Goal: Task Accomplishment & Management: Use online tool/utility

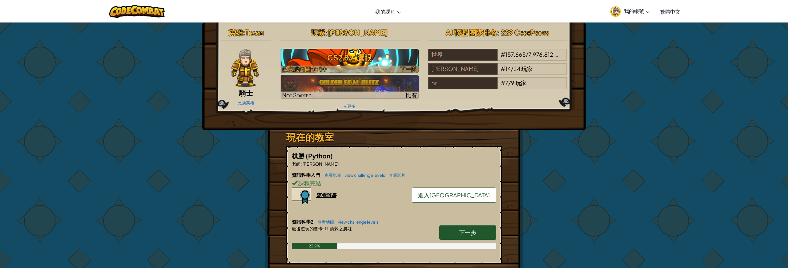
click at [353, 53] on h3 "CS2 8a: 鷹眼" at bounding box center [349, 57] width 138 height 14
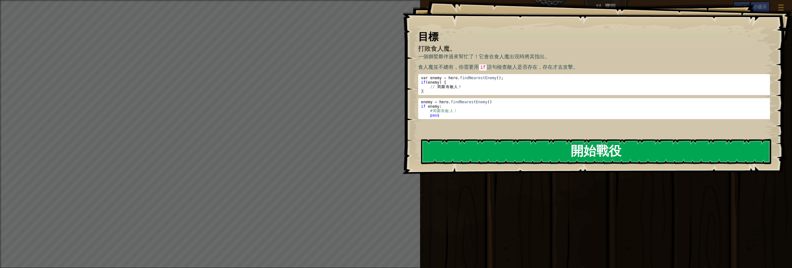
click at [459, 145] on button "開始戰役" at bounding box center [596, 151] width 350 height 25
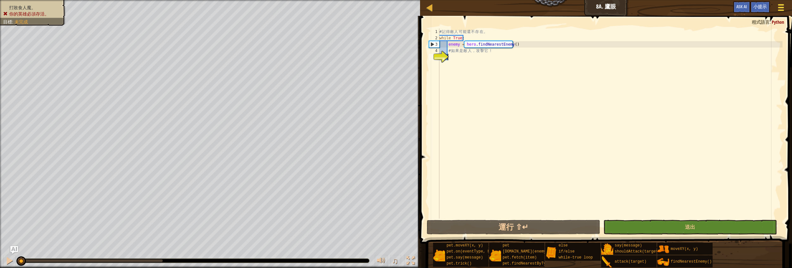
click at [784, 8] on div at bounding box center [781, 7] width 9 height 9
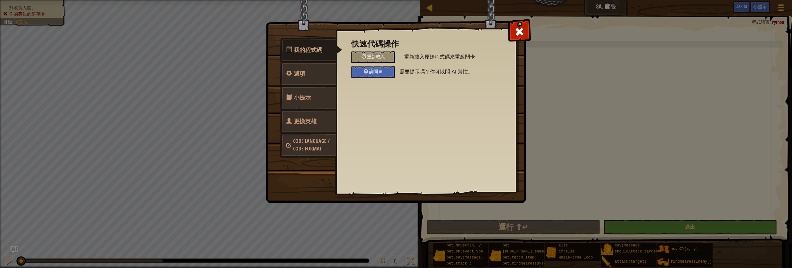
click at [524, 30] on div at bounding box center [519, 30] width 20 height 20
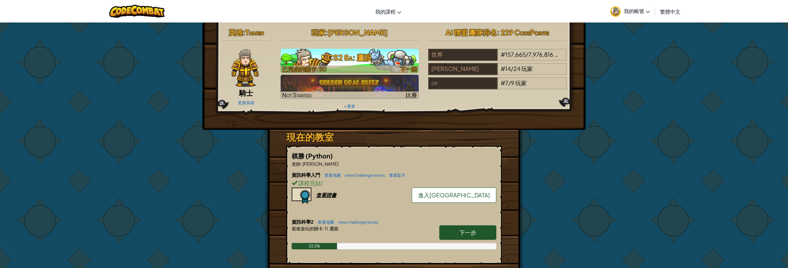
click at [335, 50] on h3 "CS2 8a: 鷹眼" at bounding box center [349, 57] width 138 height 14
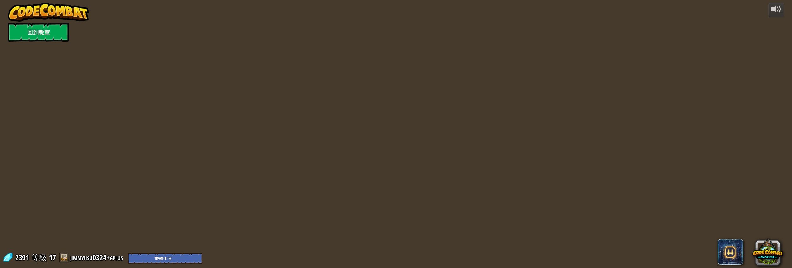
select select "zh-HANT"
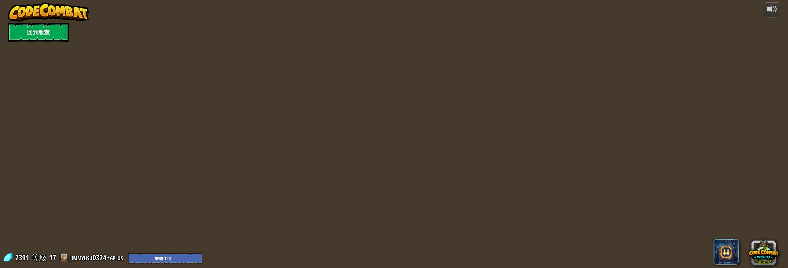
select select "zh-HANT"
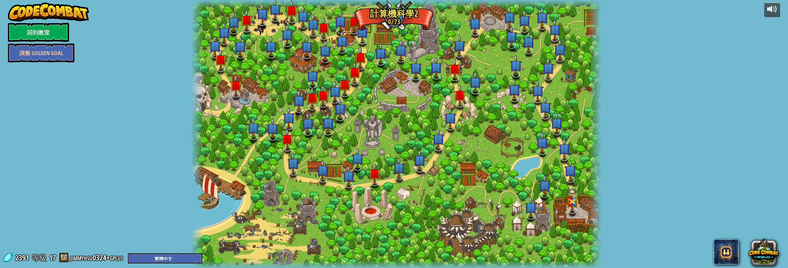
select select "zh-HANT"
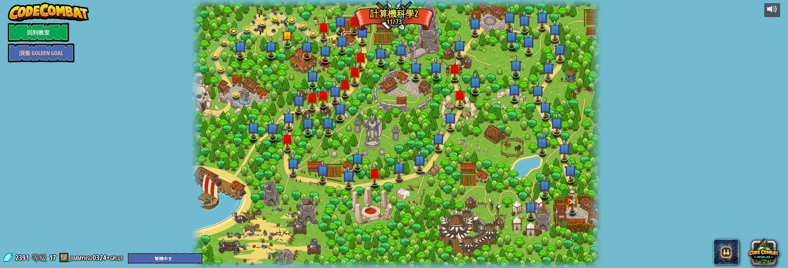
select select "zh-HANT"
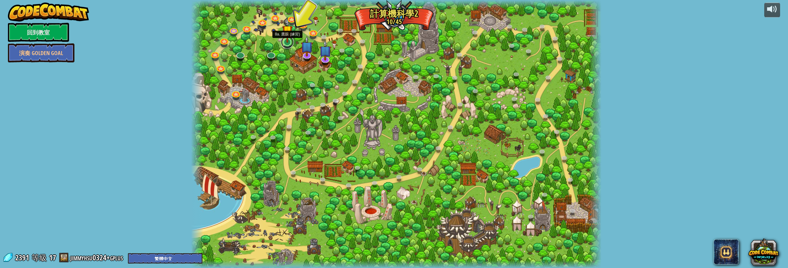
click at [285, 45] on link at bounding box center [287, 42] width 13 height 13
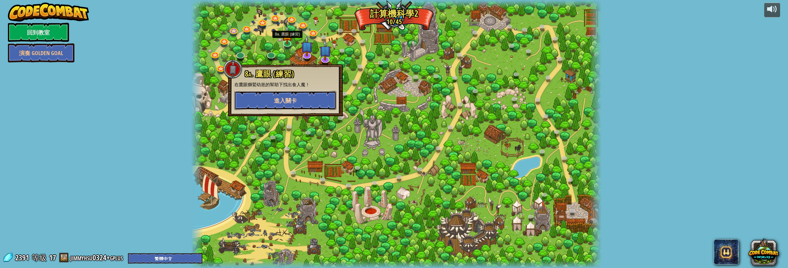
click at [278, 102] on span "進入關卡" at bounding box center [285, 101] width 23 height 8
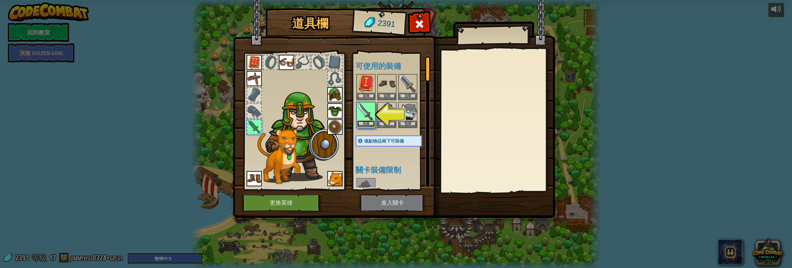
click at [366, 122] on button "裝備" at bounding box center [366, 123] width 18 height 7
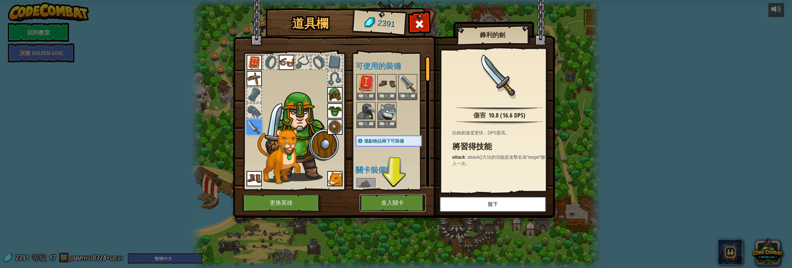
drag, startPoint x: 392, startPoint y: 200, endPoint x: 390, endPoint y: 206, distance: 6.3
click at [390, 206] on button "進入關卡" at bounding box center [393, 202] width 66 height 17
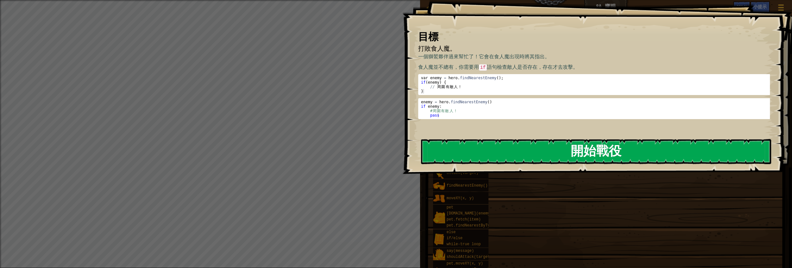
click at [457, 148] on button "開始戰役" at bounding box center [596, 151] width 350 height 25
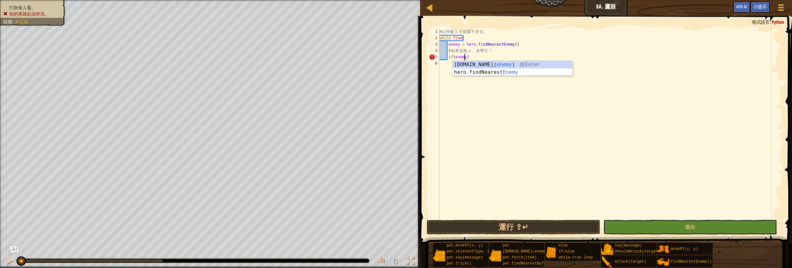
scroll to position [3, 2]
click at [671, 230] on button "送出" at bounding box center [689, 227] width 173 height 15
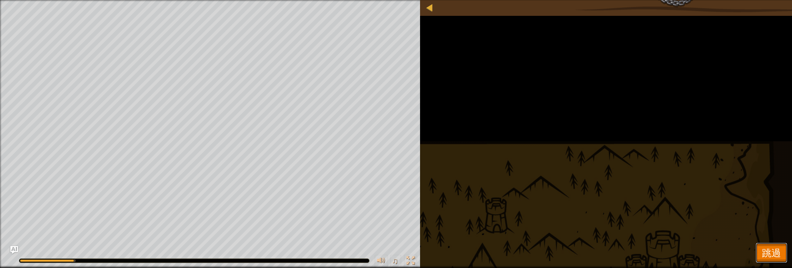
click at [763, 254] on span "跳過" at bounding box center [771, 252] width 19 height 13
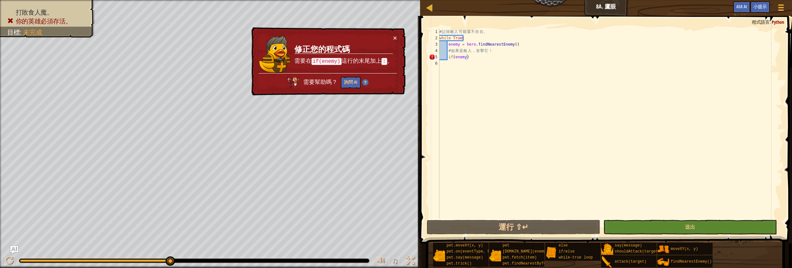
click at [479, 59] on div "# 記 得 敵 人 可 能 還 不 存 在 。 while True : enemy = hero . findNearestEnemy ( ) # 如 果 …" at bounding box center [610, 129] width 344 height 203
type textarea "if(enemy):"
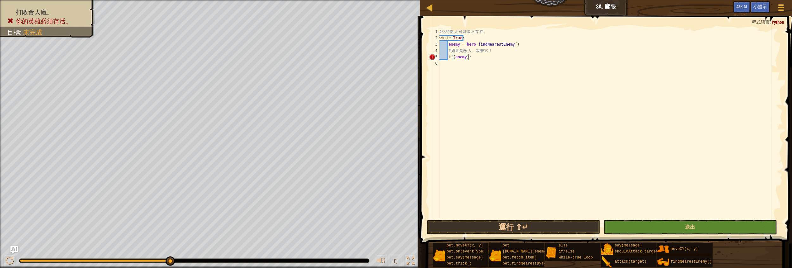
scroll to position [3, 2]
click at [449, 63] on div "# 記 得 敵 人 可 能 還 不 存 在 。 while True : enemy = hero . findNearestEnemy ( ) # 如 果 …" at bounding box center [610, 129] width 344 height 203
click at [454, 64] on div "# 記 得 敵 人 可 能 還 不 存 在 。 while True : enemy = hero . findNearestEnemy ( ) # 如 果 …" at bounding box center [610, 129] width 344 height 203
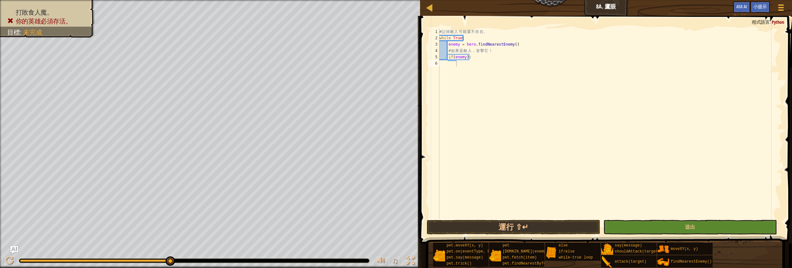
click at [458, 67] on div "# 記 得 敵 人 可 能 還 不 存 在 。 while True : enemy = hero . findNearestEnemy ( ) # 如 果 …" at bounding box center [610, 129] width 344 height 203
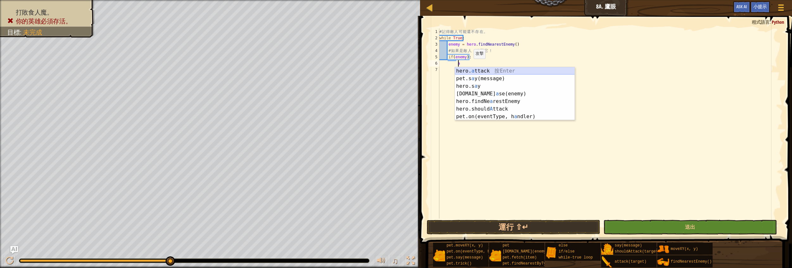
click at [471, 70] on div "hero. a ttack 按 Enter pet.s a y(message) 按 Enter hero.s a y 按 Enter [DOMAIN_NAM…" at bounding box center [515, 101] width 120 height 68
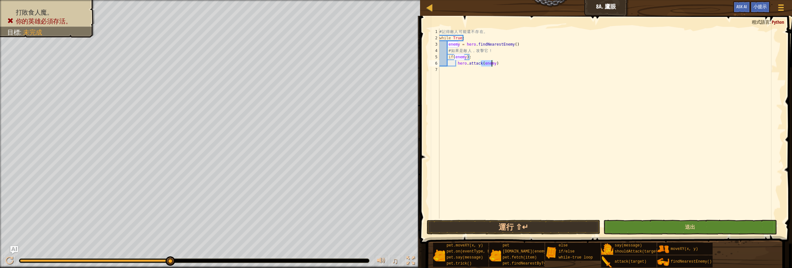
type textarea "hero.attack(enemy)"
drag, startPoint x: 655, startPoint y: 224, endPoint x: 651, endPoint y: 223, distance: 3.9
click at [655, 223] on button "送出" at bounding box center [689, 227] width 173 height 15
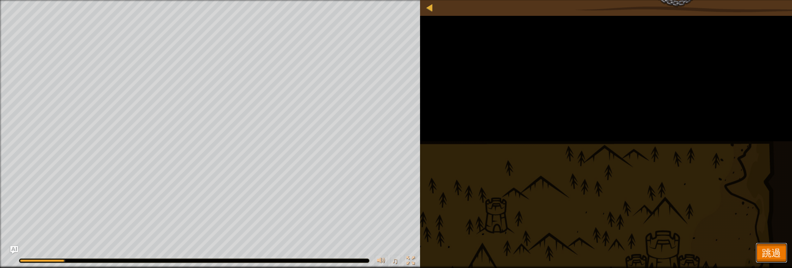
drag, startPoint x: 768, startPoint y: 251, endPoint x: 754, endPoint y: 253, distance: 14.1
click at [768, 251] on span "跳過" at bounding box center [771, 252] width 19 height 13
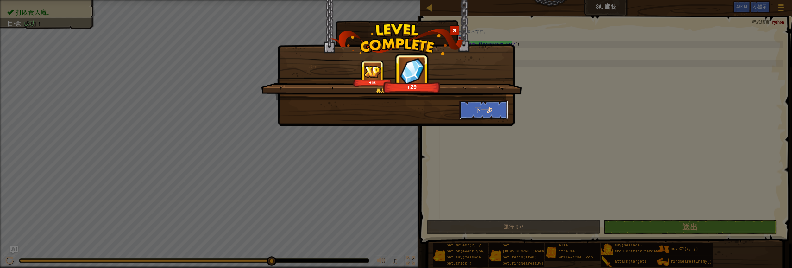
click at [482, 108] on button "下一步" at bounding box center [483, 109] width 49 height 19
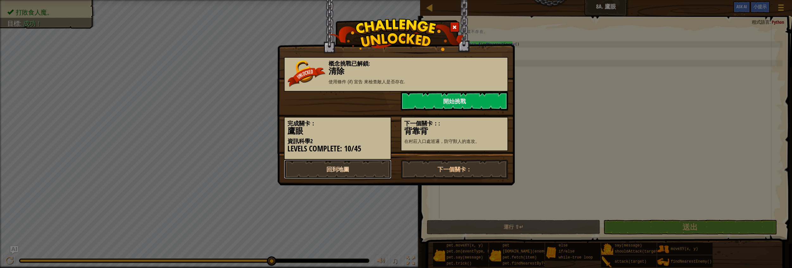
click at [330, 165] on link "回到地圖" at bounding box center [337, 169] width 107 height 19
select select "zh-HANT"
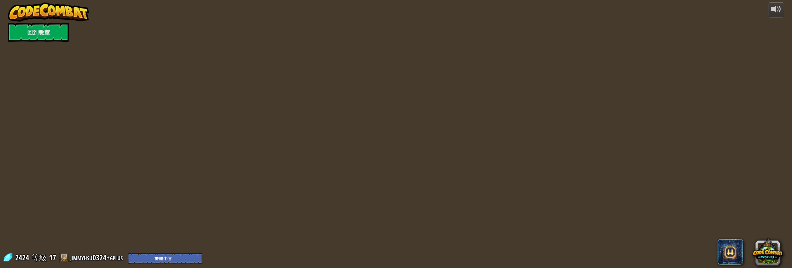
select select "zh-HANT"
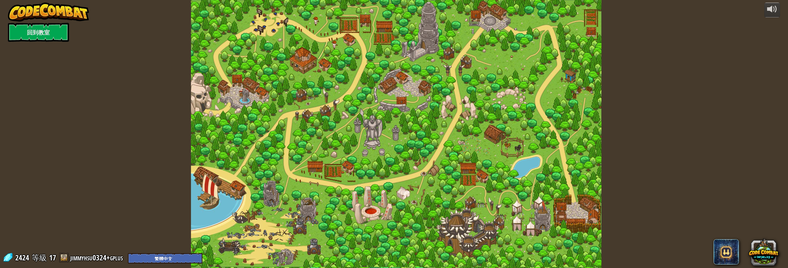
select select "zh-HANT"
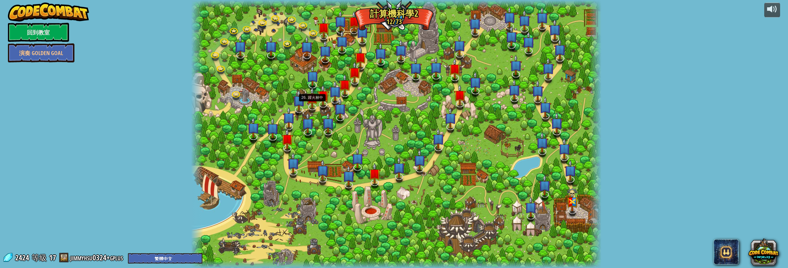
select select "zh-HANT"
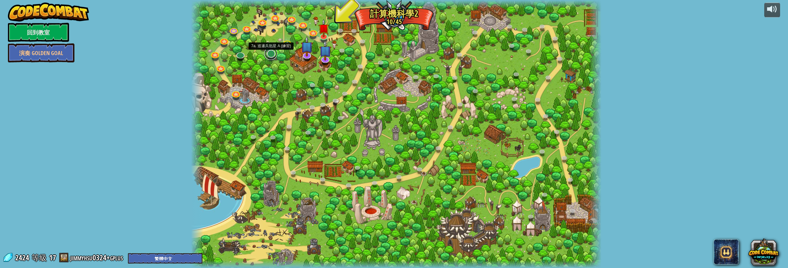
click at [273, 57] on link at bounding box center [270, 53] width 13 height 13
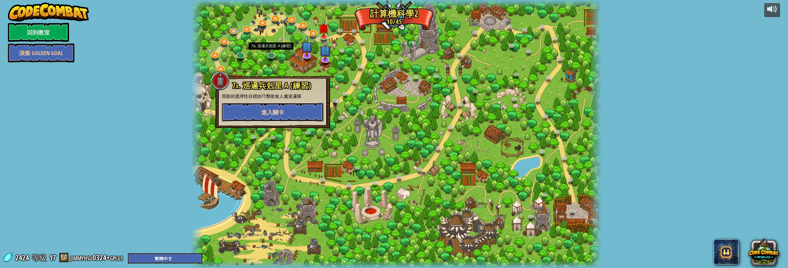
click at [301, 108] on button "進入關卡" at bounding box center [273, 112] width 102 height 19
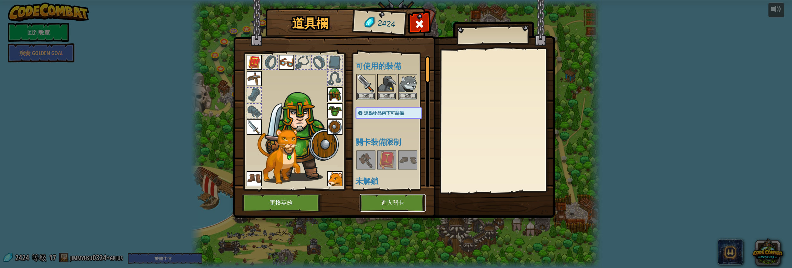
click at [367, 204] on button "進入關卡" at bounding box center [393, 202] width 66 height 17
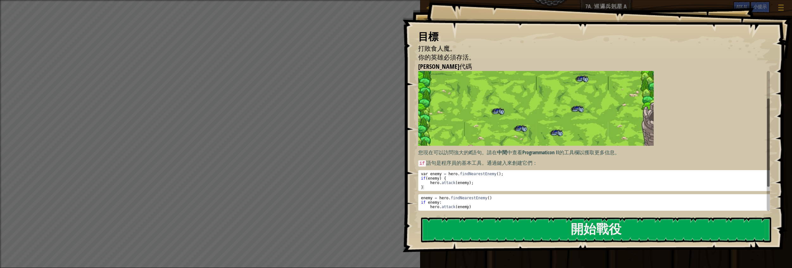
scroll to position [77, 0]
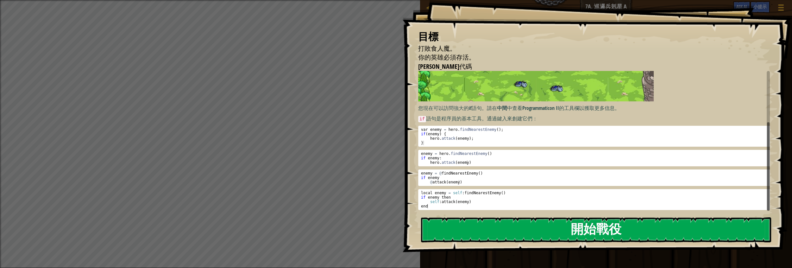
click at [493, 229] on button "開始戰役" at bounding box center [596, 229] width 350 height 25
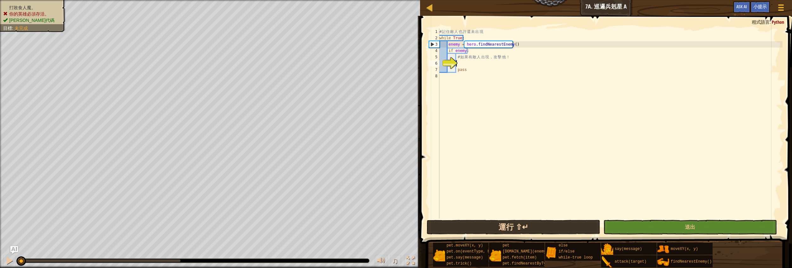
scroll to position [3, 1]
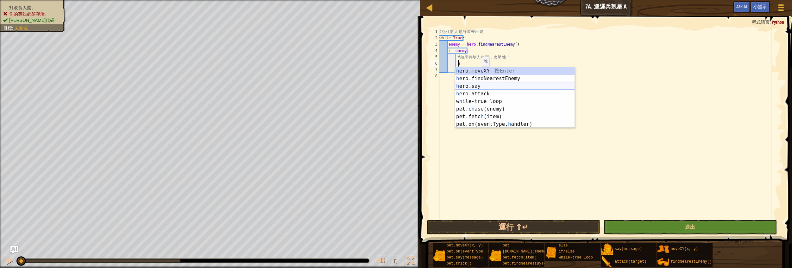
click at [490, 90] on div "h ero.moveXY 按 Enter h ero.findNearestEnemy 按 Enter h ero.say 按 Enter h ero.att…" at bounding box center [515, 105] width 120 height 76
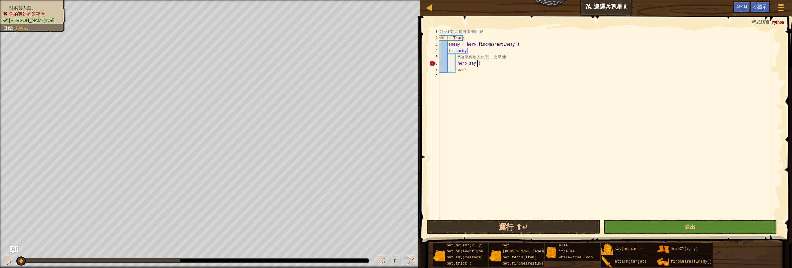
click at [487, 64] on div "# 記 住 敵 人 也 許 還 未 出 現 while True : enemy = hero . findNearestEnemy ( ) if enemy…" at bounding box center [610, 129] width 344 height 203
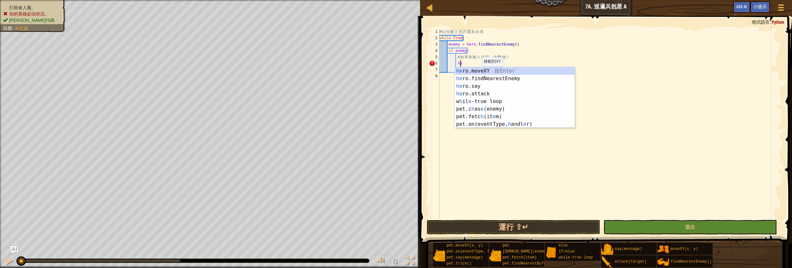
type textarea "h"
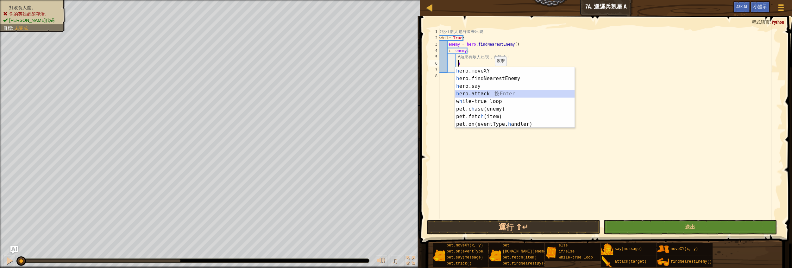
click at [492, 93] on div "h ero.moveXY 按 Enter h ero.findNearestEnemy 按 Enter h ero.say 按 Enter h ero.att…" at bounding box center [515, 105] width 120 height 76
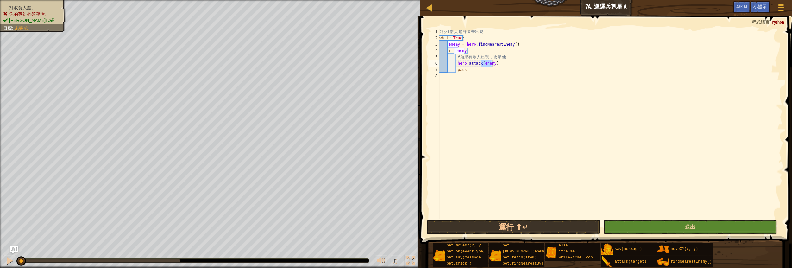
type textarea "hero.attack(enemy)"
click at [624, 229] on button "送出" at bounding box center [689, 227] width 173 height 15
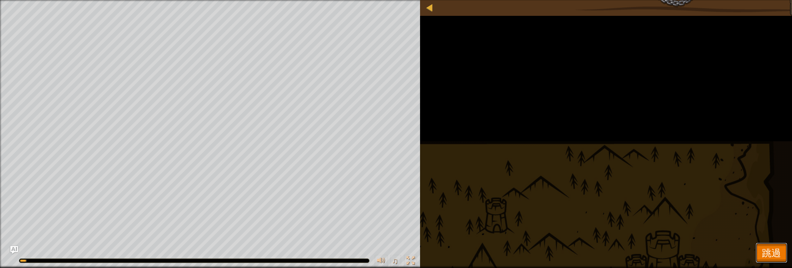
click at [763, 255] on span "跳過" at bounding box center [771, 252] width 19 height 13
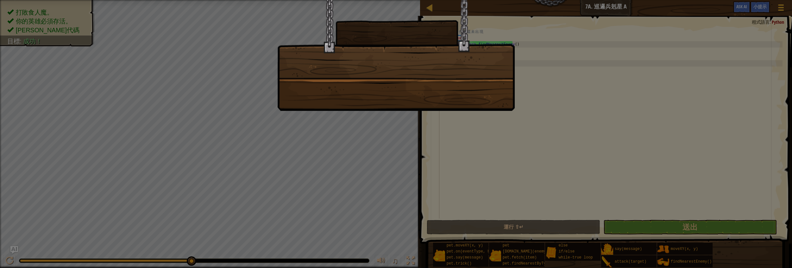
click at [493, 96] on div at bounding box center [395, 55] width 237 height 111
drag, startPoint x: 481, startPoint y: 122, endPoint x: 481, endPoint y: 126, distance: 4.1
click at [481, 125] on div at bounding box center [396, 134] width 792 height 268
click at [508, 153] on div at bounding box center [396, 134] width 792 height 268
click at [496, 155] on div at bounding box center [396, 134] width 792 height 268
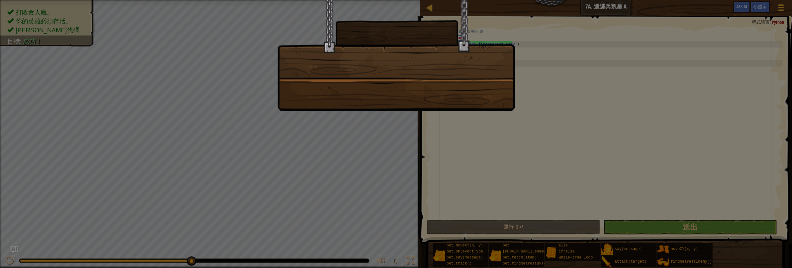
drag, startPoint x: 469, startPoint y: 154, endPoint x: 344, endPoint y: 110, distance: 131.6
click at [438, 143] on div at bounding box center [396, 134] width 792 height 268
drag, startPoint x: 322, startPoint y: 110, endPoint x: 258, endPoint y: 109, distance: 63.6
click at [287, 110] on div at bounding box center [395, 55] width 237 height 111
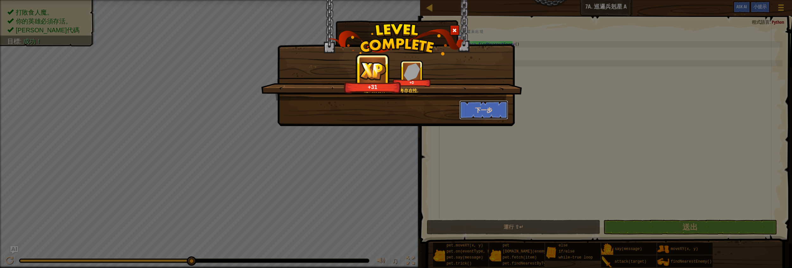
click at [478, 112] on button "下一步" at bounding box center [483, 109] width 49 height 19
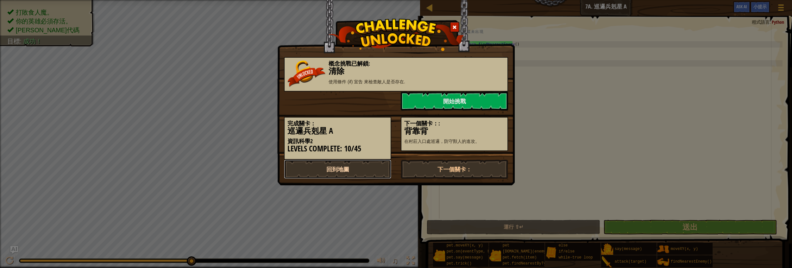
click at [347, 160] on link "回到地圖" at bounding box center [337, 169] width 107 height 19
select select "zh-HANT"
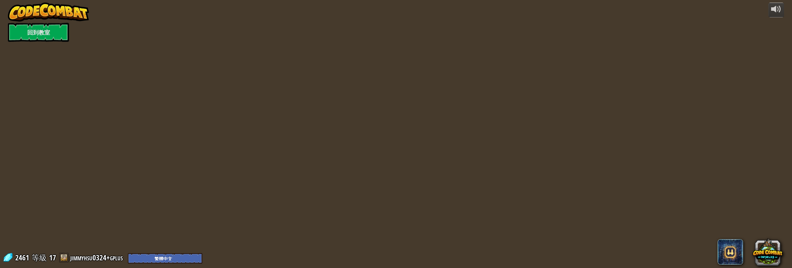
select select "zh-HANT"
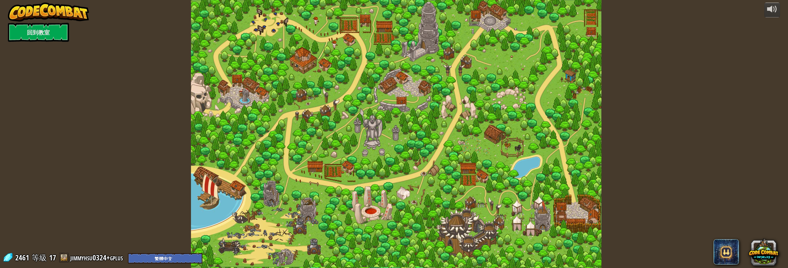
select select "zh-HANT"
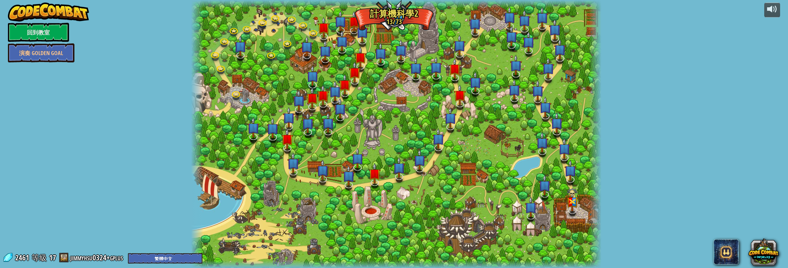
select select "zh-HANT"
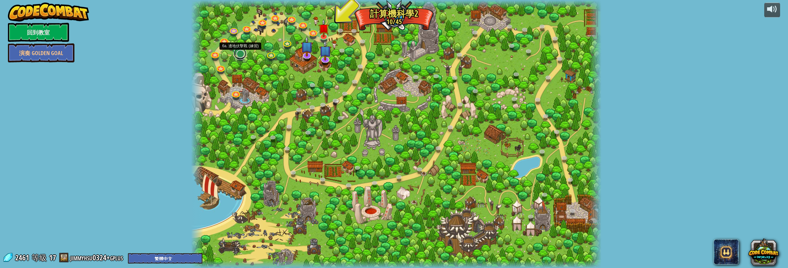
click at [239, 57] on link at bounding box center [240, 53] width 13 height 13
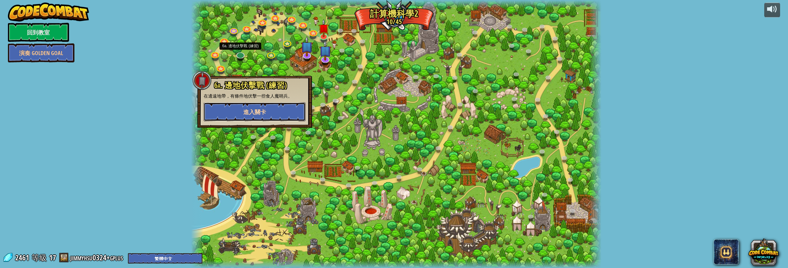
click at [293, 109] on button "進入關卡" at bounding box center [255, 111] width 102 height 19
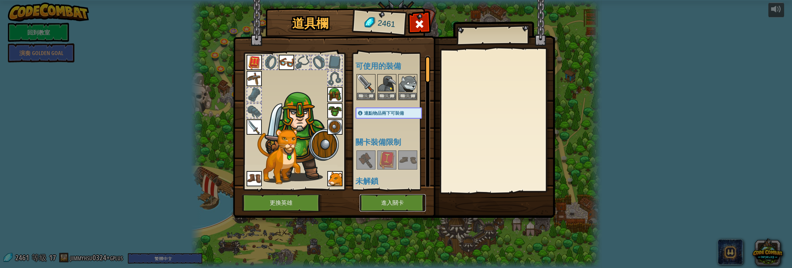
click at [384, 205] on button "進入關卡" at bounding box center [393, 202] width 66 height 17
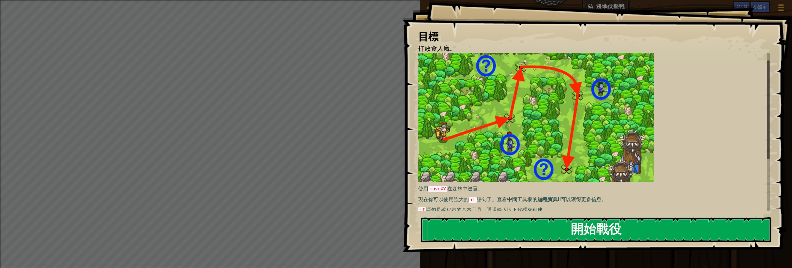
scroll to position [86, 0]
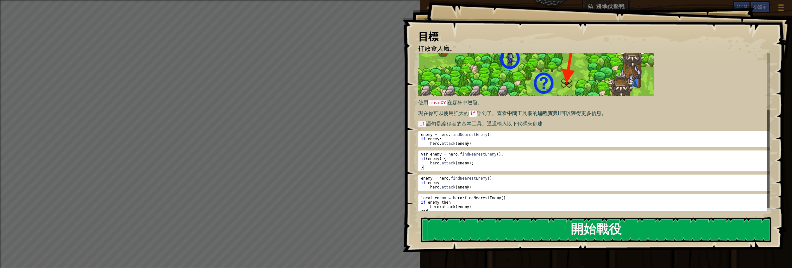
click at [529, 14] on div "目標 打敗食人魔。 使用 moveXY 在森林中巡邏。 現在你可以使用強大的 if 語句了。查看 中間 工具欄的 編程寶典II 可以獲得更多信息。 if 語句…" at bounding box center [597, 126] width 390 height 252
click at [624, 239] on button "開始戰役" at bounding box center [596, 229] width 350 height 25
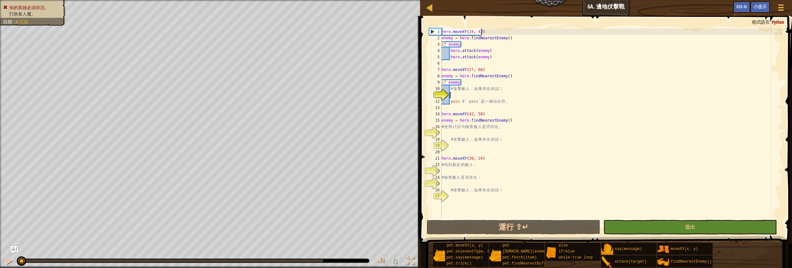
scroll to position [3, 0]
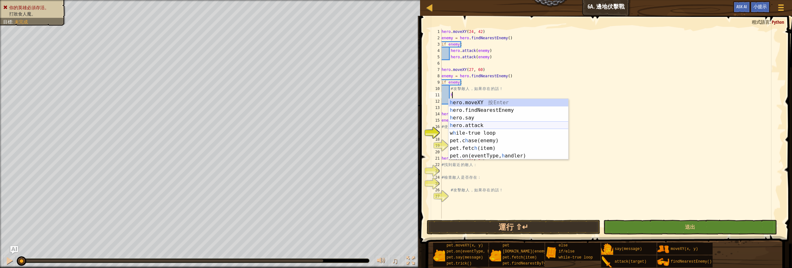
click at [472, 123] on div "h ero.moveXY 按 Enter h ero.findNearestEnemy 按 Enter h ero.say 按 Enter h ero.att…" at bounding box center [509, 137] width 120 height 76
type textarea "hero.attack(enemy)"
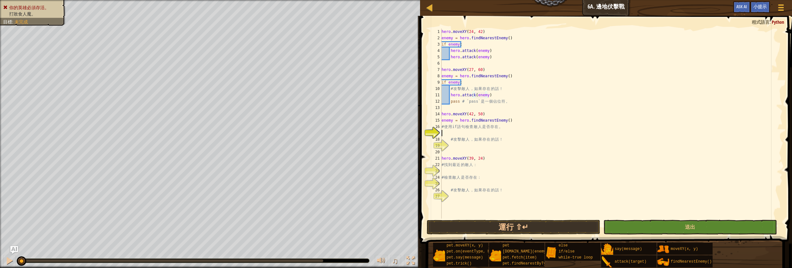
click at [458, 135] on div "hero . moveXY ( 24 , 42 ) enemy = hero . findNearestEnemy ( ) if enemy : hero .…" at bounding box center [611, 129] width 342 height 203
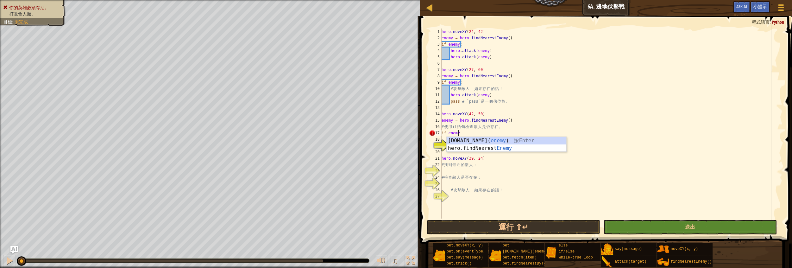
type textarea "if enemy:"
click at [450, 147] on div "hero . moveXY ( 24 , 42 ) enemy = hero . findNearestEnemy ( ) if enemy : hero .…" at bounding box center [611, 129] width 342 height 203
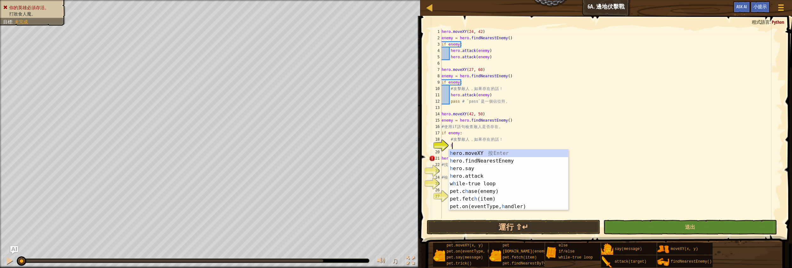
scroll to position [3, 0]
click at [459, 178] on div "h ero.moveXY 按 Enter h ero.findNearestEnemy 按 Enter h ero.say 按 Enter h ero.att…" at bounding box center [509, 187] width 120 height 76
type textarea "hero.attack(enemy)"
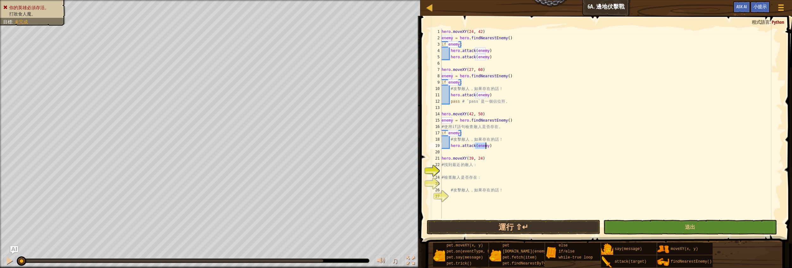
click at [458, 170] on div "hero . moveXY ( 24 , 42 ) enemy = hero . findNearestEnemy ( ) if enemy : hero .…" at bounding box center [611, 129] width 342 height 203
type textarea "e"
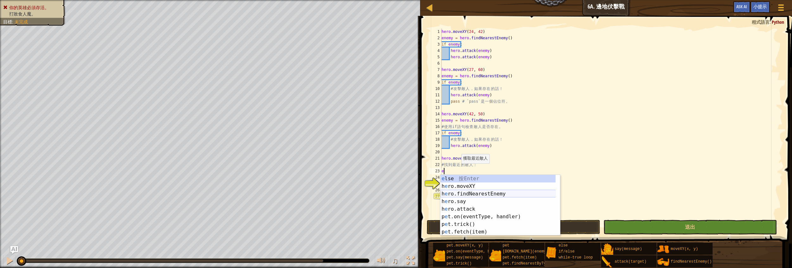
click at [458, 191] on div "e lse 按 Enter h e ro.moveXY 按 Enter h e ro.findNearestEnemy 按 Enter h e ro.say …" at bounding box center [498, 213] width 116 height 76
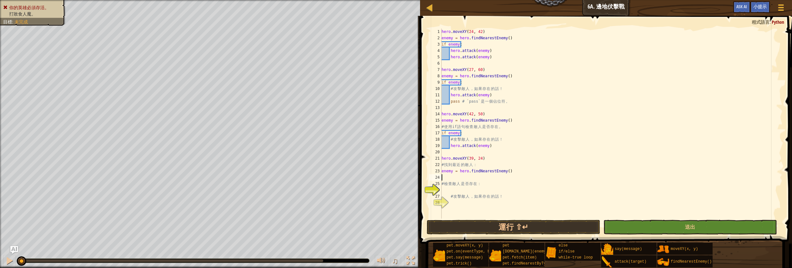
click at [457, 187] on div "hero . moveXY ( 24 , 42 ) enemy = hero . findNearestEnemy ( ) if enemy : hero .…" at bounding box center [611, 129] width 342 height 203
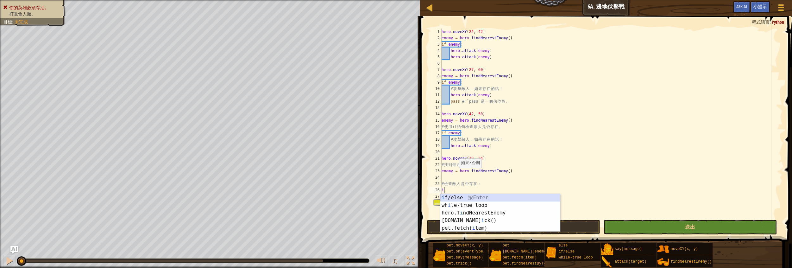
click at [457, 197] on div "i f/else 按 Enter wh i le-true loop 按 Enter hero.f i ndNearestEnemy 按 Enter [DOM…" at bounding box center [500, 220] width 120 height 53
type textarea "if enemy:"
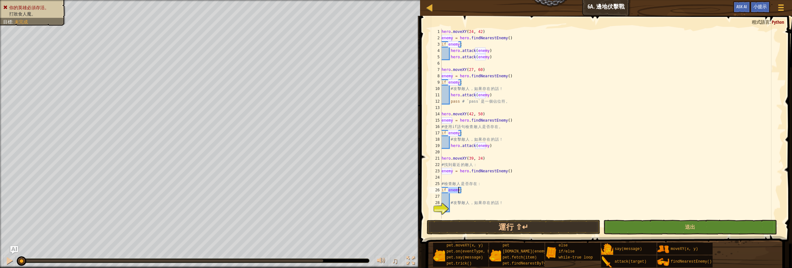
click at [457, 198] on div "hero . moveXY ( 24 , 42 ) enemy = hero . findNearestEnemy ( ) if enemy : hero .…" at bounding box center [611, 129] width 342 height 203
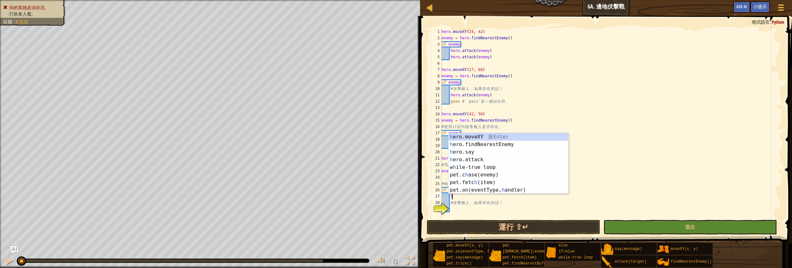
scroll to position [3, 0]
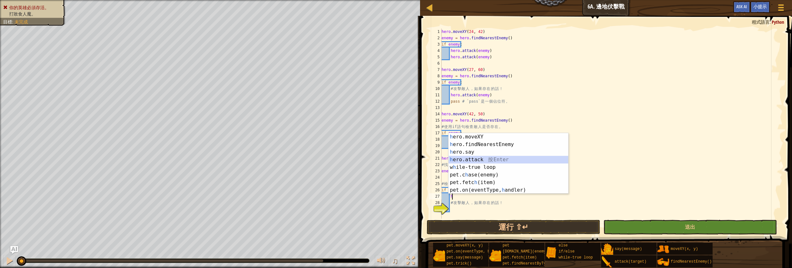
click at [468, 159] on div "h ero.moveXY 按 Enter h ero.findNearestEnemy 按 Enter h ero.say 按 Enter h ero.att…" at bounding box center [509, 171] width 120 height 76
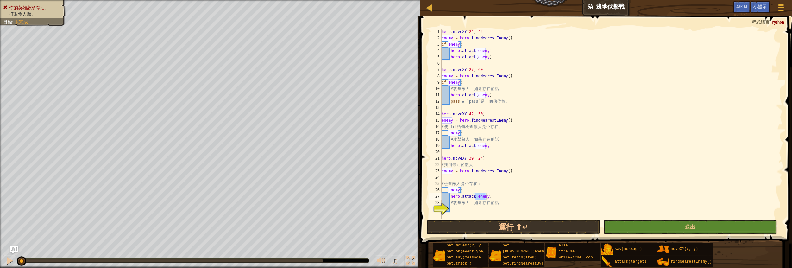
type textarea "hero.attack(enemy)"
click at [622, 222] on button "送出" at bounding box center [689, 227] width 173 height 15
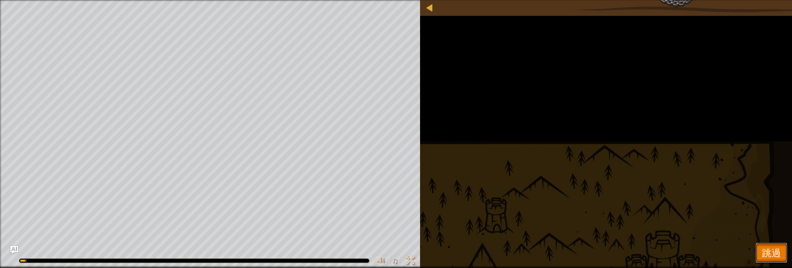
click at [767, 249] on span "跳過" at bounding box center [771, 252] width 19 height 13
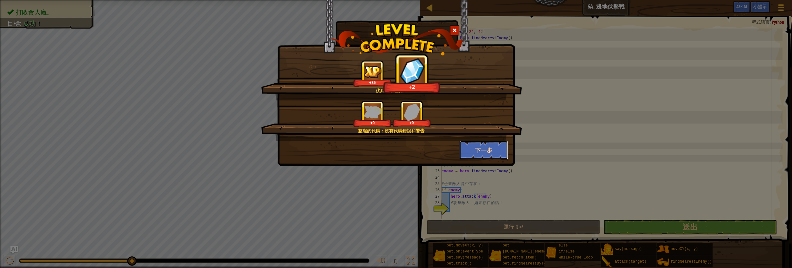
click at [474, 149] on button "下一步" at bounding box center [483, 150] width 49 height 19
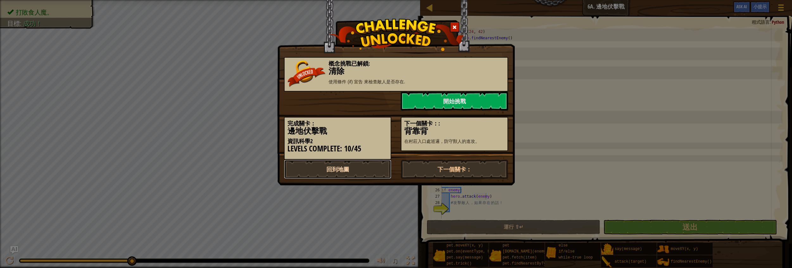
click at [356, 169] on link "回到地圖" at bounding box center [337, 169] width 107 height 19
select select "zh-HANT"
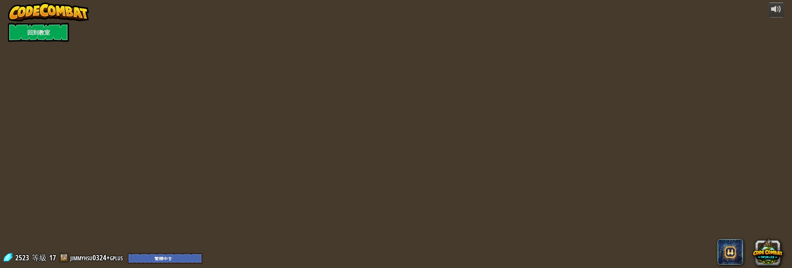
select select "zh-HANT"
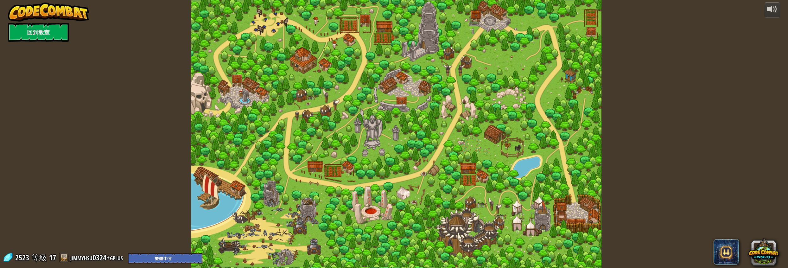
select select "zh-HANT"
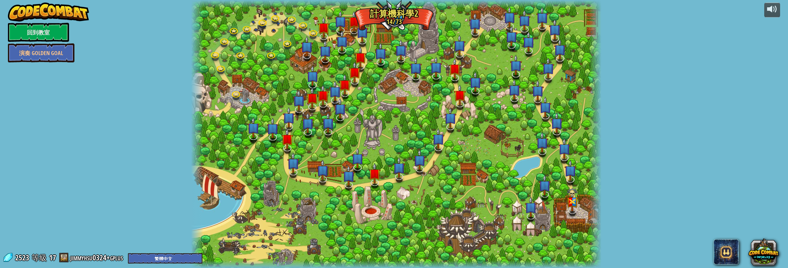
select select "zh-HANT"
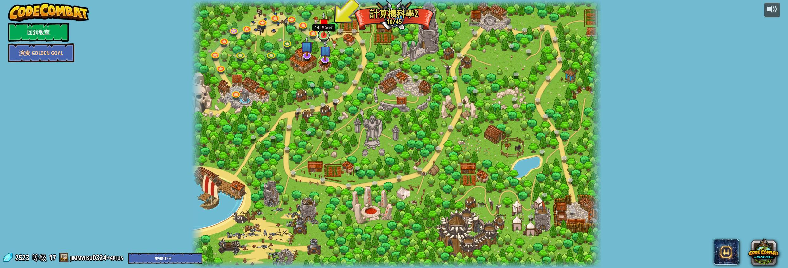
click at [319, 36] on link at bounding box center [323, 35] width 13 height 13
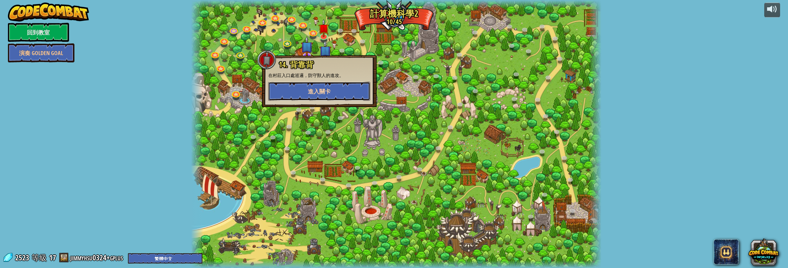
click at [324, 92] on span "進入關卡" at bounding box center [319, 91] width 23 height 8
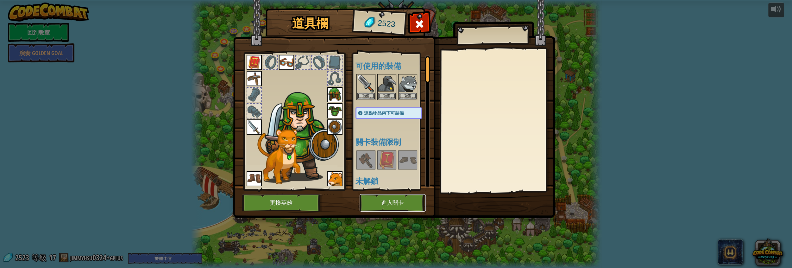
click at [392, 206] on button "進入關卡" at bounding box center [393, 202] width 66 height 17
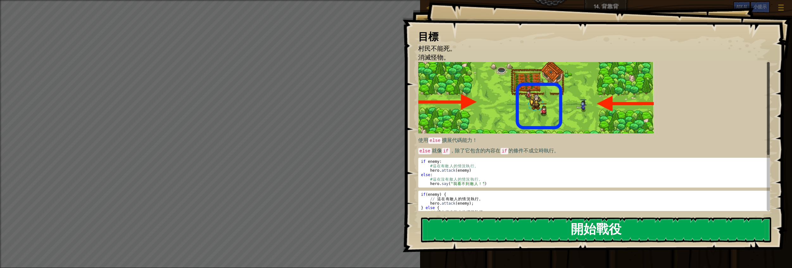
click at [459, 231] on button "開始戰役" at bounding box center [596, 229] width 350 height 25
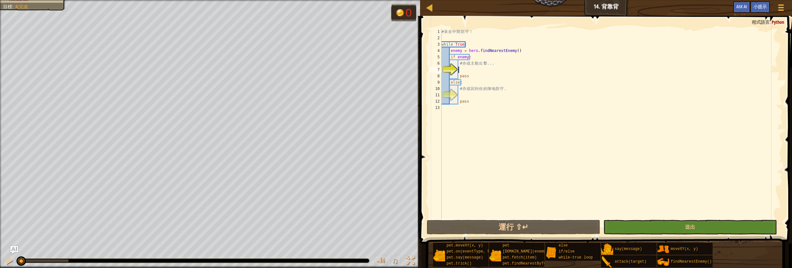
select select "zh-HANT"
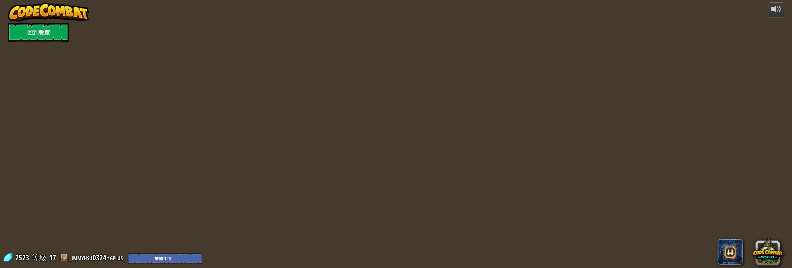
select select "zh-HANT"
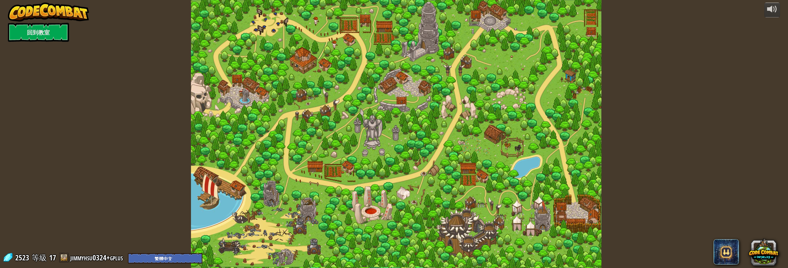
select select "zh-HANT"
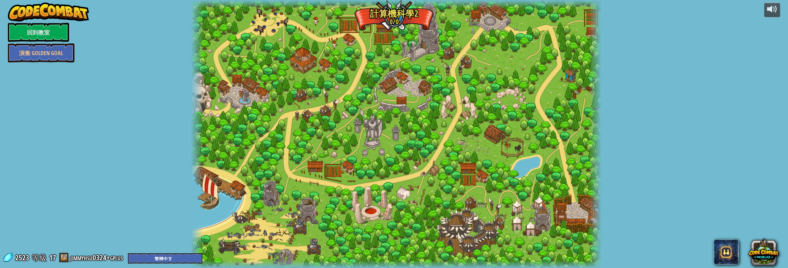
select select "zh-HANT"
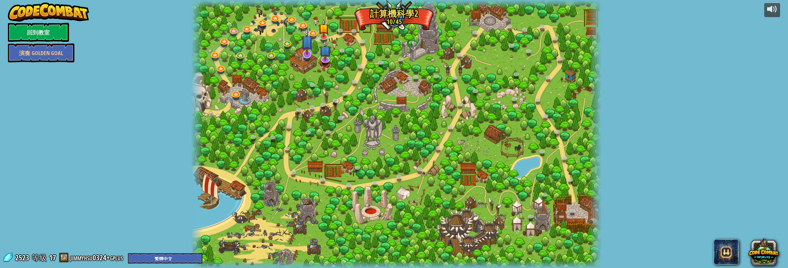
click at [313, 55] on div at bounding box center [396, 134] width 410 height 268
click at [308, 55] on link at bounding box center [306, 53] width 13 height 13
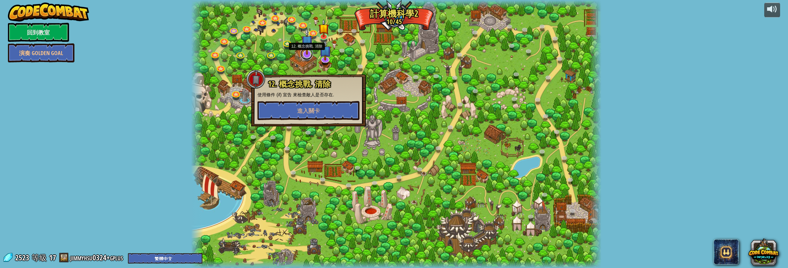
click at [308, 55] on link at bounding box center [306, 53] width 13 height 13
click at [324, 103] on button "進入關卡" at bounding box center [308, 110] width 102 height 19
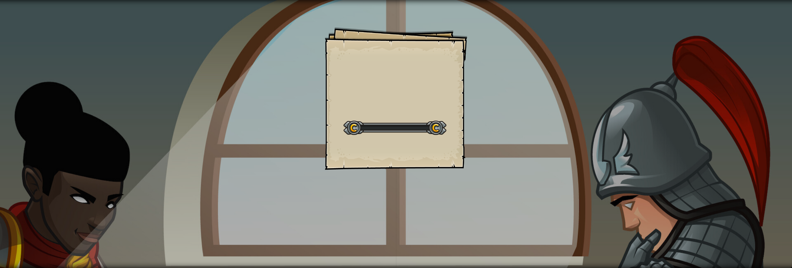
click at [325, 103] on div "Goals Start Level 從伺服器載入失敗 您將需要訂閱來開啟這關。 訂閱 您需要加入一個課程來遊玩此關卡。 回到我的課程 詢問您的老師來分派一個授…" at bounding box center [396, 98] width 142 height 142
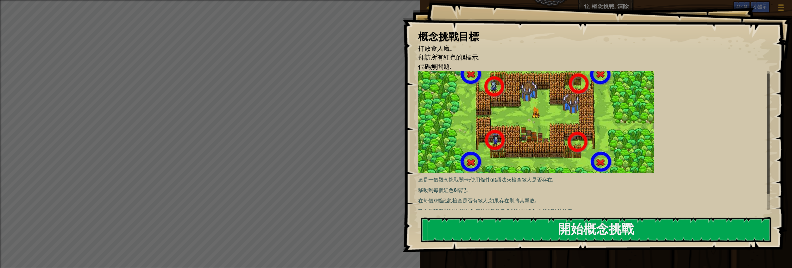
scroll to position [17, 0]
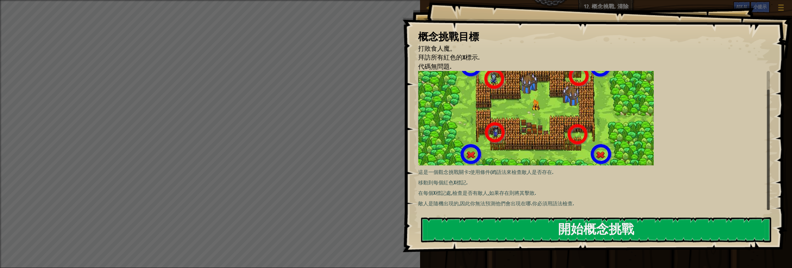
click at [488, 216] on div "概念挑戰目標 打敗食人魔。 拜訪所有紅色的X標示. 代碼無問題. 這是一個觀念挑戰關卡:使用條件(if)語法來檢查敵人是否存在. 移動到每個紅色X標記. 在每…" at bounding box center [597, 126] width 390 height 252
click at [569, 231] on button "開始概念挑戰" at bounding box center [596, 229] width 350 height 25
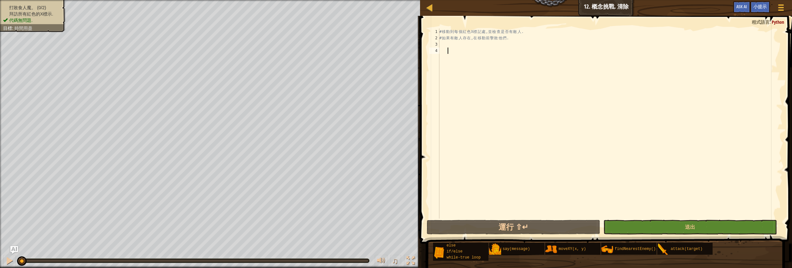
scroll to position [3, 0]
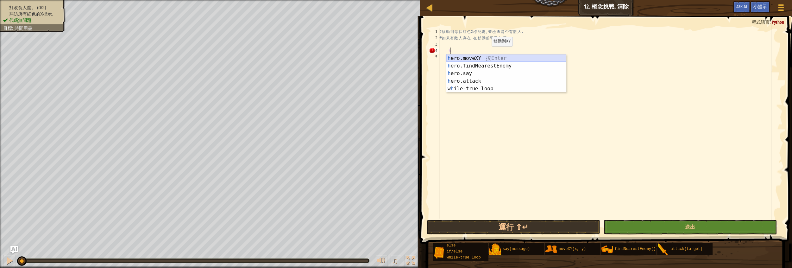
click at [486, 55] on div "h ero.moveXY 按 Enter h ero.findNearestEnemy 按 Enter h ero.say 按 Enter h ero.att…" at bounding box center [506, 80] width 120 height 53
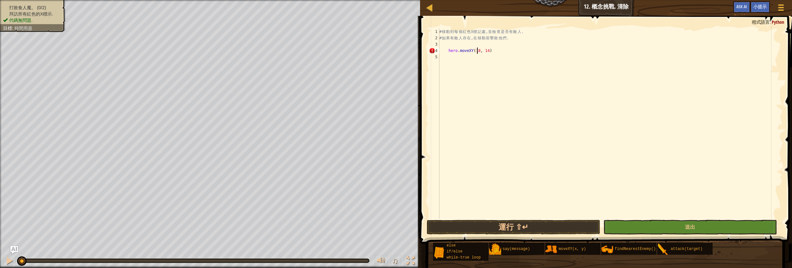
scroll to position [3, 3]
click at [448, 52] on div "# 移 動 到 每 個 紅 色 X 標 記 處 , 並 檢 查 是 否 有 敵 人 . # 如 果 有 敵 人 存 在 , 在 移 動 前 擊 敗 他 們 .…" at bounding box center [610, 129] width 344 height 203
type textarea "hero.moveXY(18, 14)"
click at [441, 55] on div "# 移 動 到 每 個 紅 色 X 標 記 處 , 並 檢 查 是 否 有 敵 人 . # 如 果 有 敵 人 存 在 , 在 移 動 前 擊 敗 他 們 .…" at bounding box center [610, 129] width 344 height 203
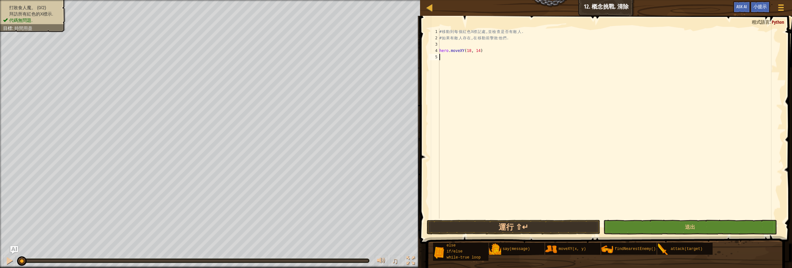
scroll to position [3, 0]
type textarea "h"
type textarea "e"
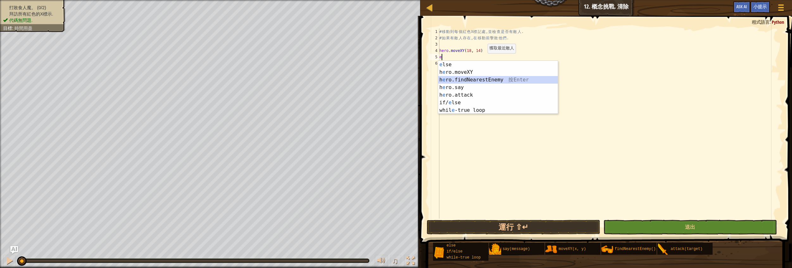
click at [484, 76] on div "e lse 按 Enter h e ro.moveXY 按 Enter h e ro.findNearestEnemy 按 Enter h e ro.say …" at bounding box center [498, 95] width 120 height 68
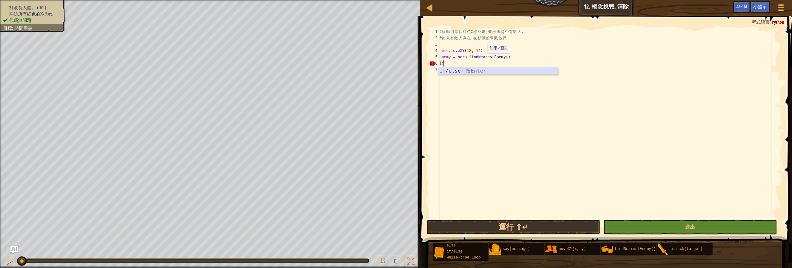
click at [465, 70] on div "if /else 按 Enter" at bounding box center [498, 78] width 120 height 23
type textarea "if enemy:"
click at [454, 72] on div "# 移 動 到 每 個 紅 色 X 標 記 處 , 並 檢 查 是 否 有 敵 人 . # 如 果 有 敵 人 存 在 , 在 移 動 前 擊 敗 他 們 .…" at bounding box center [610, 129] width 344 height 203
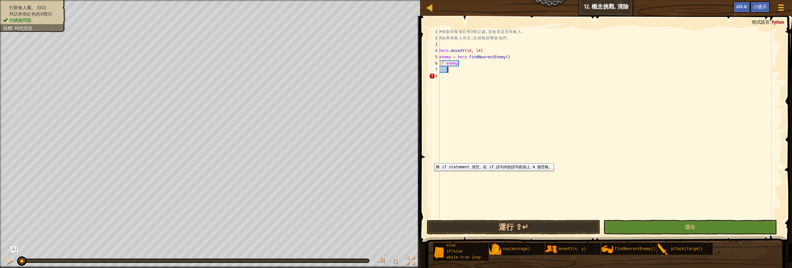
scroll to position [3, 0]
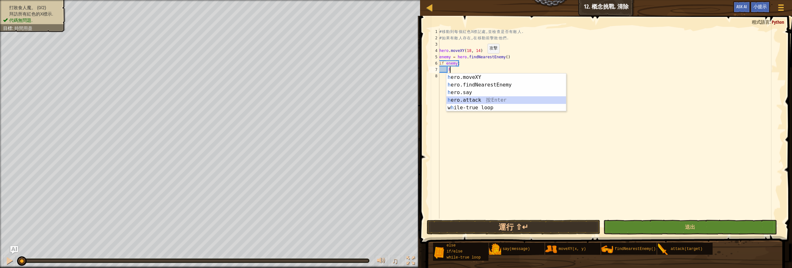
click at [473, 98] on div "h ero.moveXY 按 Enter h ero.findNearestEnemy 按 Enter h ero.say 按 Enter h ero.att…" at bounding box center [506, 99] width 120 height 53
type textarea "hero.attack(enemy)"
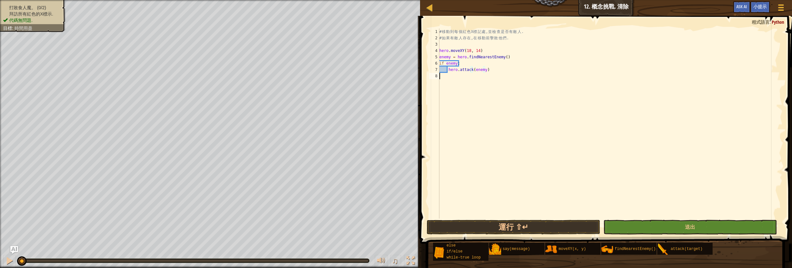
click at [450, 83] on div "# 移 動 到 每 個 紅 色 X 標 記 處 , 並 檢 查 是 否 有 敵 人 . # 如 果 有 敵 人 存 在 , 在 移 動 前 擊 敗 他 們 .…" at bounding box center [610, 129] width 344 height 203
click at [451, 80] on div "# 移 動 到 每 個 紅 色 X 標 記 處 , 並 檢 查 是 否 有 敵 人 . # 如 果 有 敵 人 存 在 , 在 移 動 前 擊 敗 他 們 .…" at bounding box center [610, 129] width 344 height 203
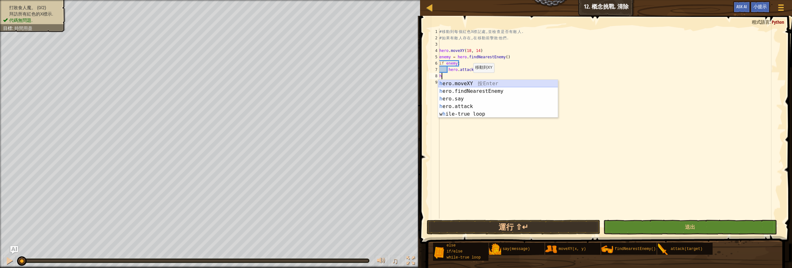
click at [469, 85] on div "h ero.moveXY 按 Enter h ero.findNearestEnemy 按 Enter h ero.say 按 Enter h ero.att…" at bounding box center [498, 106] width 120 height 53
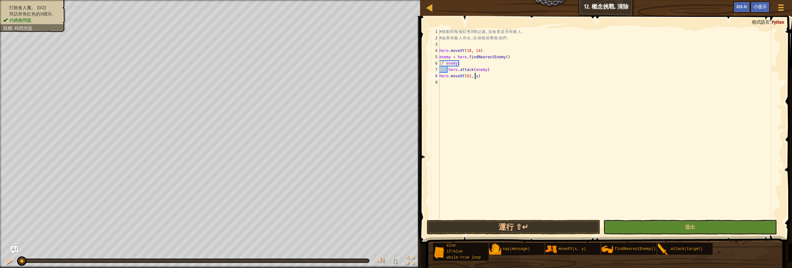
scroll to position [3, 3]
type textarea "hero.moveXY(62, 14)"
click at [442, 84] on div "# 移 動 到 每 個 紅 色 X 標 記 處 , 並 檢 查 是 否 有 敵 人 . # 如 果 有 敵 人 存 在 , 在 移 動 前 擊 敗 他 們 .…" at bounding box center [610, 129] width 344 height 203
type textarea "h"
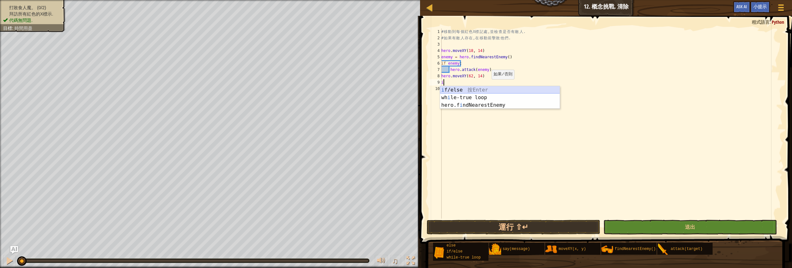
click at [480, 90] on div "i f/else 按 Enter wh i le-true loop 按 Enter hero.f i ndNearestEnemy 按 Enter" at bounding box center [500, 105] width 120 height 38
type textarea "if enemy:"
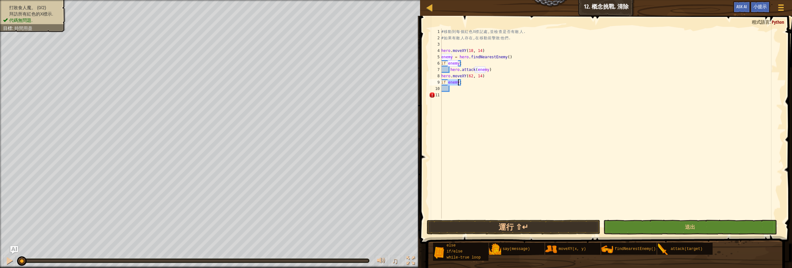
click at [459, 92] on div "# 移 動 到 每 個 紅 色 X 標 記 處 , 並 檢 查 是 否 有 敵 人 . # 如 果 有 敵 人 存 在 , 在 移 動 前 擊 敗 他 們 .…" at bounding box center [611, 129] width 343 height 203
drag, startPoint x: 459, startPoint y: 90, endPoint x: 457, endPoint y: 86, distance: 4.1
click at [457, 86] on div "# 移 動 到 每 個 紅 色 X 標 記 處 , 並 檢 查 是 否 有 敵 人 . # 如 果 有 敵 人 存 在 , 在 移 動 前 擊 敗 他 們 .…" at bounding box center [611, 129] width 343 height 203
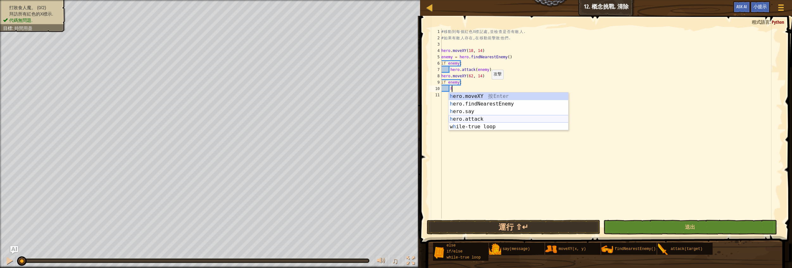
click at [479, 116] on div "h ero.moveXY 按 Enter h ero.findNearestEnemy 按 Enter h ero.say 按 Enter h ero.att…" at bounding box center [509, 118] width 120 height 53
type textarea "hero.attack(enemy)"
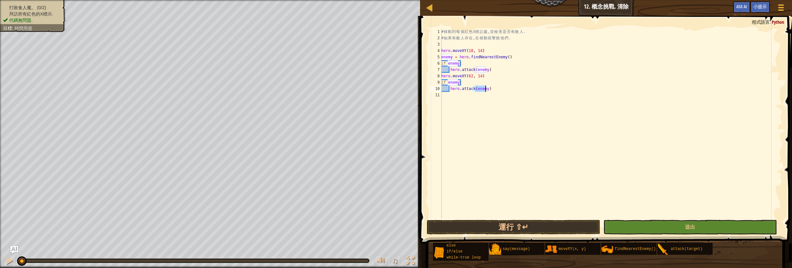
click at [443, 95] on div "# 移 動 到 每 個 紅 色 X 標 記 處 , 並 檢 查 是 否 有 敵 人 . # 如 果 有 敵 人 存 在 , 在 移 動 前 擊 敗 他 們 .…" at bounding box center [611, 129] width 343 height 203
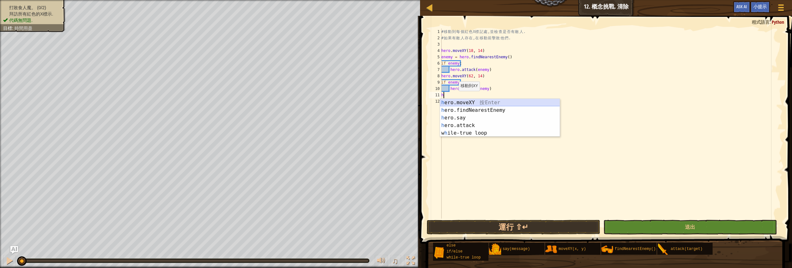
click at [463, 102] on div "h ero.moveXY 按 Enter h ero.findNearestEnemy 按 Enter h ero.say 按 Enter h ero.att…" at bounding box center [500, 125] width 120 height 53
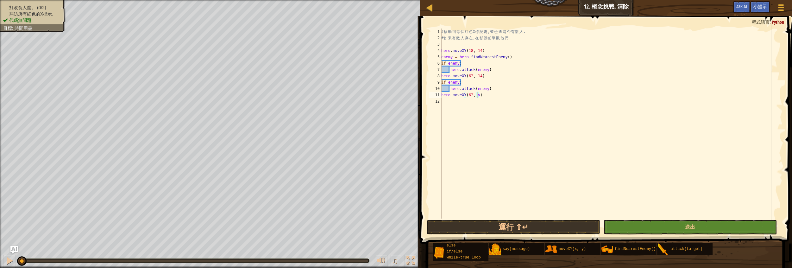
scroll to position [3, 3]
type textarea "hero.moveXY(62, 54)"
click at [442, 98] on div "# 移 動 到 每 個 紅 色 X 標 記 處 , 並 檢 查 是 否 有 敵 人 . # 如 果 有 敵 人 存 在 , 在 移 動 前 擊 敗 他 們 .…" at bounding box center [611, 129] width 343 height 203
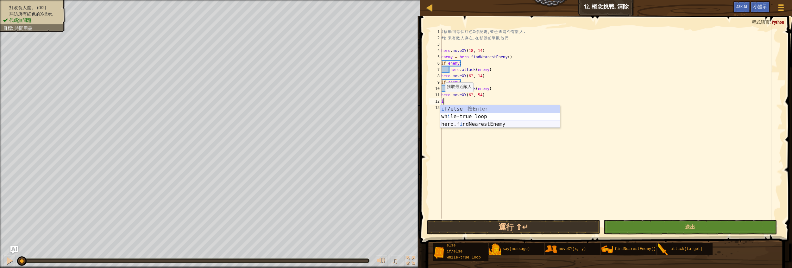
type textarea "if"
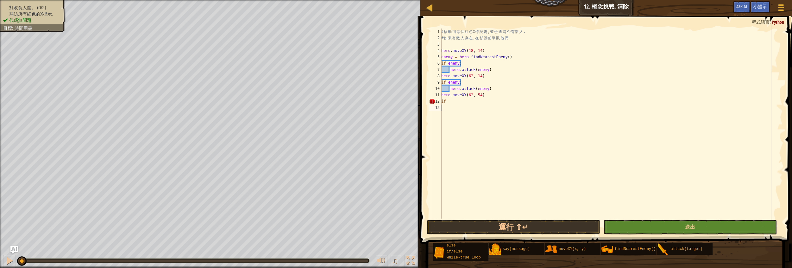
click at [457, 131] on div "# 移 動 到 每 個 紅 色 X 標 記 處 , 並 檢 查 是 否 有 敵 人 . # 如 果 有 敵 人 存 在 , 在 移 動 前 擊 敗 他 們 .…" at bounding box center [611, 129] width 343 height 203
click at [444, 44] on div "# 移 動 到 每 個 紅 色 X 標 記 處 , 並 檢 查 是 否 有 敵 人 . # 如 果 有 敵 人 存 在 , 在 移 動 前 擊 敗 他 們 .…" at bounding box center [611, 129] width 343 height 203
type textarea "t"
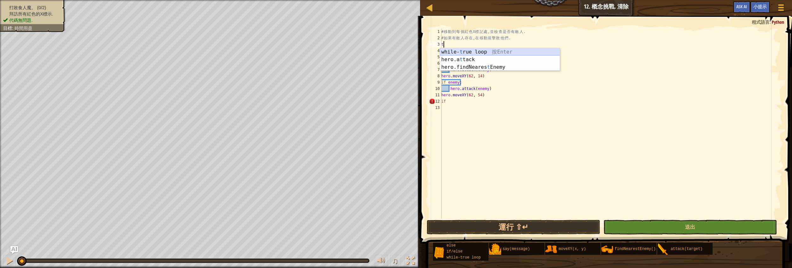
click at [469, 50] on div "while- t rue loop 按 Enter hero.a t tack 按 Enter hero.findNeares t Enemy 按 Enter" at bounding box center [500, 67] width 120 height 38
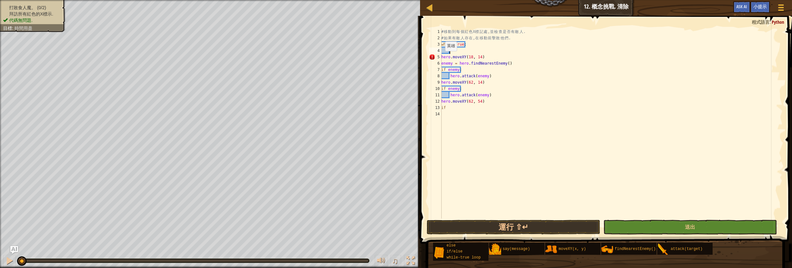
click at [442, 57] on div "# 移 動 到 每 個 紅 色 X 標 記 處 , 並 檢 查 是 否 有 敵 人 . # 如 果 有 敵 人 存 在 , 在 移 動 前 擊 敗 他 們 .…" at bounding box center [611, 129] width 343 height 203
click at [442, 63] on div "# 移 動 到 每 個 紅 色 X 標 記 處 , 並 檢 查 是 否 有 敵 人 . # 如 果 有 敵 人 存 在 , 在 移 動 前 擊 敗 他 們 .…" at bounding box center [611, 129] width 343 height 203
click at [441, 69] on div "# 移 動 到 每 個 紅 色 X 標 記 處 , 並 檢 查 是 否 有 敵 人 . # 如 果 有 敵 人 存 在 , 在 移 動 前 擊 敗 他 們 .…" at bounding box center [611, 129] width 342 height 203
click at [441, 77] on div "# 移 動 到 每 個 紅 色 X 標 記 處 , 並 檢 查 是 否 有 敵 人 . # 如 果 有 敵 人 存 在 , 在 移 動 前 擊 敗 他 們 .…" at bounding box center [611, 129] width 342 height 203
click at [441, 82] on div "9" at bounding box center [435, 82] width 13 height 6
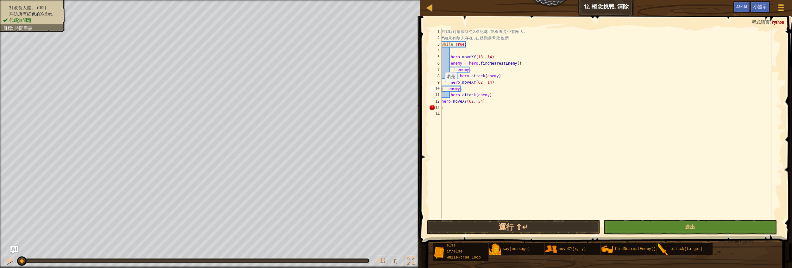
click at [442, 88] on div "# 移 動 到 每 個 紅 色 X 標 記 處 , 並 檢 查 是 否 有 敵 人 . # 如 果 有 敵 人 存 在 , 在 移 動 前 擊 敗 他 們 .…" at bounding box center [611, 129] width 342 height 203
click at [443, 100] on div "# 移 動 到 每 個 紅 色 X 標 記 處 , 並 檢 查 是 否 有 敵 人 . # 如 果 有 敵 人 存 在 , 在 移 動 前 擊 敗 他 們 .…" at bounding box center [611, 129] width 342 height 203
click at [441, 102] on div "# 移 動 到 每 個 紅 色 X 標 記 處 , 並 檢 查 是 否 有 敵 人 . # 如 果 有 敵 人 存 在 , 在 移 動 前 擊 敗 他 們 .…" at bounding box center [611, 129] width 342 height 203
click at [443, 110] on div "# 移 動 到 每 個 紅 色 X 標 記 處 , 並 檢 查 是 否 有 敵 人 . # 如 果 有 敵 人 存 在 , 在 移 動 前 擊 敗 他 們 .…" at bounding box center [611, 129] width 342 height 203
type textarea "if"
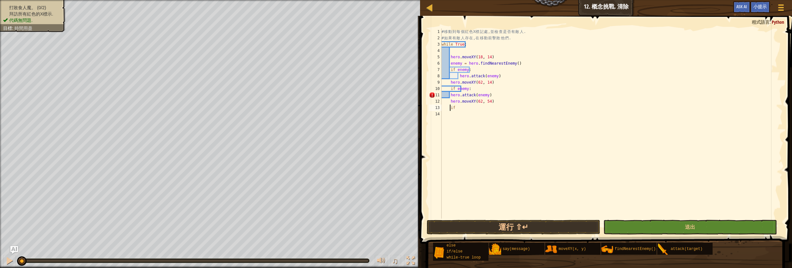
click at [456, 111] on div "# 移 動 到 每 個 紅 色 X 標 記 處 , 並 檢 查 是 否 有 敵 人 . # 如 果 有 敵 人 存 在 , 在 移 動 前 擊 敗 他 們 .…" at bounding box center [611, 129] width 342 height 203
click at [460, 110] on div "# 移 動 到 每 個 紅 色 X 標 記 處 , 並 檢 查 是 否 有 敵 人 . # 如 果 有 敵 人 存 在 , 在 移 動 前 擊 敗 他 們 .…" at bounding box center [611, 129] width 342 height 203
type textarea "i"
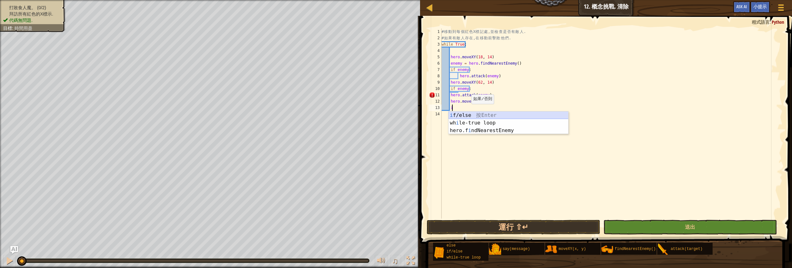
click at [469, 115] on div "i f/else 按 Enter wh i le-true loop 按 Enter hero.f i ndNearestEnemy 按 Enter" at bounding box center [509, 130] width 120 height 38
type textarea "if enemy:"
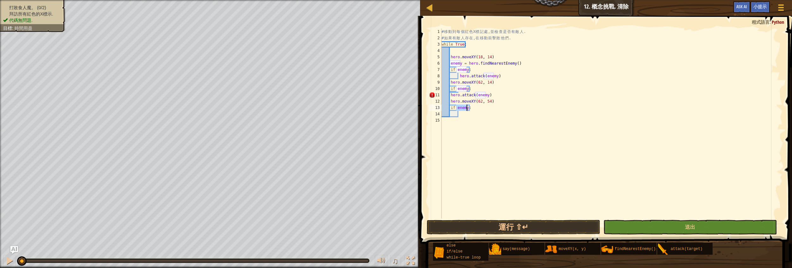
click at [462, 116] on div "# 移 動 到 每 個 紅 色 X 標 記 處 , 並 檢 查 是 否 有 敵 人 . # 如 果 有 敵 人 存 在 , 在 移 動 前 擊 敗 他 們 .…" at bounding box center [611, 129] width 342 height 203
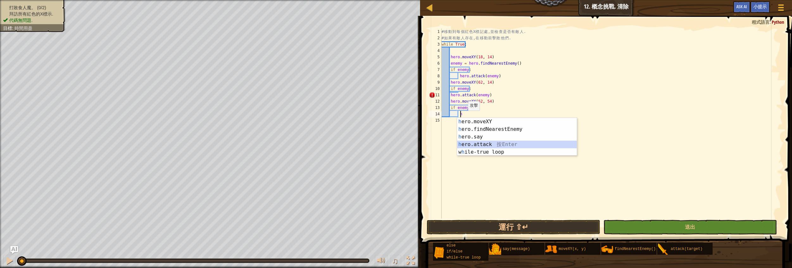
click at [474, 144] on div "h ero.moveXY 按 Enter h ero.findNearestEnemy 按 Enter h ero.say 按 Enter h ero.att…" at bounding box center [517, 144] width 120 height 53
type textarea "hero.attack(enemy)"
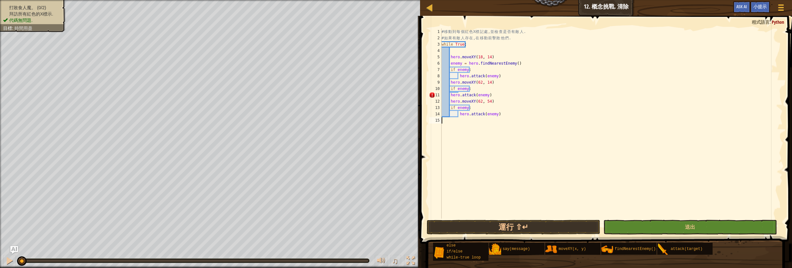
click at [450, 122] on div "# 移 動 到 每 個 紅 色 X 標 記 處 , 並 檢 查 是 否 有 敵 人 . # 如 果 有 敵 人 存 在 , 在 移 動 前 擊 敗 他 們 .…" at bounding box center [611, 129] width 342 height 203
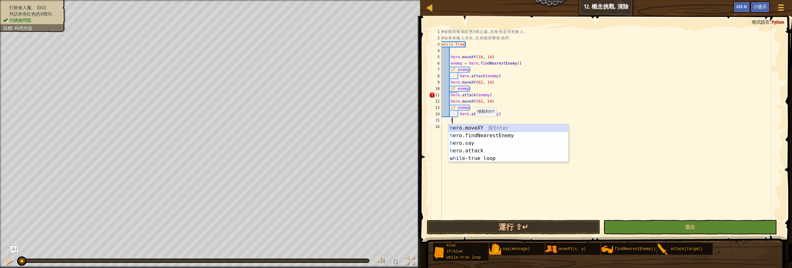
click at [474, 129] on div "h ero.moveXY 按 Enter h ero.findNearestEnemy 按 Enter h ero.say 按 Enter h ero.att…" at bounding box center [509, 150] width 120 height 53
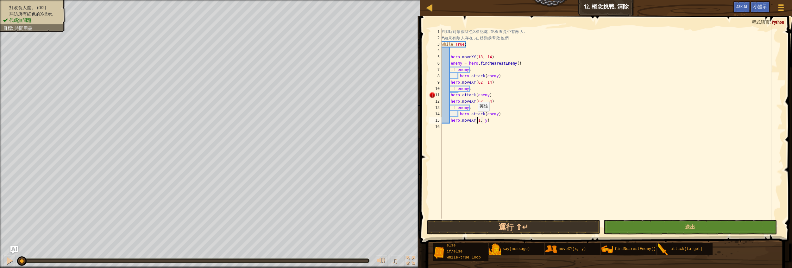
scroll to position [3, 3]
type textarea "hero.moveXY(18, 54)"
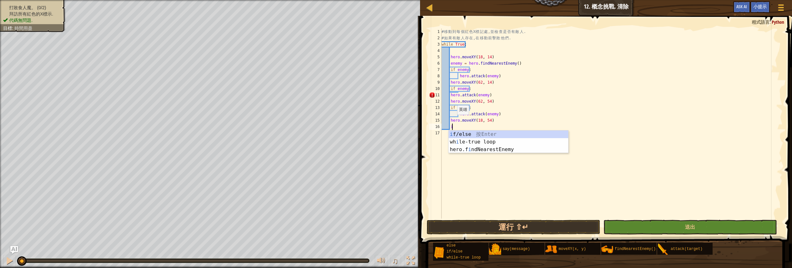
scroll to position [3, 1]
click at [472, 130] on div "if /else 按 Enter" at bounding box center [509, 141] width 120 height 23
type textarea "if enemy:"
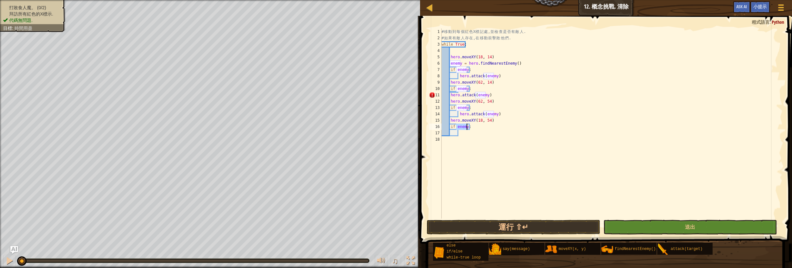
click at [464, 134] on div "# 移 動 到 每 個 紅 色 X 標 記 處 , 並 檢 查 是 否 有 敵 人 . # 如 果 有 敵 人 存 在 , 在 移 動 前 擊 敗 他 們 .…" at bounding box center [611, 129] width 342 height 203
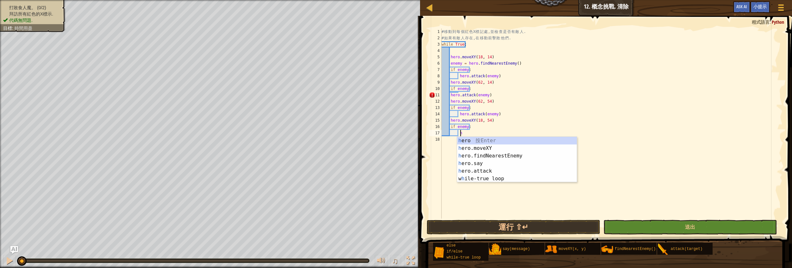
scroll to position [3, 1]
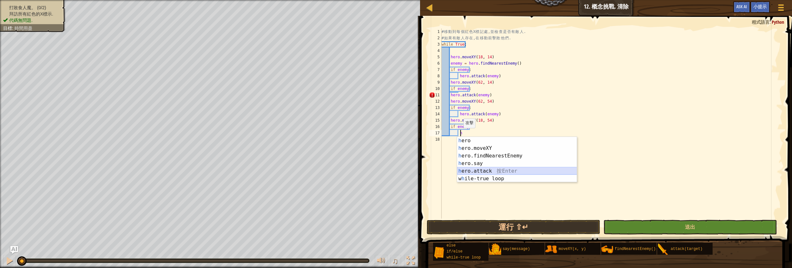
click at [465, 169] on div "h ero 按 Enter h ero.moveXY 按 Enter h ero.findNearestEnemy 按 Enter h ero.say 按 E…" at bounding box center [517, 167] width 120 height 61
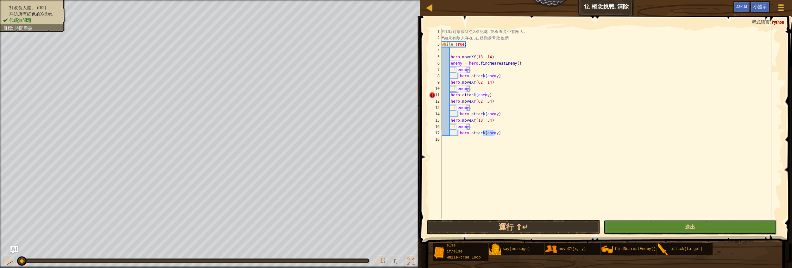
click at [647, 228] on button "送出" at bounding box center [689, 227] width 173 height 15
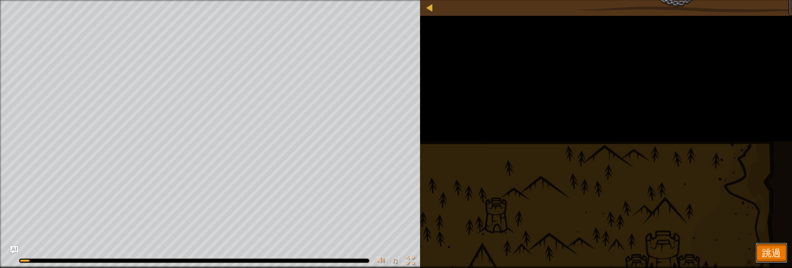
click at [765, 254] on span "跳過" at bounding box center [771, 252] width 19 height 13
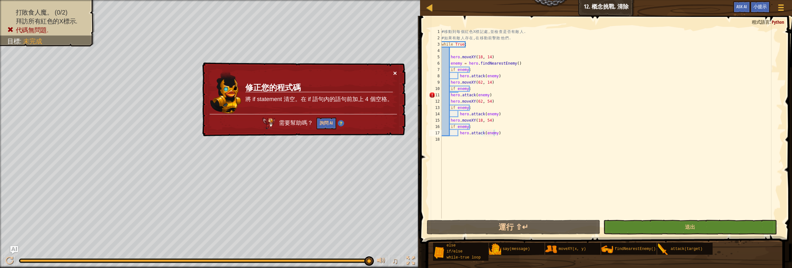
click at [394, 70] on button "×" at bounding box center [395, 73] width 4 height 7
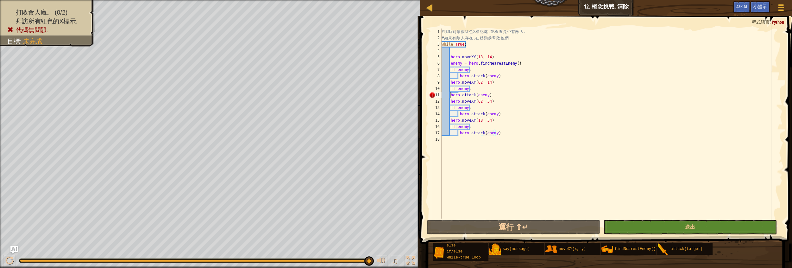
click at [450, 96] on div "# 移 動 到 每 個 紅 色 X 標 記 處 , 並 檢 查 是 否 有 敵 人 . # 如 果 有 敵 人 存 在 , 在 移 動 前 擊 敗 他 們 .…" at bounding box center [611, 129] width 342 height 203
type textarea "hero.attack(enemy)"
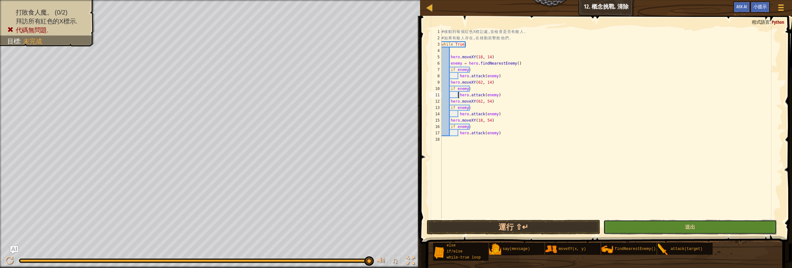
click at [652, 223] on button "送出" at bounding box center [689, 227] width 173 height 15
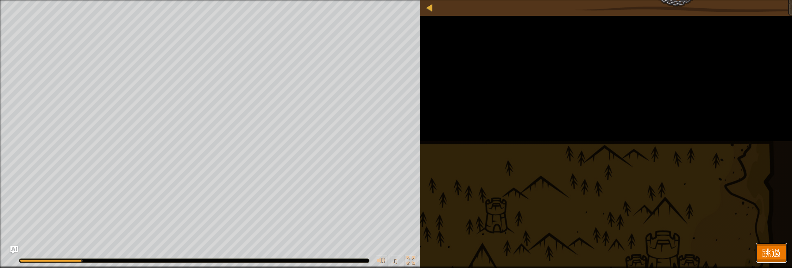
click at [761, 249] on button "跳過" at bounding box center [772, 252] width 32 height 20
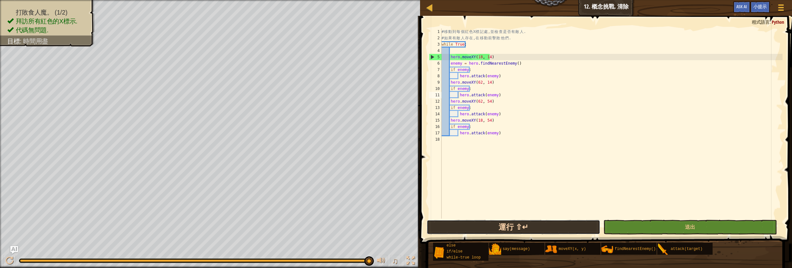
click at [589, 223] on button "運行 ⇧↵" at bounding box center [513, 227] width 173 height 15
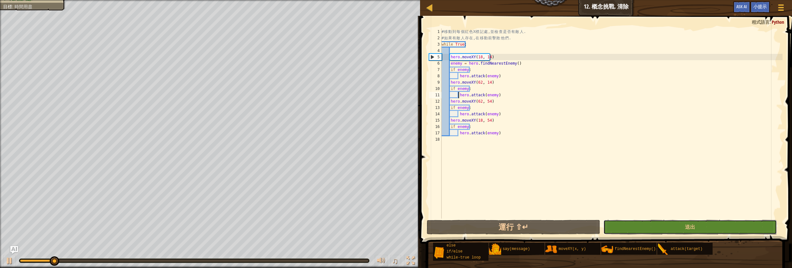
click at [657, 228] on button "送出" at bounding box center [689, 227] width 173 height 15
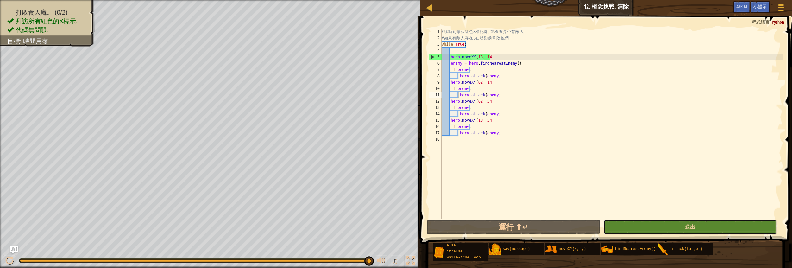
click at [620, 224] on button "送出" at bounding box center [689, 227] width 173 height 15
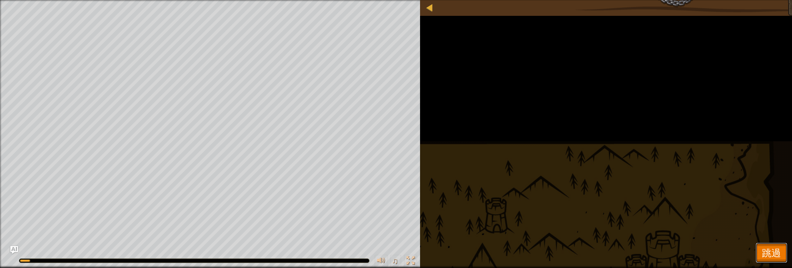
click at [775, 249] on span "跳過" at bounding box center [771, 252] width 19 height 13
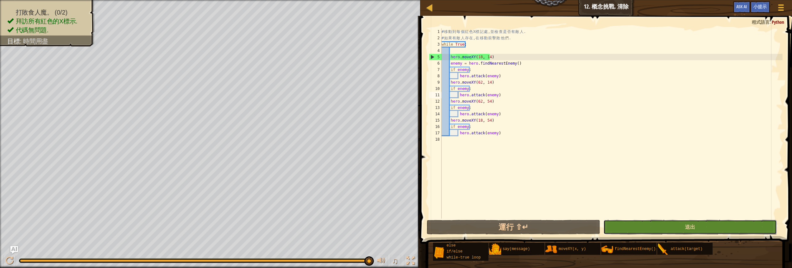
click at [633, 224] on button "送出" at bounding box center [689, 227] width 173 height 15
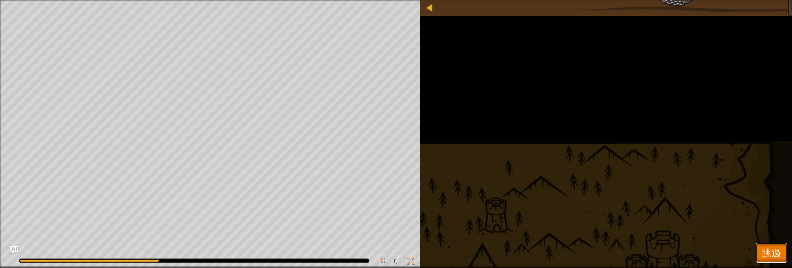
click at [766, 248] on span "跳過" at bounding box center [771, 252] width 19 height 13
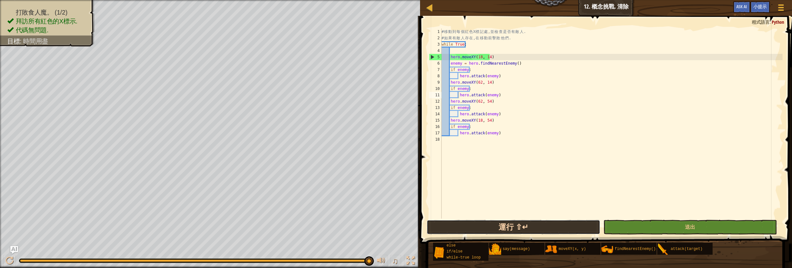
click at [504, 223] on button "運行 ⇧↵" at bounding box center [513, 227] width 173 height 15
click at [499, 76] on div "# 移 動 到 每 個 紅 色 X 標 記 處 , 並 檢 查 是 否 有 敵 人 . # 如 果 有 敵 人 存 在 , 在 移 動 前 擊 敗 他 們 .…" at bounding box center [611, 129] width 342 height 203
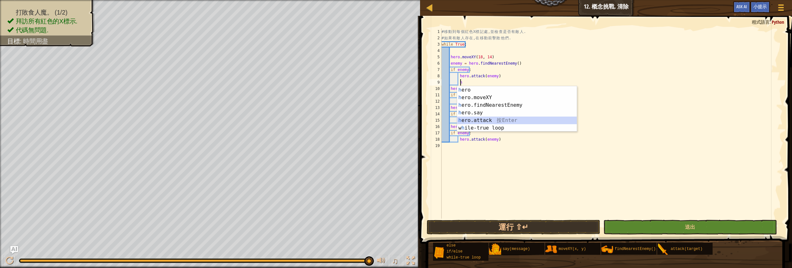
click at [480, 119] on div "h ero 按 Enter h ero.moveXY 按 Enter h ero.findNearestEnemy 按 Enter h ero.say 按 E…" at bounding box center [517, 116] width 120 height 61
type textarea "hero.attack(enemy)"
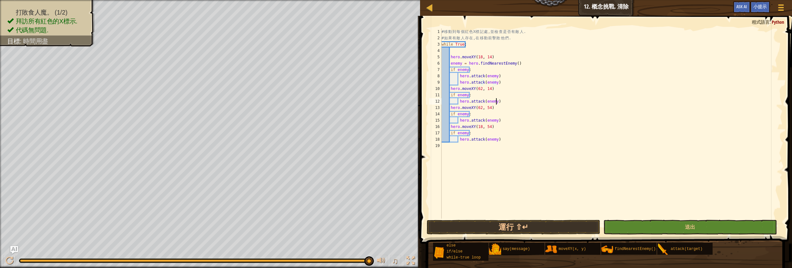
click at [497, 100] on div "# 移 動 到 每 個 紅 色 X 標 記 處 , 並 檢 查 是 否 有 敵 人 . # 如 果 有 敵 人 存 在 , 在 移 動 前 擊 敗 他 們 .…" at bounding box center [611, 129] width 342 height 203
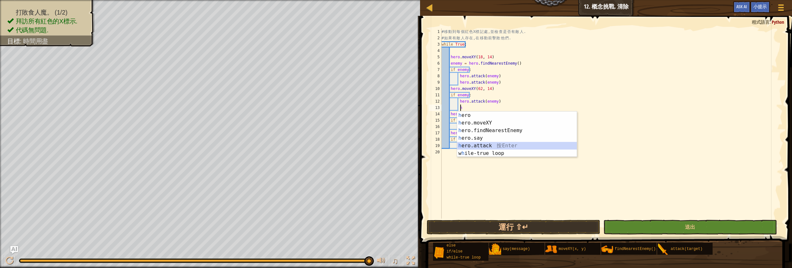
click at [483, 143] on div "h ero 按 Enter h ero.moveXY 按 Enter h ero.findNearestEnemy 按 Enter h ero.say 按 E…" at bounding box center [517, 141] width 120 height 61
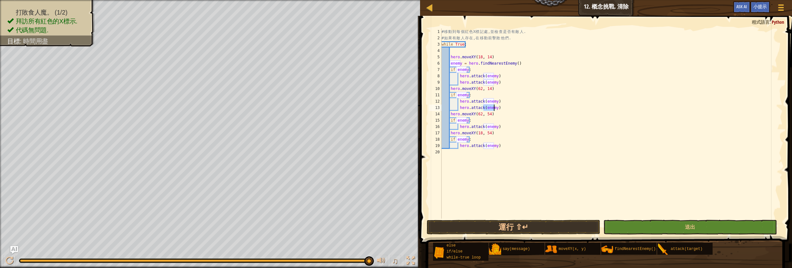
click at [498, 125] on div "# 移 動 到 每 個 紅 色 X 標 記 處 , 並 檢 查 是 否 有 敵 人 . # 如 果 有 敵 人 存 在 , 在 移 動 前 擊 敗 他 們 .…" at bounding box center [611, 129] width 342 height 203
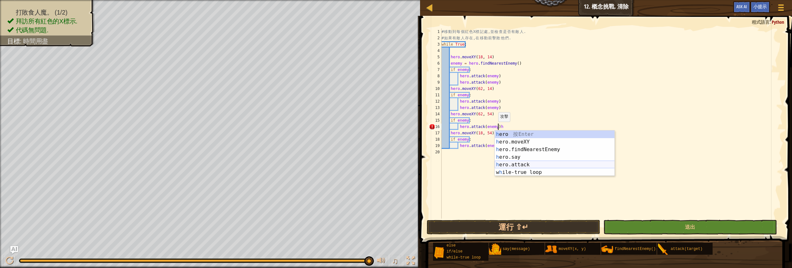
click at [504, 161] on div "h ero 按 Enter h ero.moveXY 按 Enter h ero.findNearestEnemy 按 Enter h ero.say 按 E…" at bounding box center [555, 160] width 120 height 61
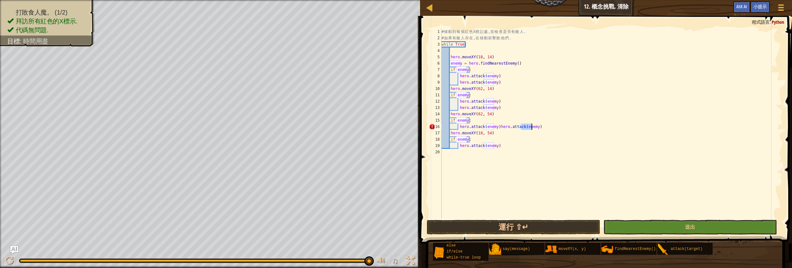
click at [495, 127] on div "# 移 動 到 每 個 紅 色 X 標 記 處 , 並 檢 查 是 否 有 敵 人 . # 如 果 有 敵 人 存 在 , 在 移 動 前 擊 敗 他 們 .…" at bounding box center [611, 129] width 342 height 203
click at [496, 127] on div "# 移 動 到 每 個 紅 色 X 標 記 處 , 並 檢 查 是 否 有 敵 人 . # 如 果 有 敵 人 存 在 , 在 移 動 前 擊 敗 他 們 .…" at bounding box center [611, 129] width 342 height 203
type textarea "hero.attack(enemy)"
click at [462, 158] on div "# 移 動 到 每 個 紅 色 X 標 記 處 , 並 檢 查 是 否 有 敵 人 . # 如 果 有 敵 人 存 在 , 在 移 動 前 擊 敗 他 們 .…" at bounding box center [611, 129] width 342 height 203
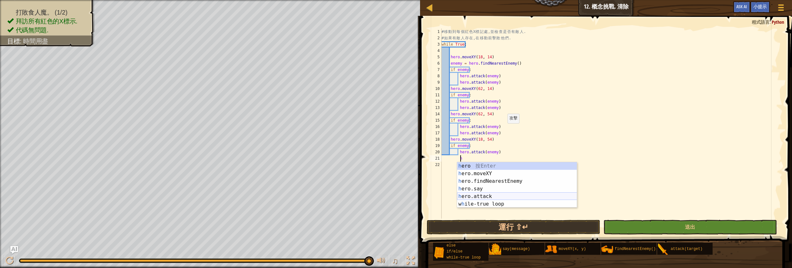
click at [468, 196] on div "h ero 按 Enter h ero.moveXY 按 Enter h ero.findNearestEnemy 按 Enter h ero.say 按 E…" at bounding box center [517, 192] width 120 height 61
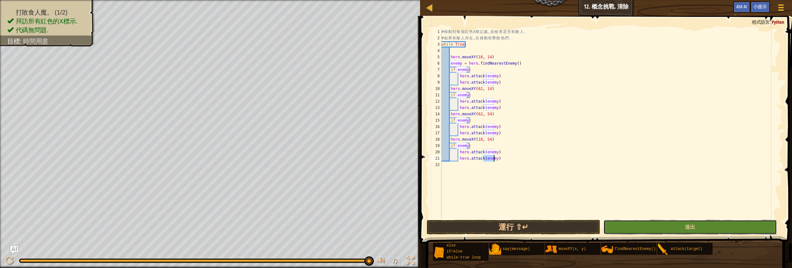
click at [631, 225] on button "送出" at bounding box center [689, 227] width 173 height 15
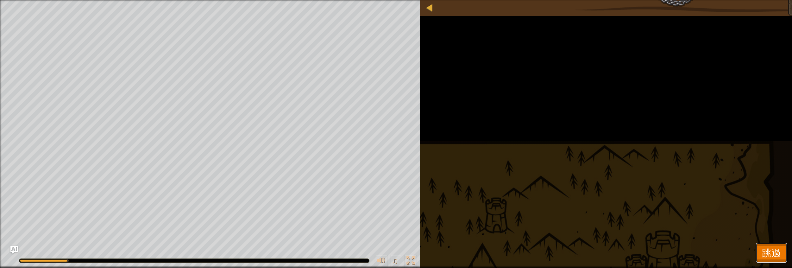
click at [785, 248] on button "跳過" at bounding box center [772, 252] width 32 height 20
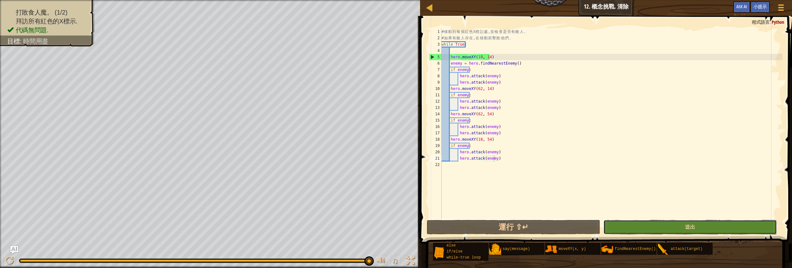
click at [617, 233] on button "送出" at bounding box center [689, 227] width 173 height 15
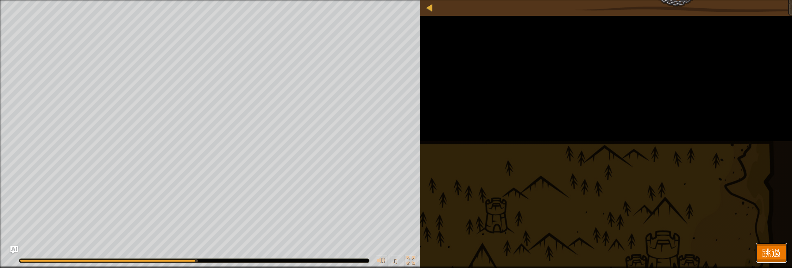
click at [759, 248] on button "跳過" at bounding box center [772, 252] width 32 height 20
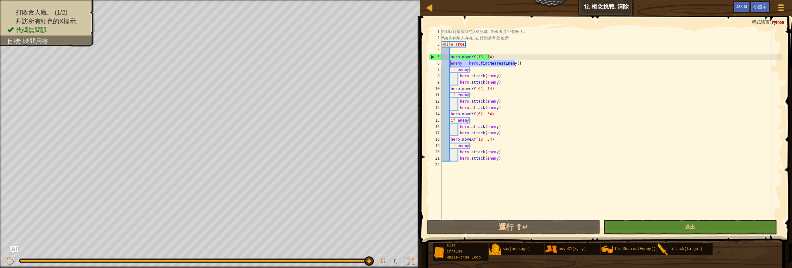
drag, startPoint x: 531, startPoint y: 66, endPoint x: 450, endPoint y: 64, distance: 81.1
click at [450, 64] on div "# 移 動 到 每 個 紅 色 X 標 記 處 , 並 檢 查 是 否 有 敵 人 . # 如 果 有 敵 人 存 在 , 在 移 動 前 擊 敗 他 們 .…" at bounding box center [611, 129] width 342 height 203
click at [496, 88] on div "# 移 動 到 每 個 紅 色 X 標 記 處 , 並 檢 查 是 否 有 敵 人 . # 如 果 有 敵 人 存 在 , 在 移 動 前 擊 敗 他 們 .…" at bounding box center [611, 129] width 342 height 203
type textarea "hero.moveXY(62, 14)"
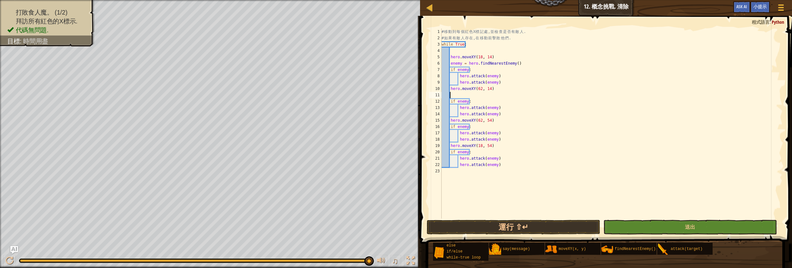
paste textarea "enemy = hero.findNearestEnemy()"
click at [494, 123] on div "# 移 動 到 每 個 紅 色 X 標 記 處 , 並 檢 查 是 否 有 敵 人 . # 如 果 有 敵 人 存 在 , 在 移 動 前 擊 敗 他 們 .…" at bounding box center [611, 129] width 342 height 203
type textarea "hero.moveXY(62, 54)"
paste textarea "enemy = hero.findNearestEnemy()"
click at [490, 151] on div "# 移 動 到 每 個 紅 色 X 標 記 處 , 並 檢 查 是 否 有 敵 人 . # 如 果 有 敵 人 存 在 , 在 移 動 前 擊 敗 他 們 .…" at bounding box center [611, 129] width 342 height 203
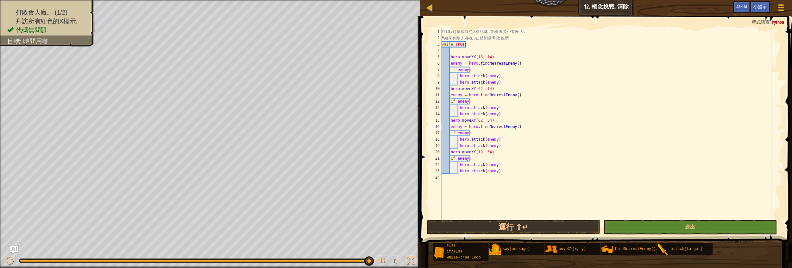
type textarea "hero.moveXY(18, 54)"
paste textarea "enemy = hero.findNearestEnemy()"
type textarea "enemy = hero.findNearestEnemy()"
drag, startPoint x: 645, startPoint y: 224, endPoint x: 645, endPoint y: 219, distance: 5.5
click at [645, 219] on div "enemy = hero.findNearestEnemy() 1 2 3 4 5 6 7 8 9 10 11 12 13 14 15 16 17 18 19…" at bounding box center [605, 142] width 374 height 246
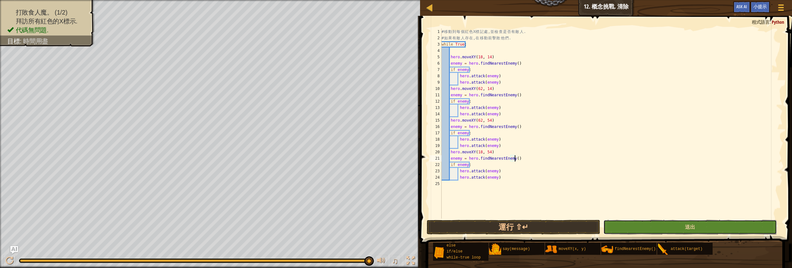
click at [652, 224] on button "送出" at bounding box center [689, 227] width 173 height 15
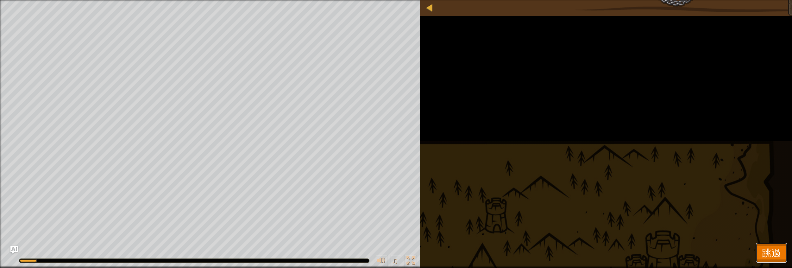
click at [775, 257] on span "跳過" at bounding box center [771, 252] width 19 height 13
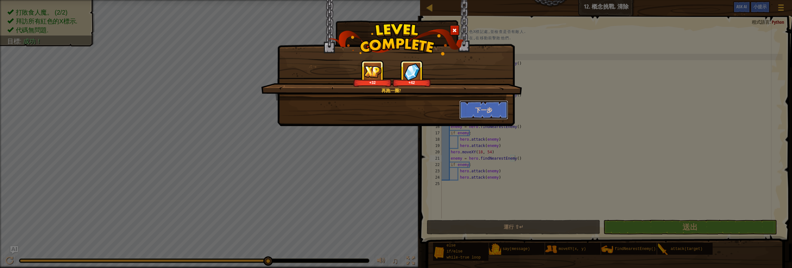
click at [486, 113] on button "下一步" at bounding box center [483, 109] width 49 height 19
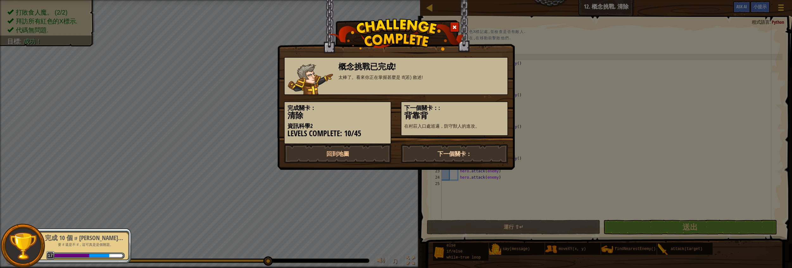
click at [448, 148] on link "下一個關卡：" at bounding box center [454, 153] width 107 height 19
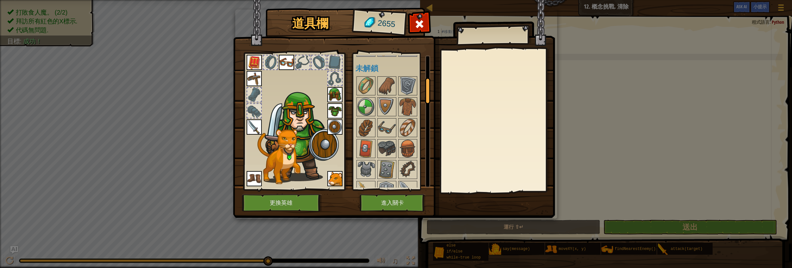
scroll to position [115, 0]
click at [387, 154] on div at bounding box center [386, 146] width 19 height 19
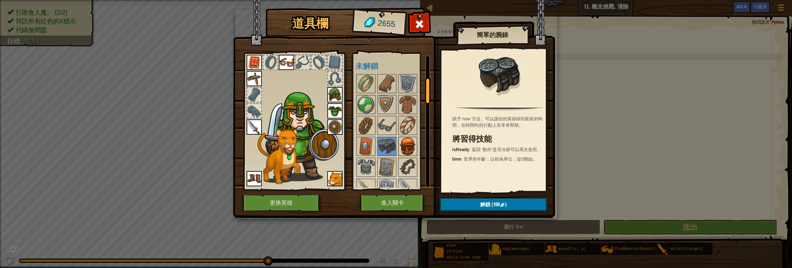
click at [403, 142] on img at bounding box center [408, 146] width 18 height 18
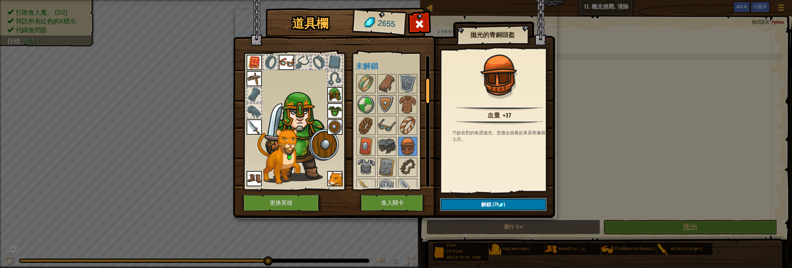
click at [472, 202] on button "解鎖 (79 )" at bounding box center [493, 204] width 107 height 13
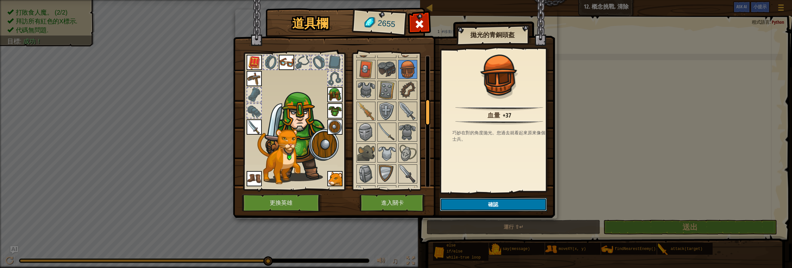
scroll to position [230, 0]
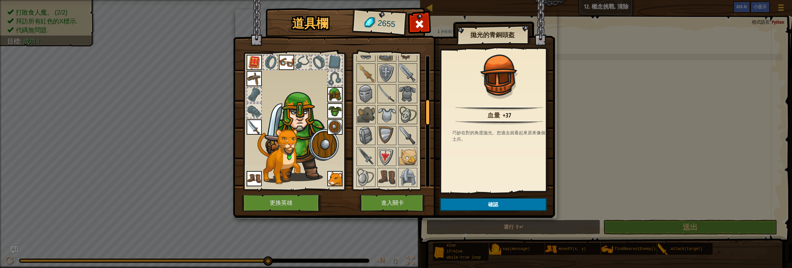
click at [405, 114] on img at bounding box center [408, 115] width 18 height 18
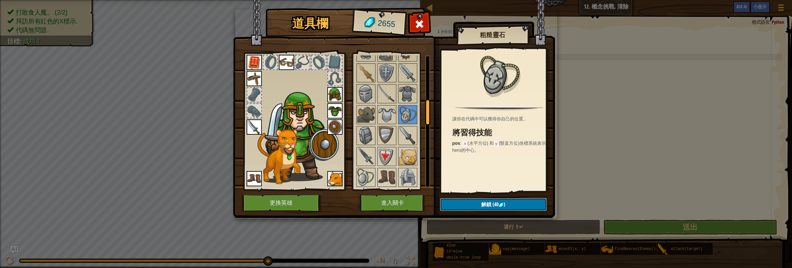
click at [472, 202] on button "解鎖 (40 )" at bounding box center [493, 204] width 107 height 13
click at [387, 154] on img at bounding box center [387, 157] width 18 height 18
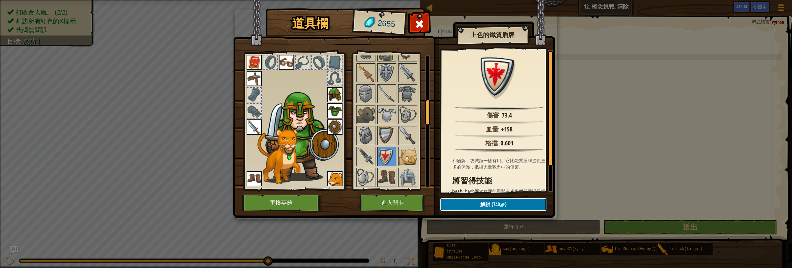
click at [475, 201] on button "解鎖 (740 )" at bounding box center [493, 204] width 107 height 13
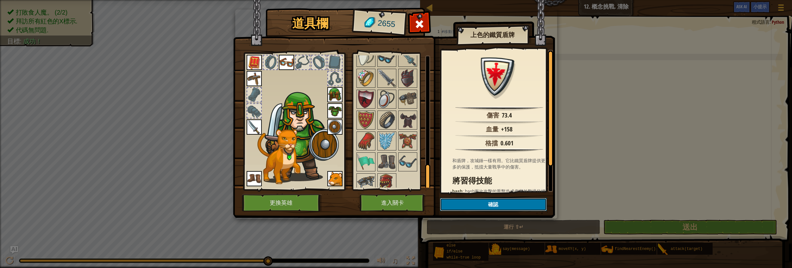
scroll to position [580, 0]
click at [383, 174] on img at bounding box center [387, 183] width 18 height 18
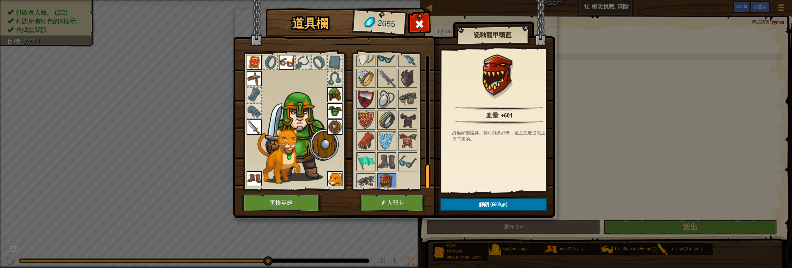
click at [368, 154] on img at bounding box center [366, 162] width 18 height 18
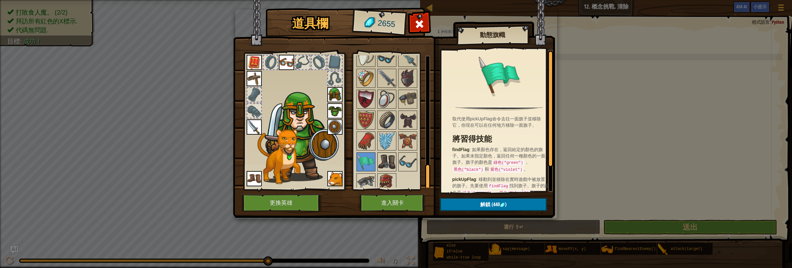
click at [386, 156] on img at bounding box center [387, 162] width 18 height 18
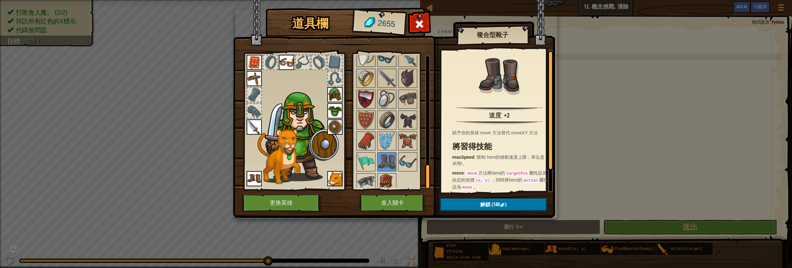
click at [374, 158] on img at bounding box center [366, 162] width 18 height 18
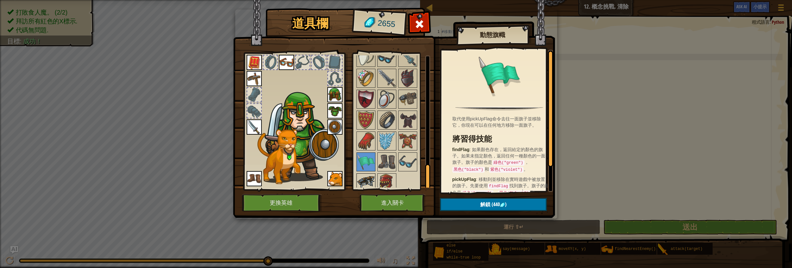
click at [362, 179] on img at bounding box center [366, 183] width 18 height 18
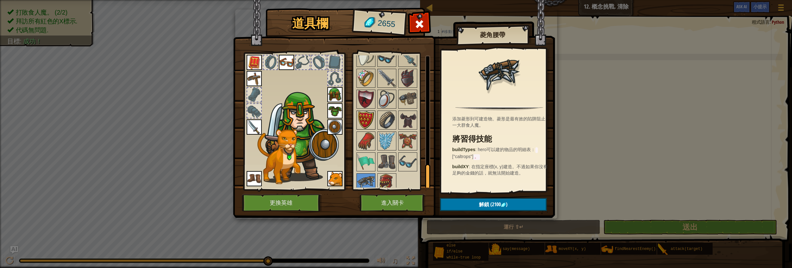
click at [366, 121] on img at bounding box center [366, 120] width 18 height 18
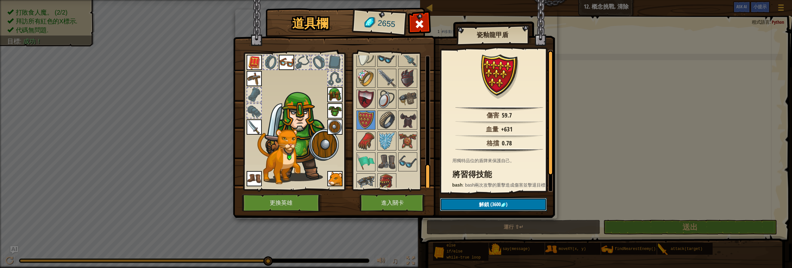
click at [481, 201] on span "解鎖" at bounding box center [484, 204] width 10 height 7
click at [405, 139] on img at bounding box center [408, 141] width 18 height 18
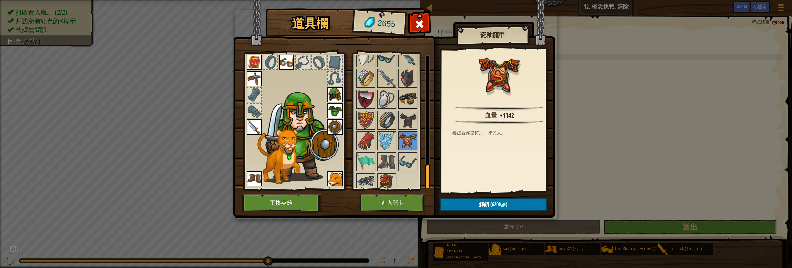
click at [402, 96] on img at bounding box center [408, 99] width 18 height 18
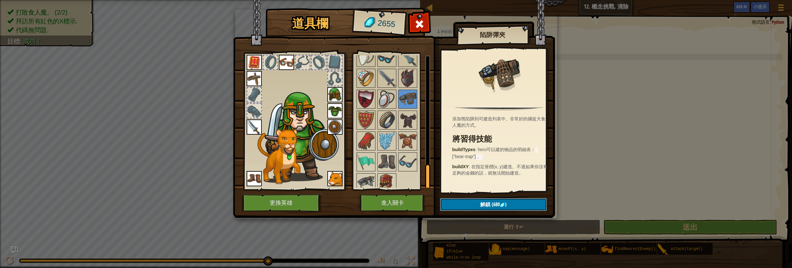
click at [452, 204] on button "解鎖 (680 )" at bounding box center [493, 204] width 107 height 13
click at [405, 95] on img at bounding box center [408, 99] width 18 height 18
click at [416, 94] on img at bounding box center [408, 99] width 18 height 18
drag, startPoint x: 411, startPoint y: 95, endPoint x: 325, endPoint y: 104, distance: 86.7
click at [337, 104] on div "道具欄 2655 可使用的裝備 裝備 裝備 裝備 裝備 裝備 裝備 裝備 裝備 裝備 裝備 裝備 連點物品兩下可裝備 關卡裝備限制 未解鎖 陷阱彈夾 添加熊陷…" at bounding box center [396, 113] width 322 height 209
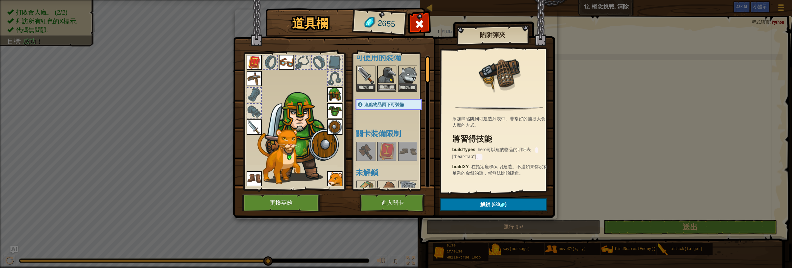
scroll to position [0, 0]
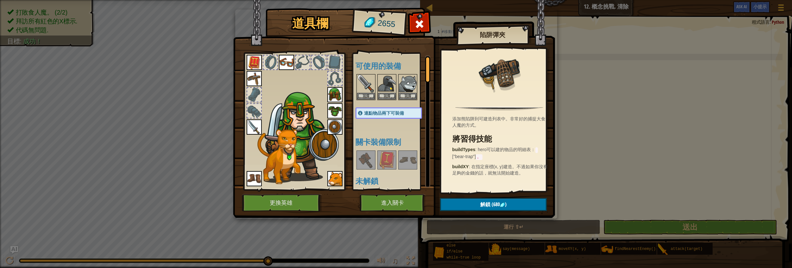
click at [382, 114] on span "連點物品兩下可裝備" at bounding box center [384, 112] width 40 height 5
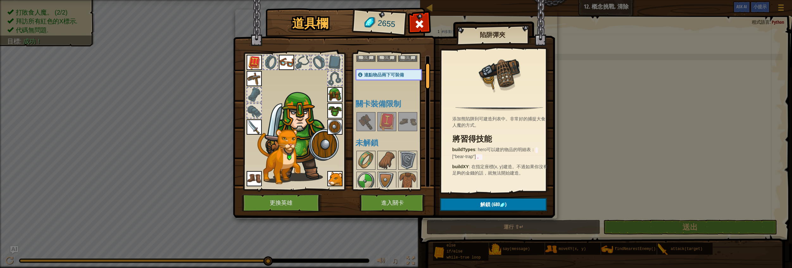
scroll to position [28, 0]
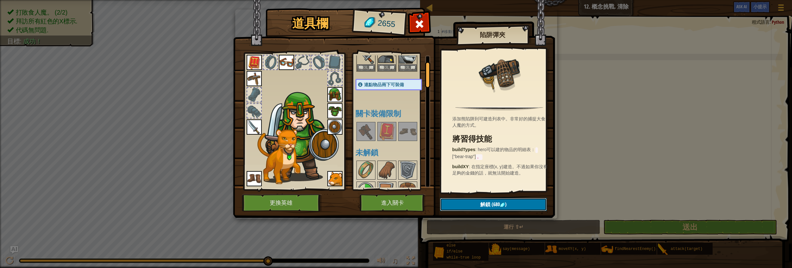
click at [482, 201] on span "解鎖" at bounding box center [485, 204] width 10 height 7
click at [477, 200] on button "確認" at bounding box center [493, 204] width 107 height 13
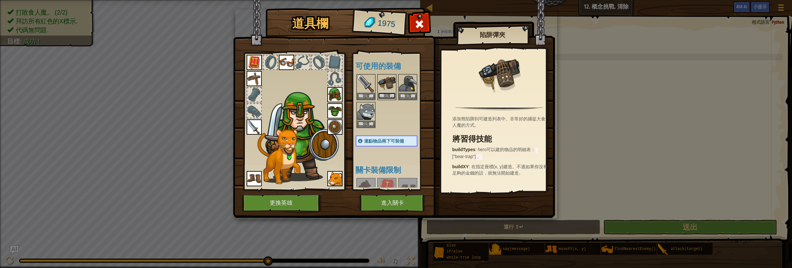
click at [380, 92] on button "裝備" at bounding box center [387, 95] width 18 height 7
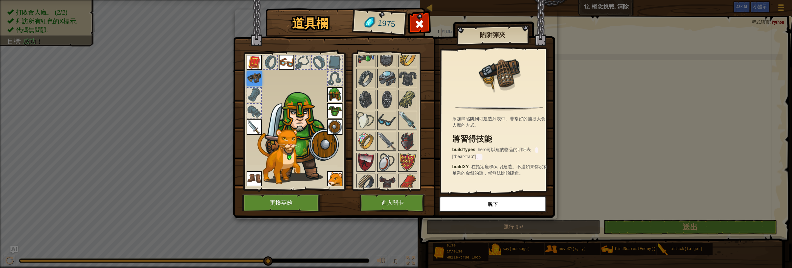
scroll to position [576, 0]
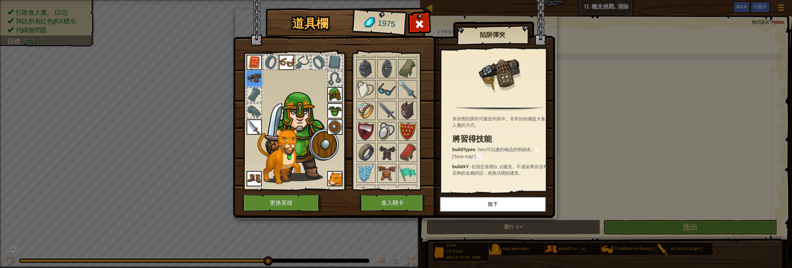
click at [411, 124] on img at bounding box center [408, 132] width 18 height 18
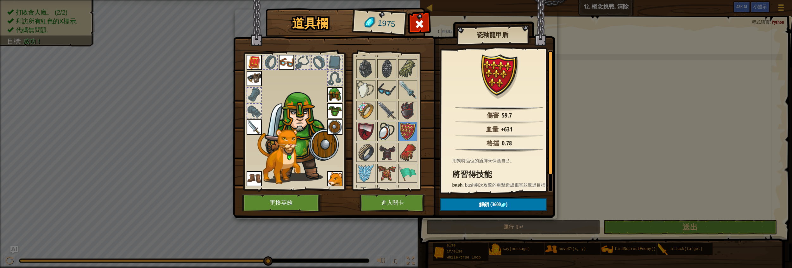
scroll to position [547, 0]
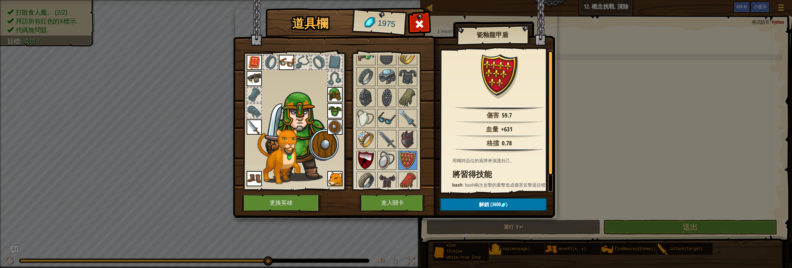
click at [362, 156] on img at bounding box center [366, 160] width 18 height 18
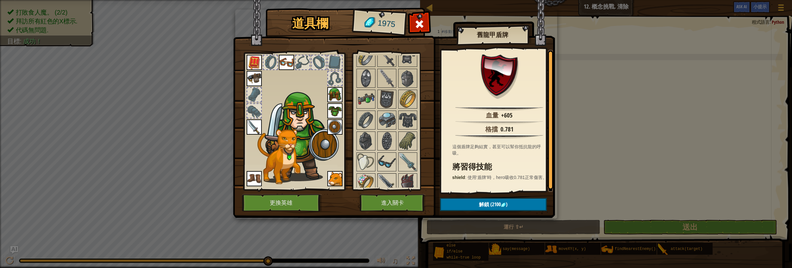
scroll to position [489, 0]
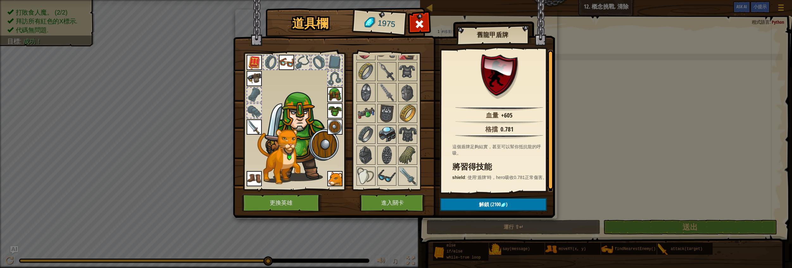
click at [390, 125] on img at bounding box center [387, 134] width 18 height 18
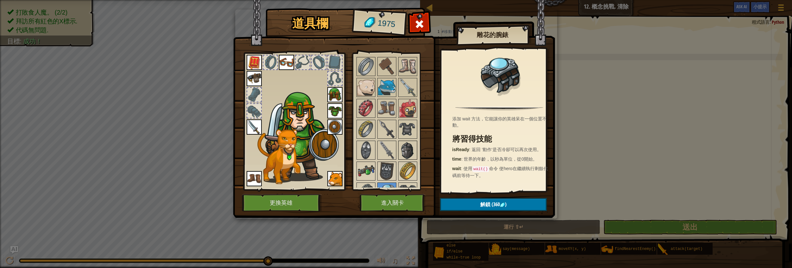
scroll to position [403, 0]
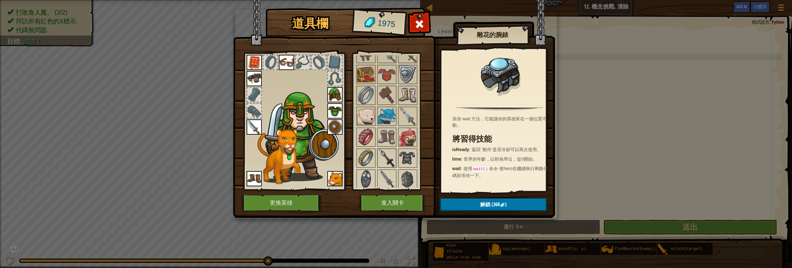
click at [387, 157] on img at bounding box center [387, 158] width 18 height 18
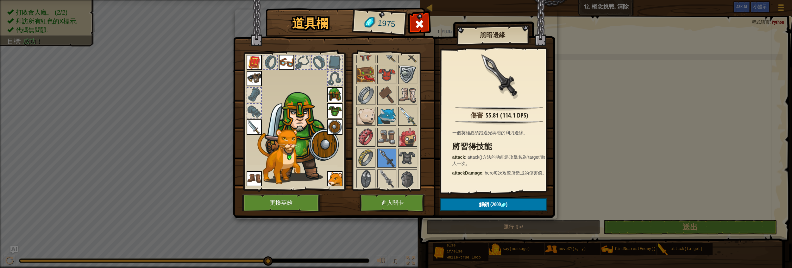
click at [403, 112] on img at bounding box center [408, 116] width 18 height 18
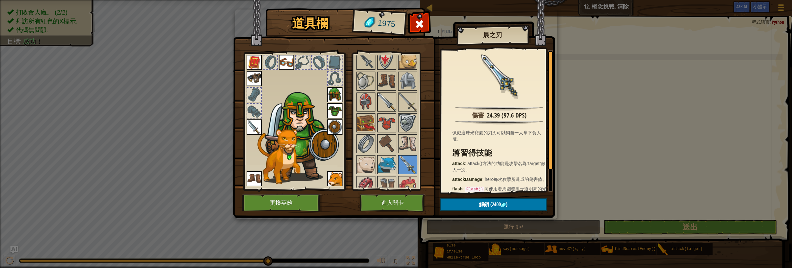
scroll to position [345, 0]
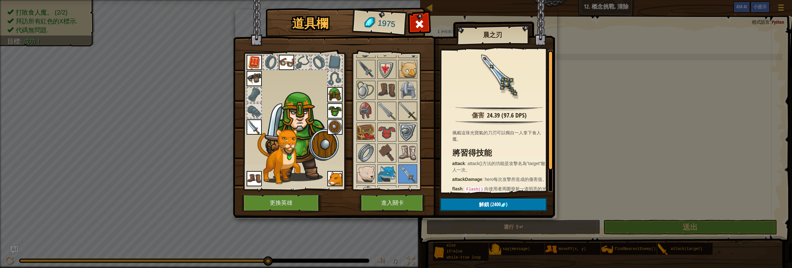
click at [402, 108] on img at bounding box center [408, 111] width 18 height 18
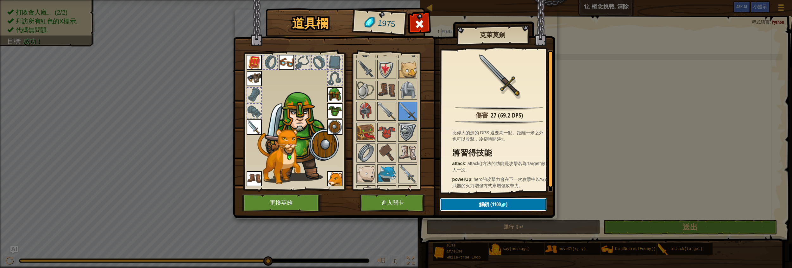
click at [482, 202] on span "解鎖" at bounding box center [484, 204] width 10 height 7
click at [411, 104] on img at bounding box center [408, 111] width 18 height 18
click at [473, 200] on button "解鎖 (1100 )" at bounding box center [493, 204] width 107 height 13
click at [473, 200] on button "確認" at bounding box center [493, 204] width 107 height 13
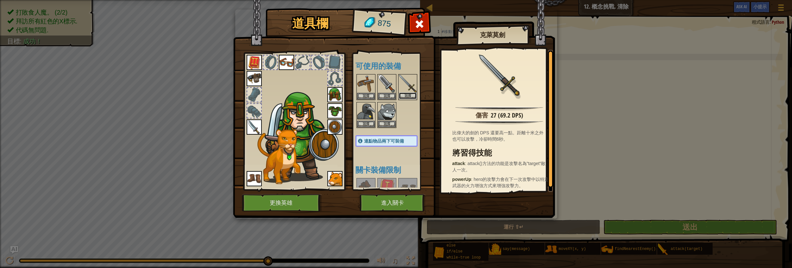
click at [402, 95] on button "裝備" at bounding box center [408, 95] width 18 height 7
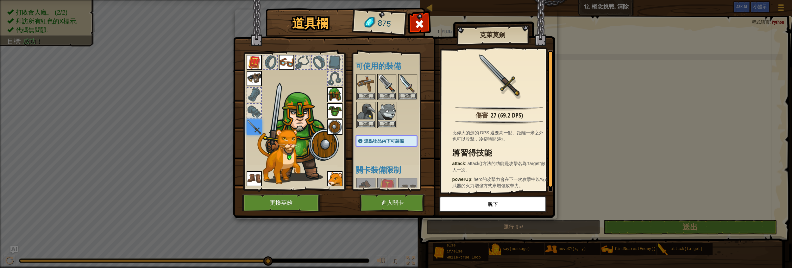
click at [642, 95] on div "道具欄 875 可使用的裝備 裝備 裝備 裝備 裝備 裝備 裝備 裝備 裝備 裝備 裝備 裝備 裝備 裝備 連點物品兩下可裝備 關卡裝備限制 未解鎖 克萊莫劍…" at bounding box center [396, 134] width 792 height 268
click at [378, 205] on button "進入關卡" at bounding box center [393, 202] width 66 height 17
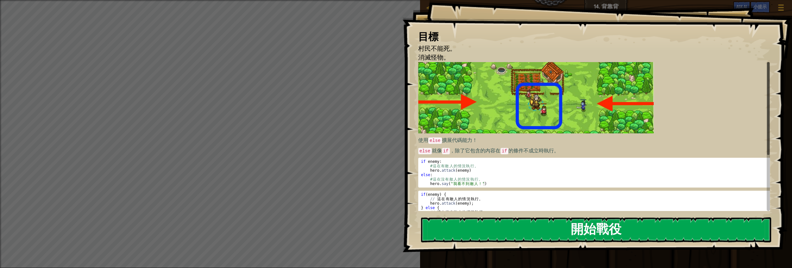
click at [451, 224] on button "開始戰役" at bounding box center [596, 229] width 350 height 25
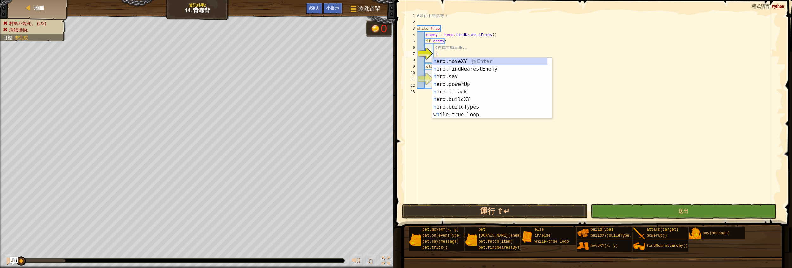
scroll to position [3, 1]
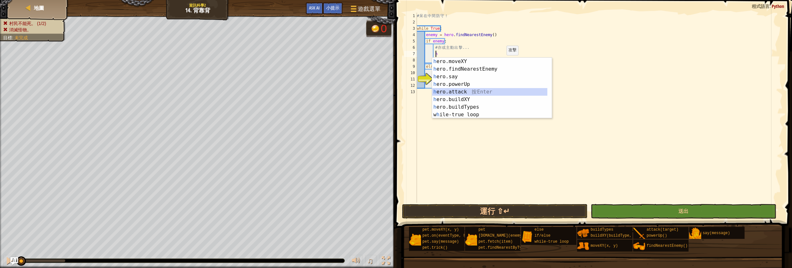
click at [456, 92] on div "h ero.moveXY 按 Enter h ero.findNearestEnemy 按 Enter h ero.say 按 Enter h ero.pow…" at bounding box center [490, 96] width 116 height 76
type textarea "hero.attack(enemy)"
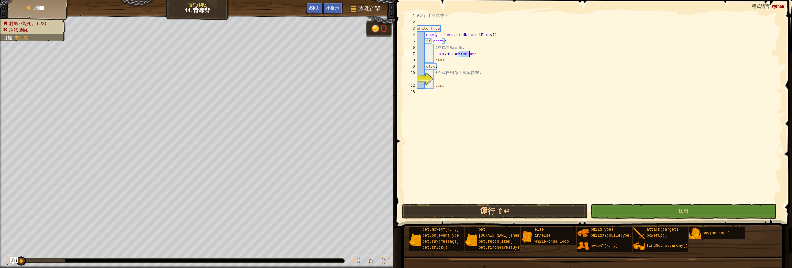
click at [439, 79] on div "# 呆 在 中 間 防 守 ！ while True : enemy = hero . findNearestEnemy ( ) if enemy : # 亦…" at bounding box center [599, 114] width 367 height 203
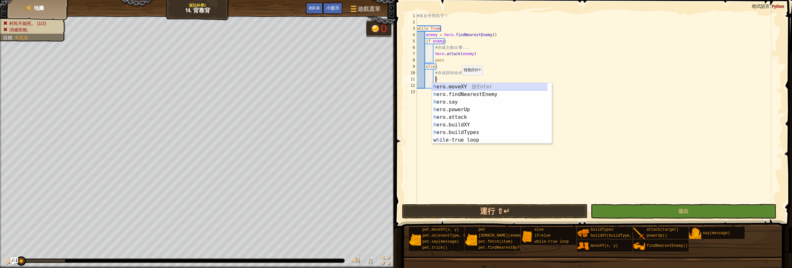
click at [456, 86] on div "h ero.moveXY 按 Enter h ero.findNearestEnemy 按 Enter h ero.say 按 Enter h ero.pow…" at bounding box center [490, 121] width 116 height 76
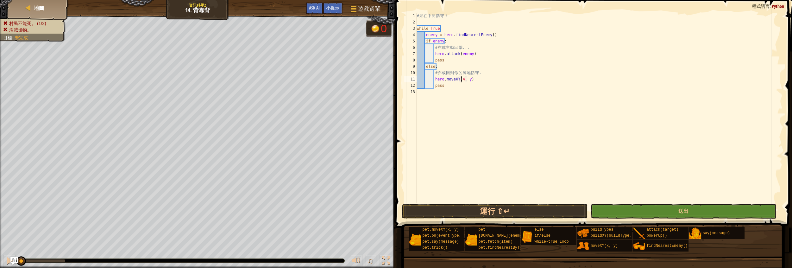
scroll to position [3, 3]
type textarea "hero.moveXY(40, 35)"
click at [465, 96] on div "# 呆 在 中 間 防 守 ！ while True : enemy = hero . findNearestEnemy ( ) if enemy : # 亦…" at bounding box center [599, 114] width 367 height 203
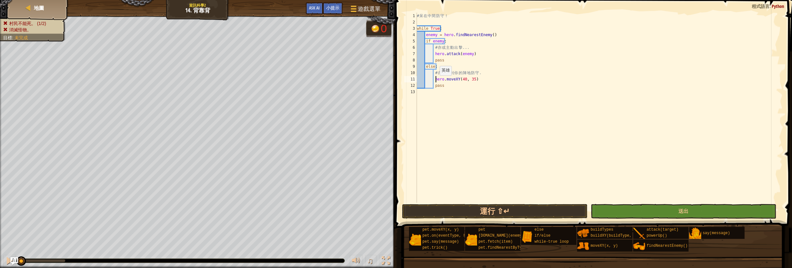
click at [436, 82] on div "# 呆 在 中 間 防 守 ！ while True : enemy = hero . findNearestEnemy ( ) if enemy : # 亦…" at bounding box center [599, 114] width 367 height 203
click at [482, 82] on div "# 呆 在 中 間 防 守 ！ while True : enemy = hero . findNearestEnemy ( ) if enemy : # 亦…" at bounding box center [599, 114] width 367 height 203
click at [479, 78] on div "# 呆 在 中 間 防 守 ！ while True : enemy = hero . findNearestEnemy ( ) if enemy : # 亦…" at bounding box center [599, 114] width 367 height 203
type textarea "hero.moveXY(40, 35)"
type textarea "h"
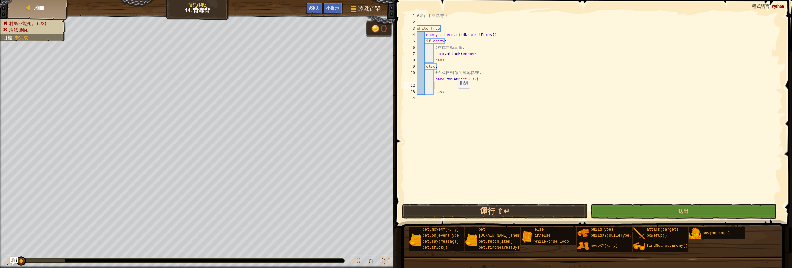
scroll to position [3, 1]
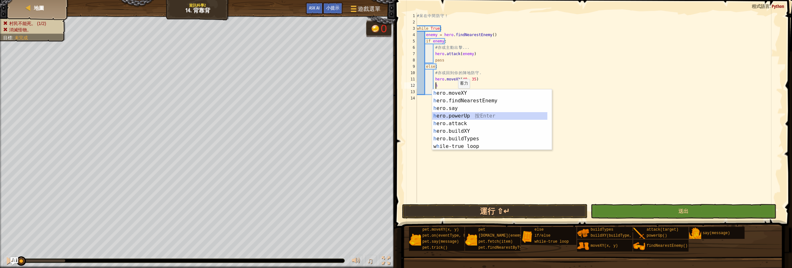
click at [455, 112] on div "h ero.moveXY 按 Enter h ero.findNearestEnemy 按 Enter h ero.say 按 Enter h ero.pow…" at bounding box center [490, 127] width 116 height 76
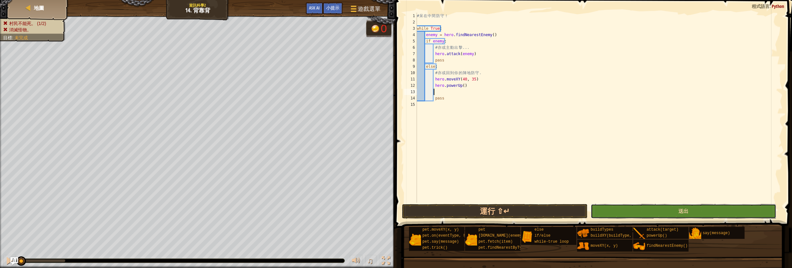
click at [607, 211] on button "送出" at bounding box center [684, 211] width 186 height 15
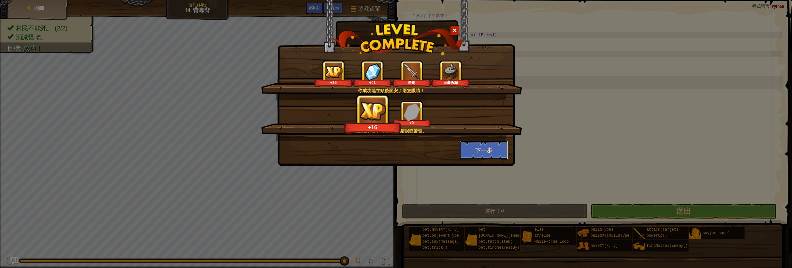
click at [487, 148] on button "下一步" at bounding box center [483, 150] width 49 height 19
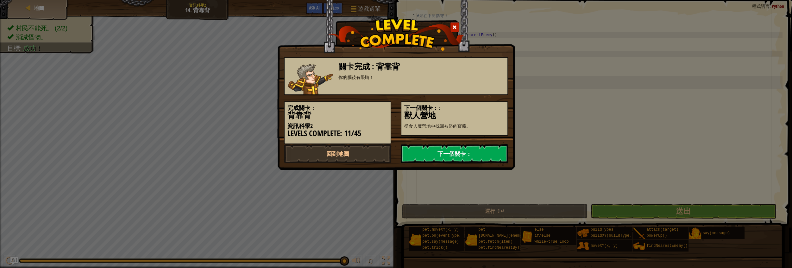
click at [457, 154] on link "下一個關卡：" at bounding box center [454, 153] width 107 height 19
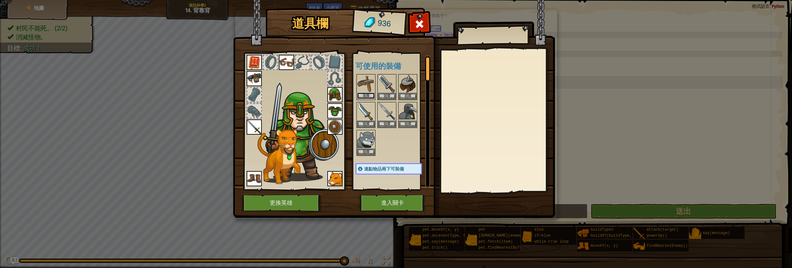
click at [359, 92] on button "裝備" at bounding box center [366, 95] width 18 height 7
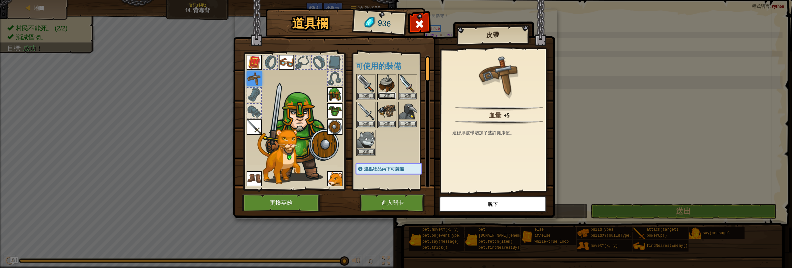
click at [385, 95] on button "裝備" at bounding box center [387, 95] width 18 height 7
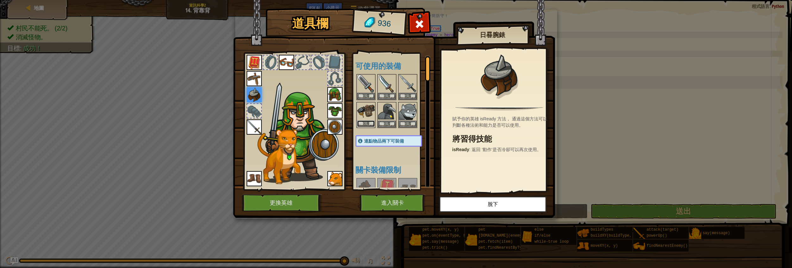
click at [371, 125] on button "裝備" at bounding box center [366, 123] width 18 height 7
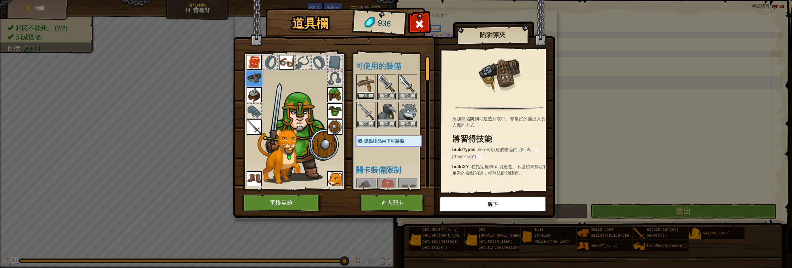
click at [367, 96] on button "裝備" at bounding box center [366, 95] width 18 height 7
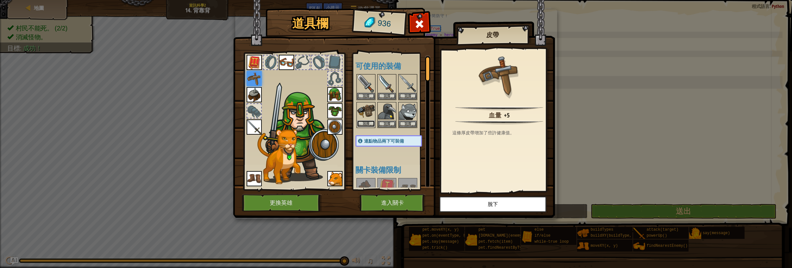
click at [370, 121] on button "裝備" at bounding box center [366, 123] width 18 height 7
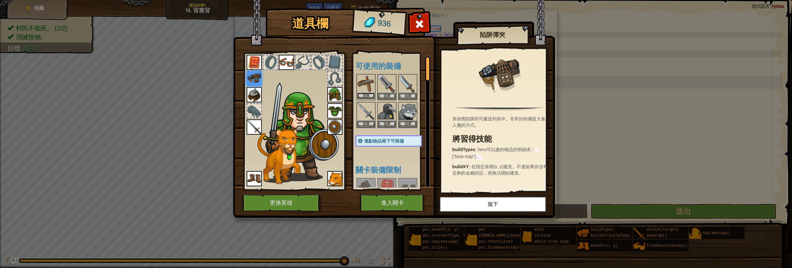
click at [367, 98] on button "裝備" at bounding box center [366, 95] width 18 height 7
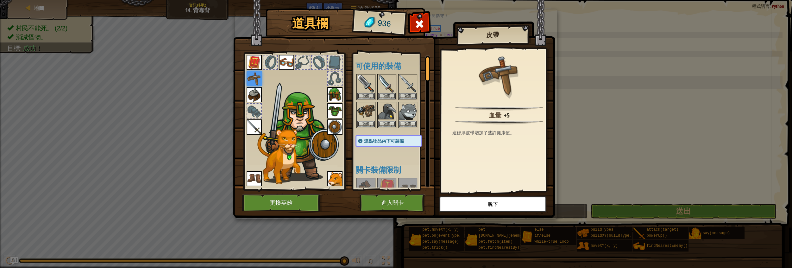
click at [259, 128] on img at bounding box center [254, 126] width 15 height 15
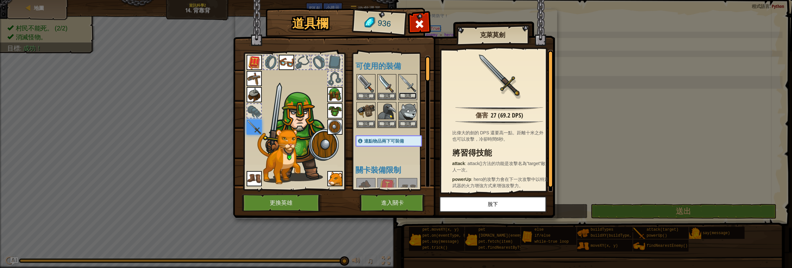
click at [406, 95] on button "裝備" at bounding box center [408, 95] width 18 height 7
click at [403, 95] on button "裝備" at bounding box center [408, 95] width 18 height 7
click at [378, 201] on button "進入關卡" at bounding box center [393, 202] width 66 height 17
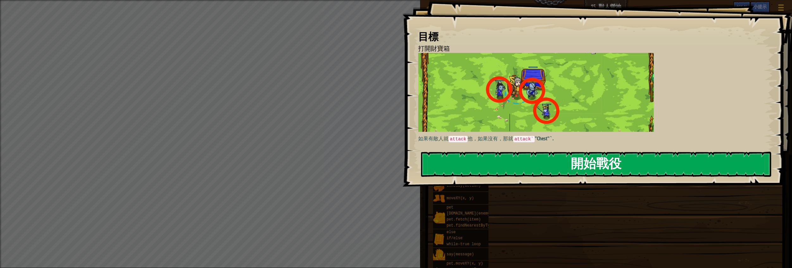
click at [597, 169] on button "開始戰役" at bounding box center [596, 164] width 350 height 25
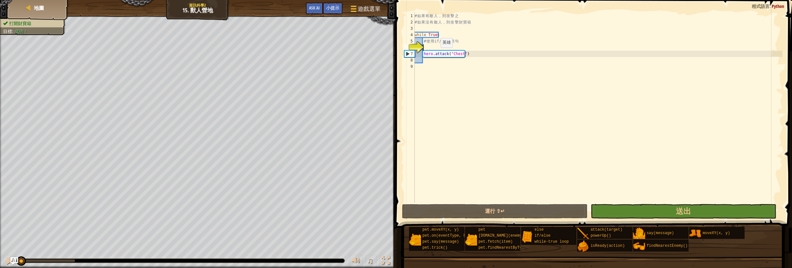
type textarea "i"
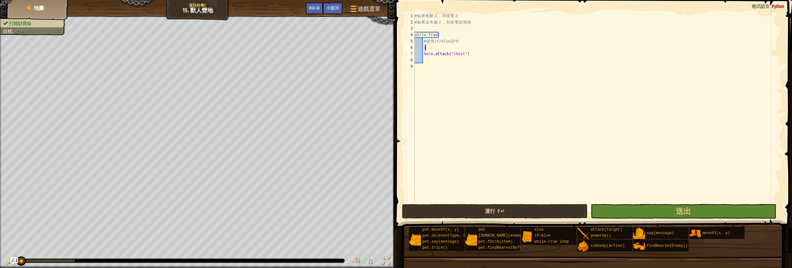
click at [446, 49] on div "# 如 果 有 敵 人 ， 則 攻 擊 之 # 如 果 沒 有 敵 人 ， 則 攻 擊 財 寶 箱 while True : # 使 用 if/else 語 …" at bounding box center [597, 114] width 369 height 203
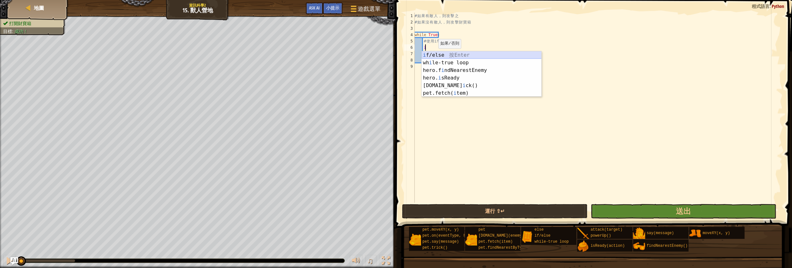
click at [451, 55] on div "i f/else 按 Enter wh i le-true loop 按 Enter hero.f i ndNearestEnemy 按 Enter hero…" at bounding box center [482, 81] width 120 height 61
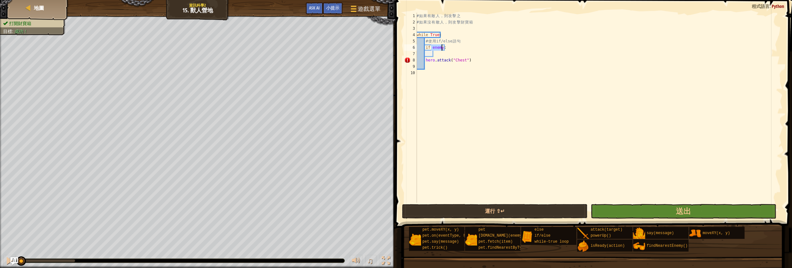
type textarea "if enemy:"
click at [439, 50] on div "# 如 果 有 敵 人 ， 則 攻 擊 之 # 如 果 沒 有 敵 人 ， 則 攻 擊 財 寶 箱 while True : # 使 用 if/else 語 …" at bounding box center [598, 108] width 367 height 190
click at [442, 55] on div "# 如 果 有 敵 人 ， 則 攻 擊 之 # 如 果 沒 有 敵 人 ， 則 攻 擊 財 寶 箱 while True : # 使 用 if/else 語 …" at bounding box center [598, 114] width 367 height 203
type textarea "h"
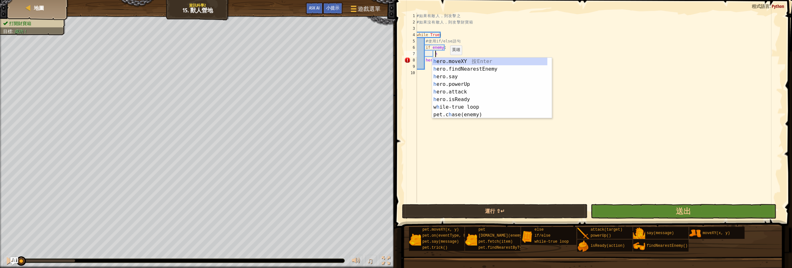
scroll to position [3, 1]
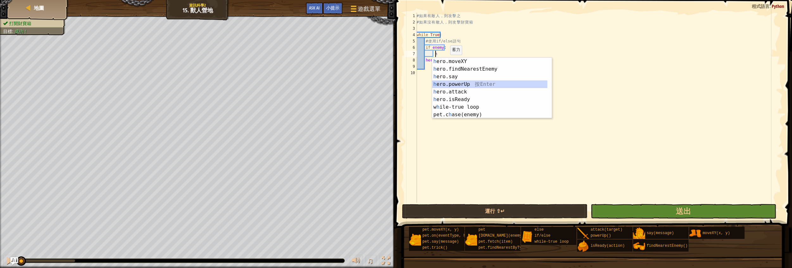
click at [463, 81] on div "h ero.moveXY 按 Enter h ero.findNearestEnemy 按 Enter h ero.say 按 Enter h ero.pow…" at bounding box center [490, 96] width 116 height 76
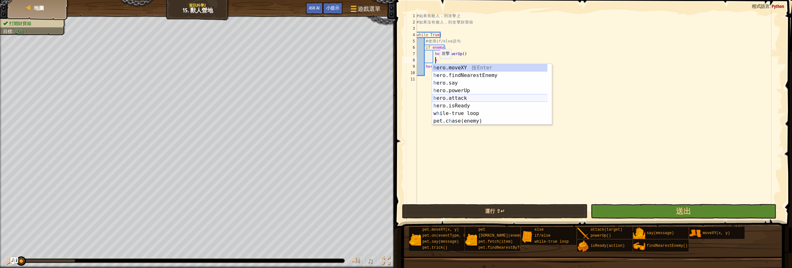
click at [442, 97] on div "h ero.moveXY 按 Enter h ero.findNearestEnemy 按 Enter h ero.say 按 Enter h ero.pow…" at bounding box center [490, 102] width 116 height 76
type textarea "hero.attack(enemy)"
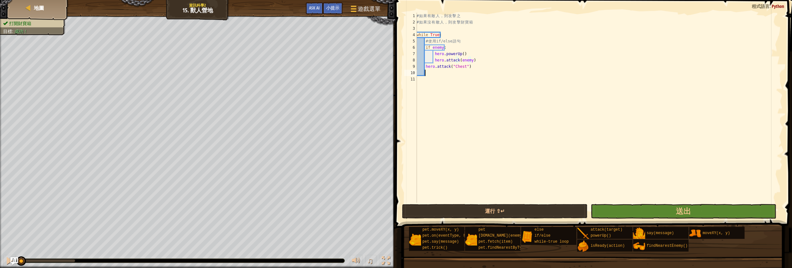
click at [430, 70] on div "# 如 果 有 敵 人 ， 則 攻 擊 之 # 如 果 沒 有 敵 人 ， 則 攻 擊 財 寶 箱 while True : # 使 用 if/else 語 …" at bounding box center [598, 114] width 367 height 203
click at [473, 62] on div "# 如 果 有 敵 人 ， 則 攻 擊 之 # 如 果 沒 有 敵 人 ， 則 攻 擊 財 寶 箱 while True : # 使 用 if/else 語 …" at bounding box center [598, 114] width 367 height 203
type textarea "hero.attack(enemy)"
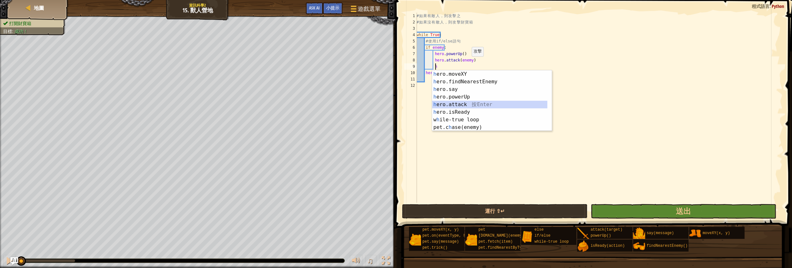
click at [459, 105] on div "h ero.moveXY 按 Enter h ero.findNearestEnemy 按 Enter h ero.say 按 Enter h ero.pow…" at bounding box center [490, 108] width 116 height 76
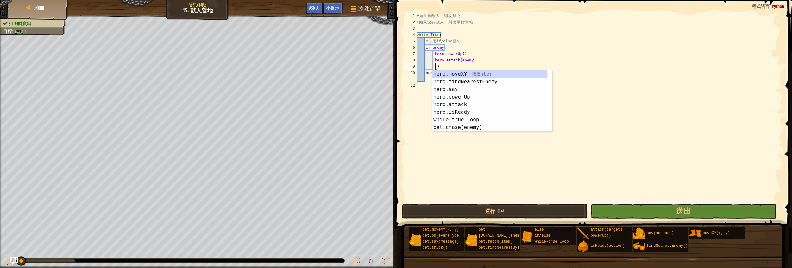
type textarea ")"
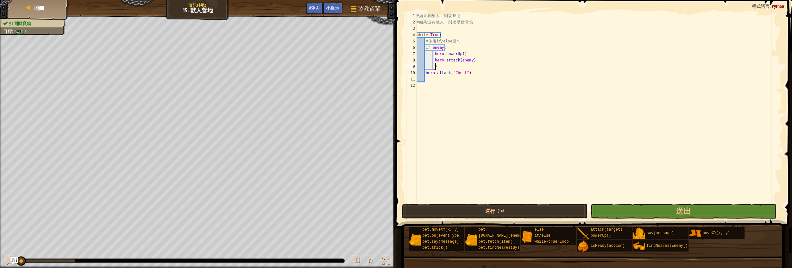
click at [444, 67] on div "# 如 果 有 敵 人 ， 則 攻 擊 之 # 如 果 沒 有 敵 人 ， 則 攻 擊 財 寶 箱 while True : # 使 用 if/else 語 …" at bounding box center [598, 114] width 367 height 203
type textarea "h"
type textarea "e"
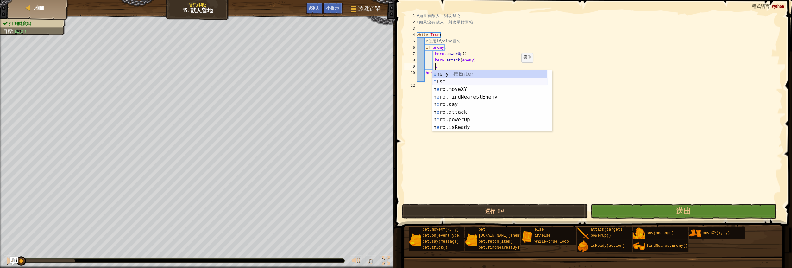
click at [445, 81] on div "e nemy 按 Enter e lse 按 Enter h e ro.moveXY 按 Enter h e ro.findNearestEnemy 按 En…" at bounding box center [490, 108] width 116 height 76
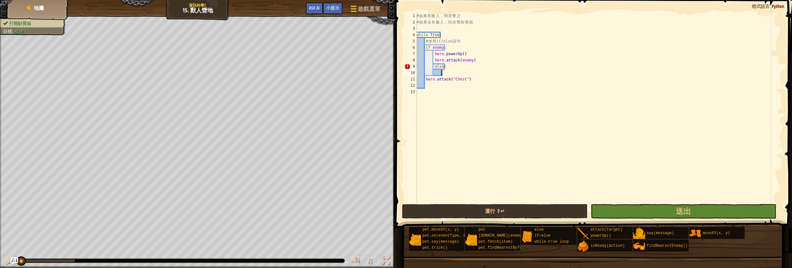
click at [425, 79] on div "# 如 果 有 敵 人 ， 則 攻 擊 之 # 如 果 沒 有 敵 人 ， 則 攻 擊 財 寶 箱 while True : # 使 用 if/else 語 …" at bounding box center [598, 114] width 367 height 203
click at [434, 66] on div "# 如 果 有 敵 人 ， 則 攻 擊 之 # 如 果 沒 有 敵 人 ， 則 攻 擊 財 寶 箱 while True : # 使 用 if/else 語 …" at bounding box center [598, 114] width 367 height 203
click at [432, 66] on div "# 如 果 有 敵 人 ， 則 攻 擊 之 # 如 果 沒 有 敵 人 ， 則 攻 擊 財 寶 箱 while True : # 使 用 if/else 語 …" at bounding box center [598, 114] width 367 height 203
click at [434, 66] on div "# 如 果 有 敵 人 ， 則 攻 擊 之 # 如 果 沒 有 敵 人 ， 則 攻 擊 財 寶 箱 while True : # 使 用 if/else 語 …" at bounding box center [598, 114] width 367 height 203
click at [425, 78] on div "# 如 果 有 敵 人 ， 則 攻 擊 之 # 如 果 沒 有 敵 人 ， 則 攻 擊 財 寶 箱 while True : # 使 用 if/else 語 …" at bounding box center [598, 114] width 367 height 203
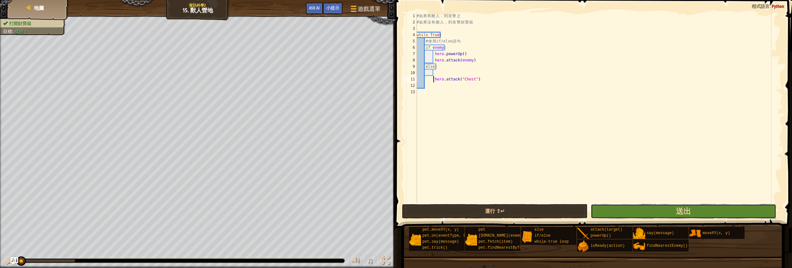
click at [606, 207] on button "送出" at bounding box center [684, 211] width 186 height 15
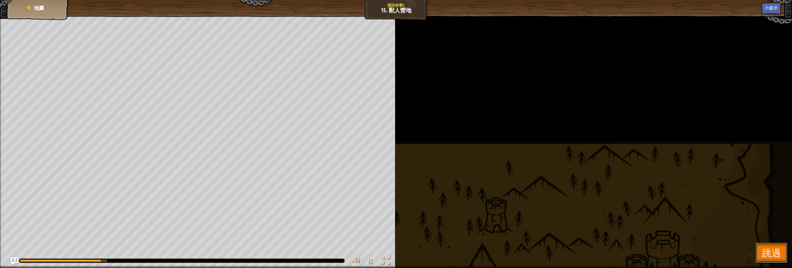
click at [765, 254] on span "跳過" at bounding box center [771, 252] width 19 height 13
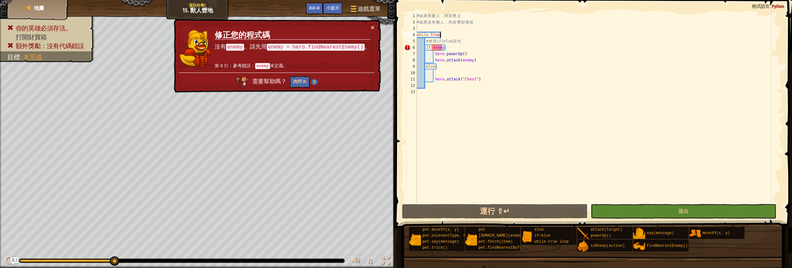
click at [474, 38] on div "# 如 果 有 敵 人 ， 則 攻 擊 之 # 如 果 沒 有 敵 人 ， 則 攻 擊 財 寶 箱 while True : # 使 用 if/else 語 …" at bounding box center [599, 114] width 367 height 203
click at [464, 43] on div "# 如 果 有 敵 人 ， 則 攻 擊 之 # 如 果 沒 有 敵 人 ， 則 攻 擊 財 寶 箱 while True : # 使 用 if/else 語 …" at bounding box center [599, 114] width 367 height 203
click at [451, 50] on div "# 如 果 有 敵 人 ， 則 攻 擊 之 # 如 果 沒 有 敵 人 ， 則 攻 擊 財 寶 箱 while True : # 使 用 if/else 語 …" at bounding box center [599, 114] width 367 height 203
click at [465, 41] on div "# 如 果 有 敵 人 ， 則 攻 擊 之 # 如 果 沒 有 敵 人 ， 則 攻 擊 財 寶 箱 while True : # 使 用 if/else 語 …" at bounding box center [599, 114] width 367 height 203
type textarea "# 使用if/else語句"
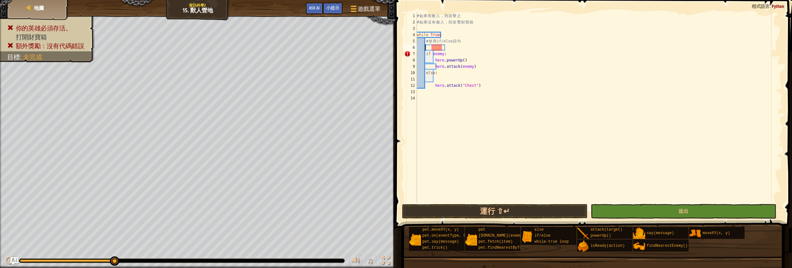
scroll to position [3, 0]
type textarea "h"
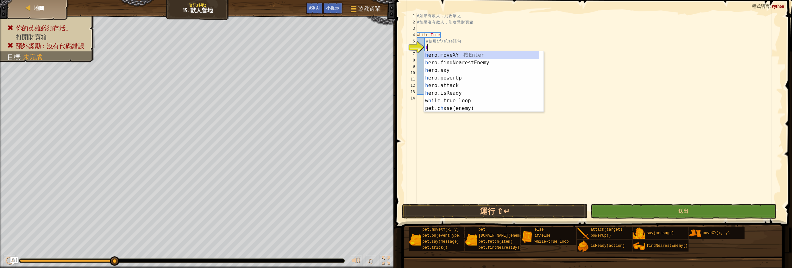
scroll to position [3, 0]
click at [458, 62] on div "h ero.moveXY 按 Enter h ero.findNearestEnemy 按 Enter h ero.say 按 Enter h ero.pow…" at bounding box center [482, 89] width 116 height 76
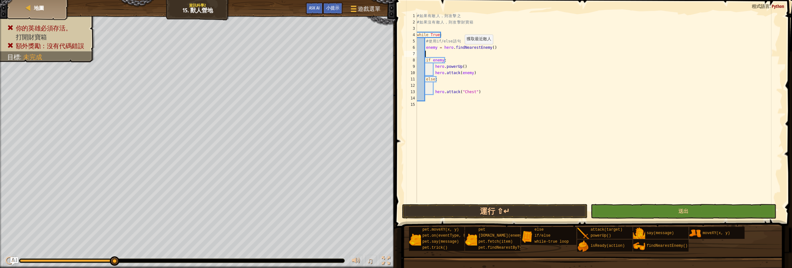
scroll to position [3, 0]
click at [604, 207] on button "送出" at bounding box center [684, 211] width 186 height 15
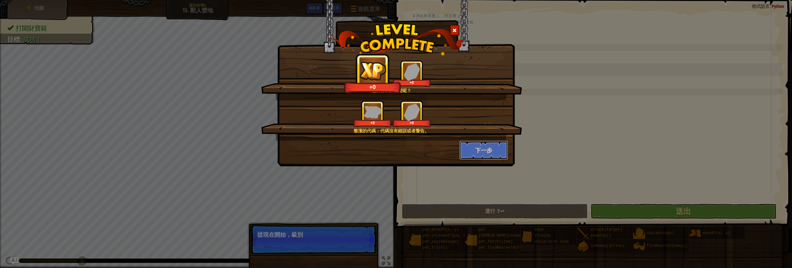
click at [493, 141] on button "下一步" at bounding box center [483, 150] width 49 height 19
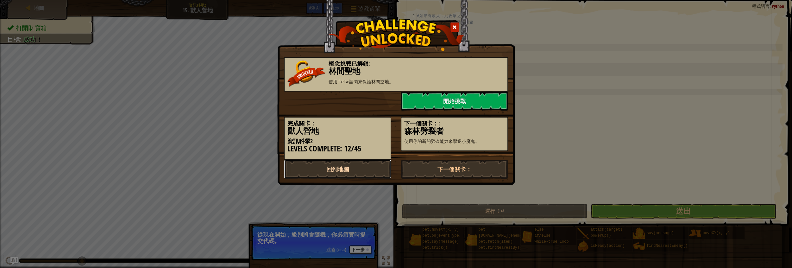
click at [363, 167] on link "回到地圖" at bounding box center [337, 169] width 107 height 19
select select "zh-HANT"
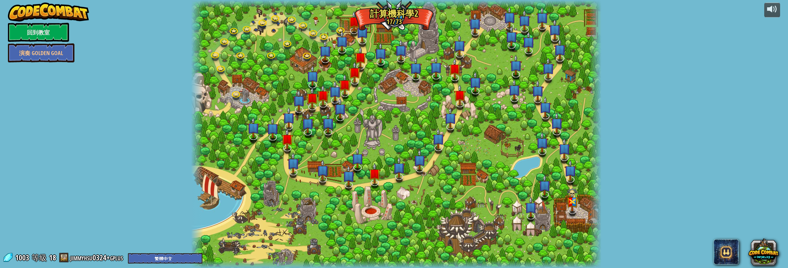
select select "zh-HANT"
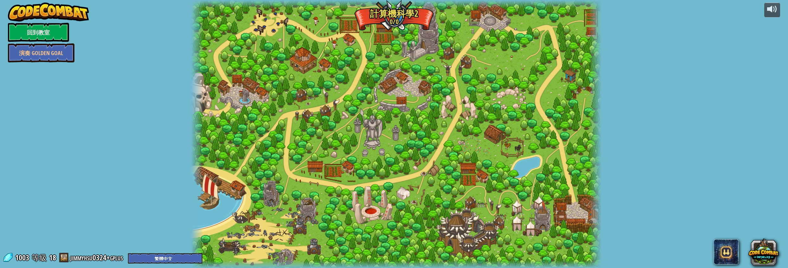
select select "zh-HANT"
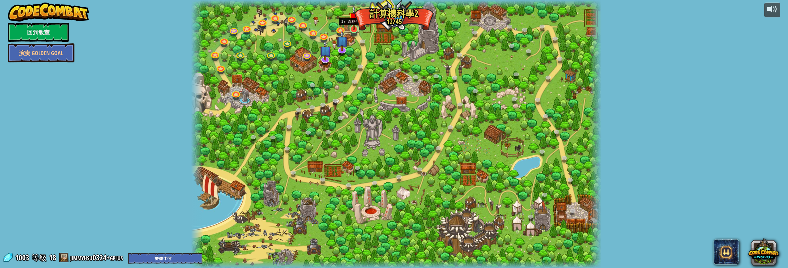
click at [351, 28] on img at bounding box center [354, 17] width 11 height 25
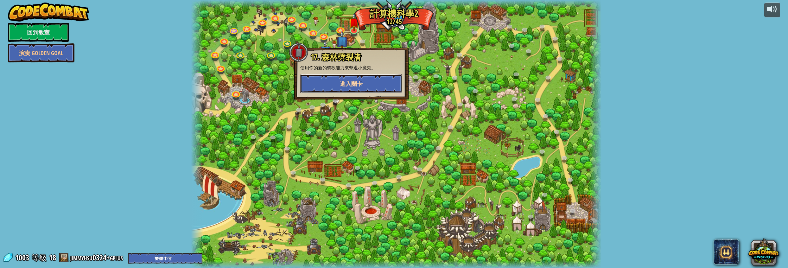
click at [360, 85] on span "進入關卡" at bounding box center [351, 84] width 23 height 8
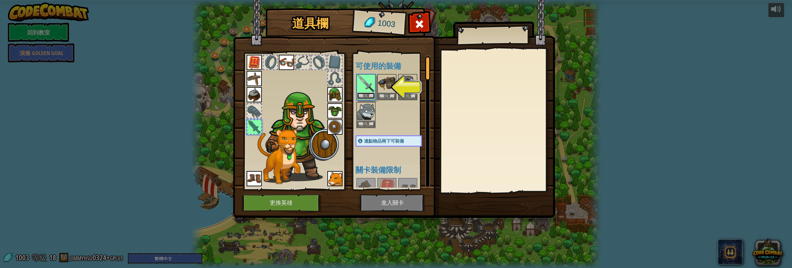
click at [366, 93] on button "裝備" at bounding box center [366, 95] width 18 height 7
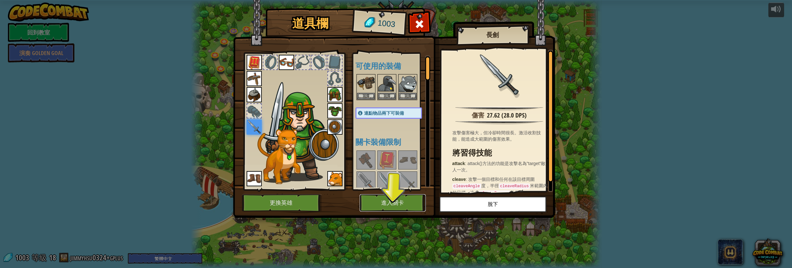
click at [397, 199] on button "進入關卡" at bounding box center [393, 202] width 66 height 17
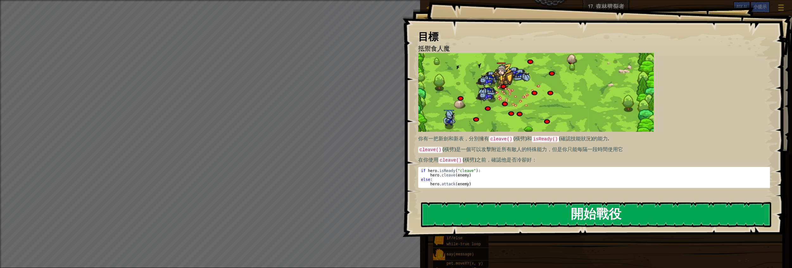
click at [492, 212] on button "開始戰役" at bounding box center [596, 214] width 350 height 25
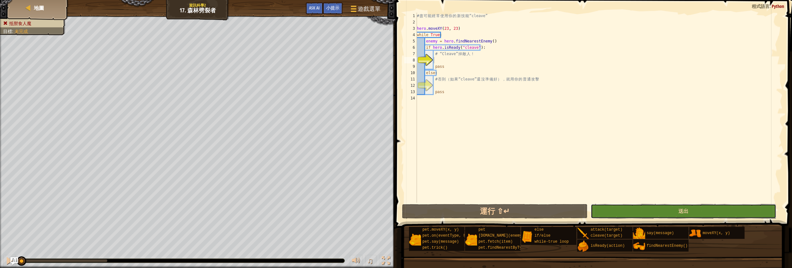
click at [641, 214] on button "送出" at bounding box center [684, 211] width 186 height 15
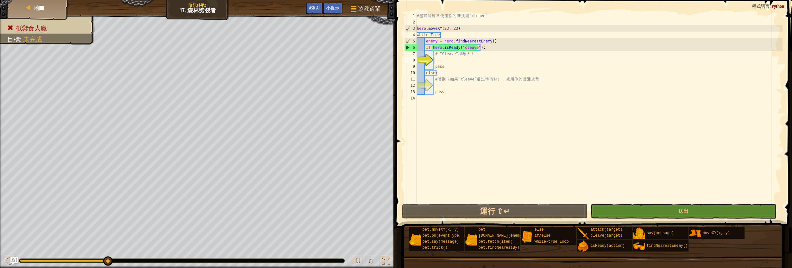
click at [437, 62] on div "# 盡 可 能 經 常 使 用 你 的 新 技 能 “cleave” hero . moveXY ( 23 , 23 ) while True : enemy…" at bounding box center [599, 114] width 367 height 203
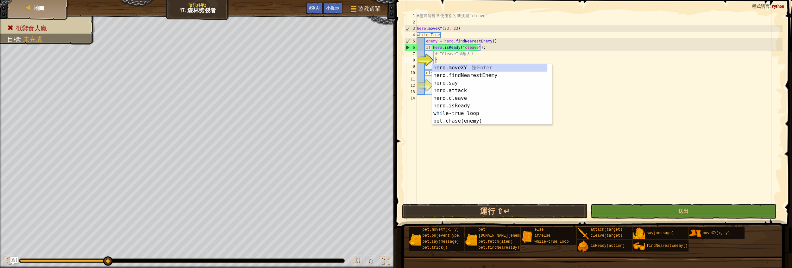
scroll to position [3, 1]
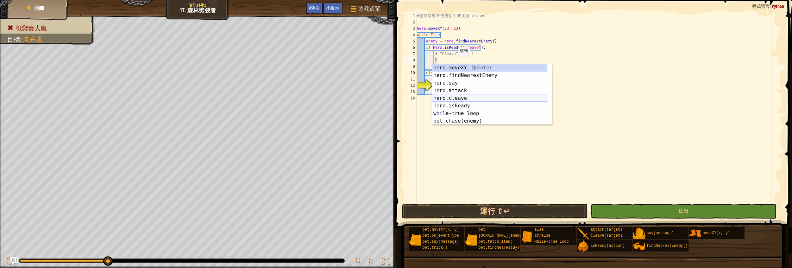
click at [450, 95] on div "h ero.moveXY 按 Enter h ero.findNearestEnemy 按 Enter h ero.say 按 Enter h ero.att…" at bounding box center [490, 102] width 116 height 76
type textarea "hero.cleave(enemy)"
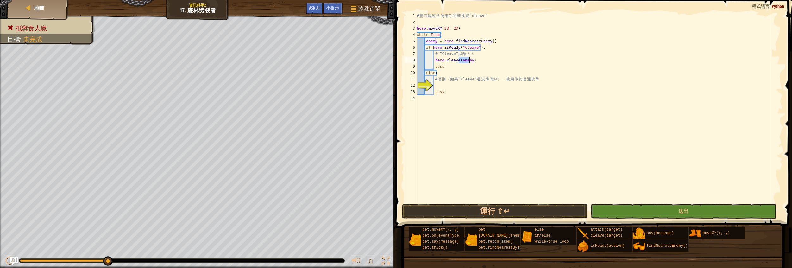
click at [437, 85] on div "# 盡 可 能 經 常 使 用 你 的 新 技 能 “cleave” hero . moveXY ( 23 , 23 ) while True : enemy…" at bounding box center [599, 114] width 367 height 203
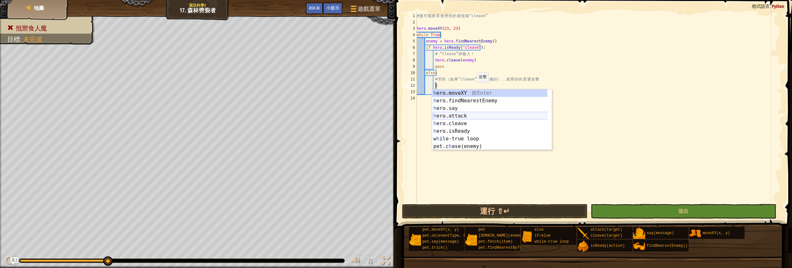
click at [479, 115] on div "h ero.moveXY 按 Enter h ero.findNearestEnemy 按 Enter h ero.say 按 Enter h ero.att…" at bounding box center [490, 127] width 116 height 76
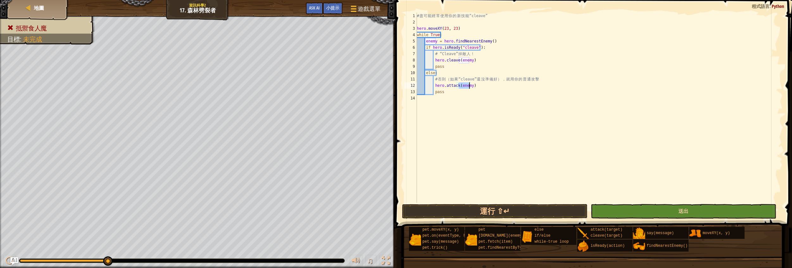
type textarea "hero.attack(enemy)"
click at [645, 217] on button "送出" at bounding box center [684, 211] width 186 height 15
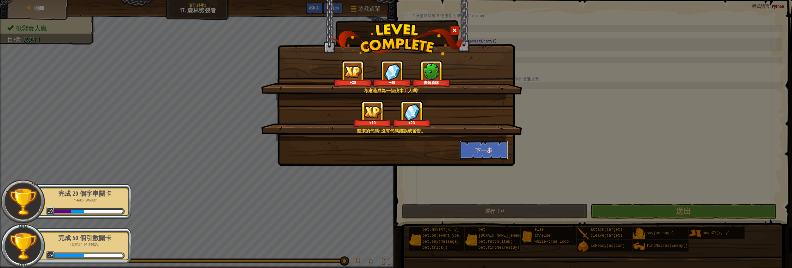
click at [489, 153] on button "下一步" at bounding box center [483, 150] width 49 height 19
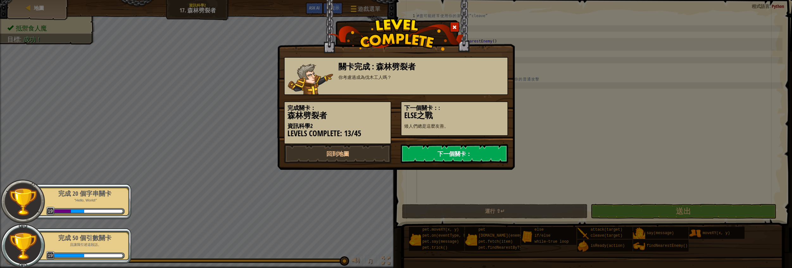
click at [448, 152] on link "下一個關卡：" at bounding box center [454, 153] width 107 height 19
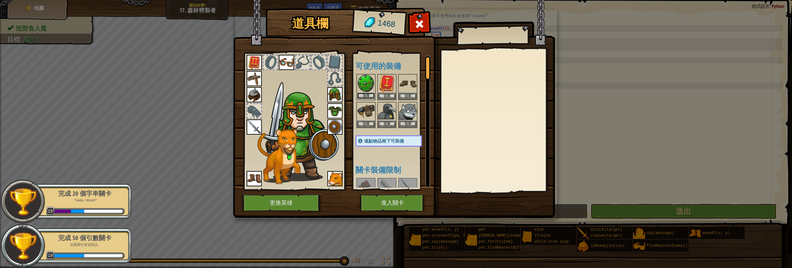
click at [366, 95] on button "裝備" at bounding box center [366, 95] width 18 height 7
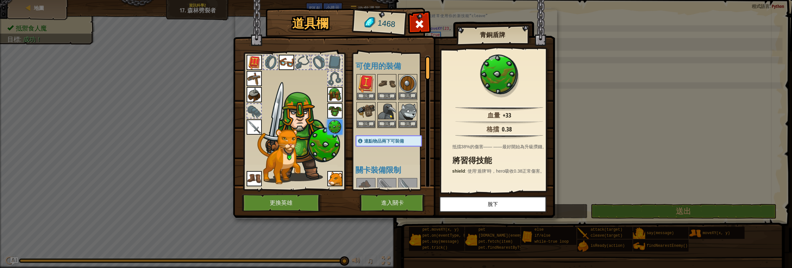
click at [406, 81] on img at bounding box center [408, 84] width 18 height 18
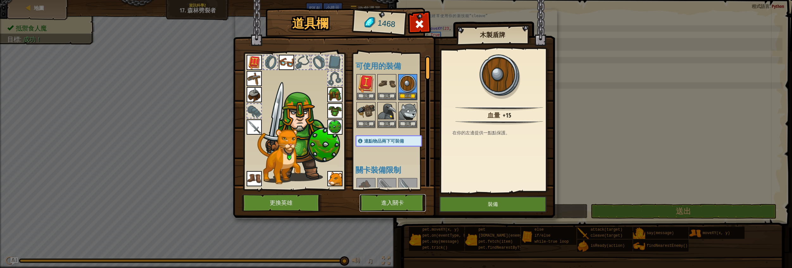
click at [374, 201] on button "進入關卡" at bounding box center [393, 202] width 66 height 17
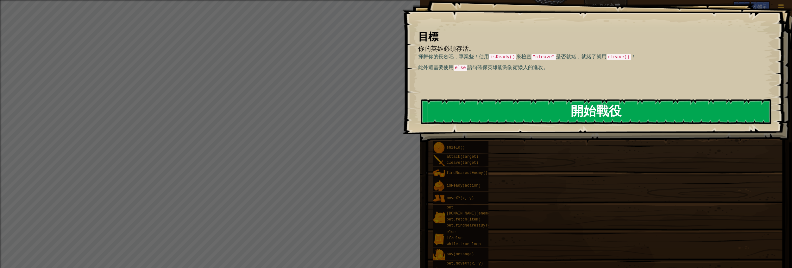
click at [558, 114] on button "開始戰役" at bounding box center [596, 111] width 350 height 25
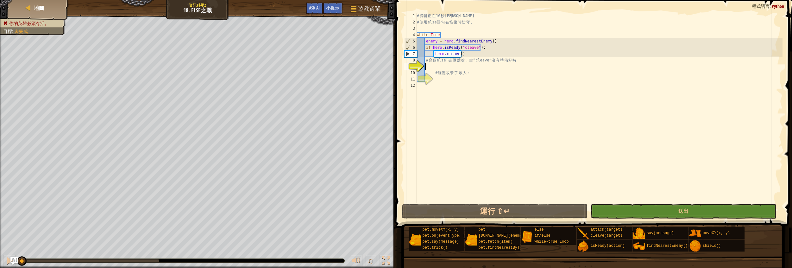
type textarea "e"
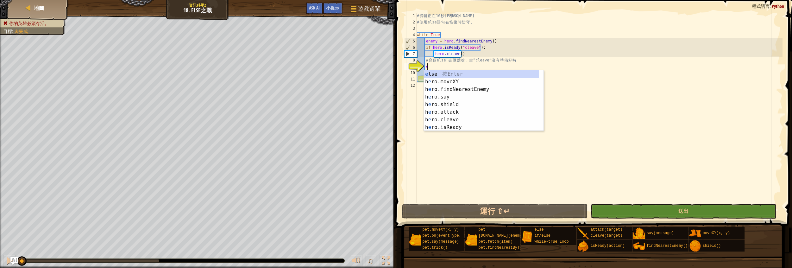
scroll to position [3, 0]
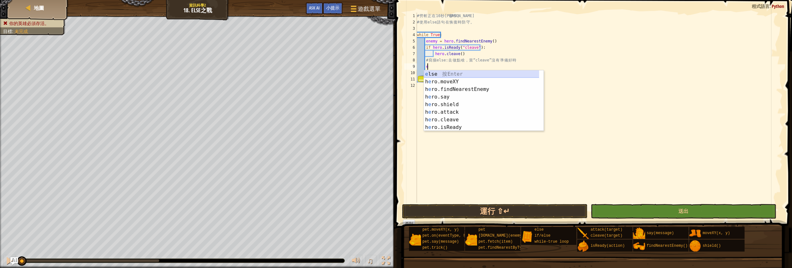
click at [434, 72] on div "e lse 按 Enter h e ro.moveXY 按 Enter h e ro.findNearestEnemy 按 Enter h e ro.say …" at bounding box center [482, 108] width 116 height 76
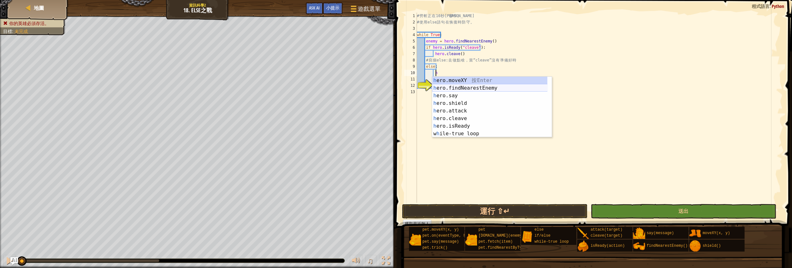
scroll to position [3, 1]
click at [446, 112] on div "h ero.moveXY 按 Enter h ero.findNearestEnemy 按 Enter h ero.say 按 Enter h ero.shi…" at bounding box center [490, 115] width 116 height 76
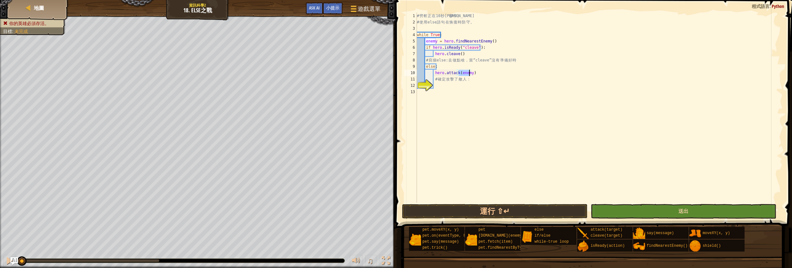
type textarea "hero.attack(enemy)"
click at [635, 209] on button "送出" at bounding box center [684, 211] width 186 height 15
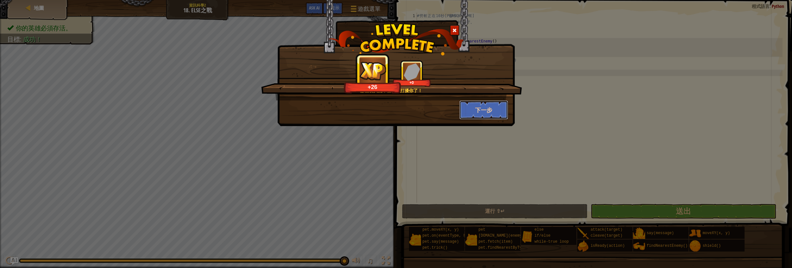
click at [487, 107] on button "下一步" at bounding box center [483, 109] width 49 height 19
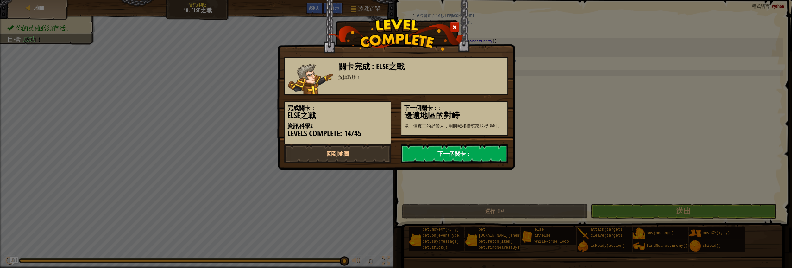
click at [438, 154] on link "下一個關卡：" at bounding box center [454, 153] width 107 height 19
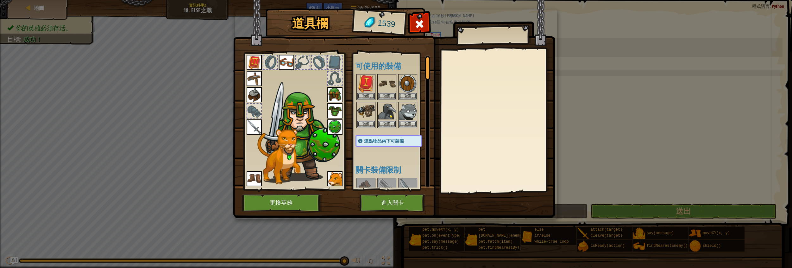
click at [259, 181] on img at bounding box center [254, 178] width 15 height 15
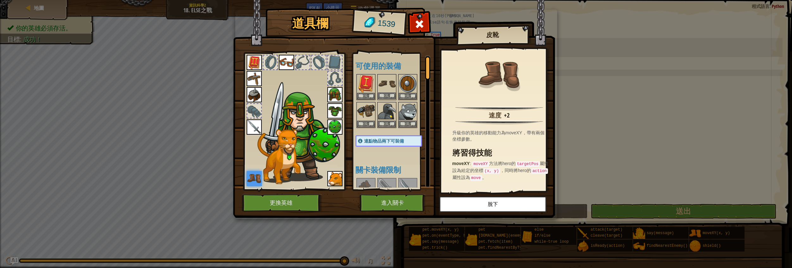
click at [384, 86] on img at bounding box center [387, 84] width 18 height 18
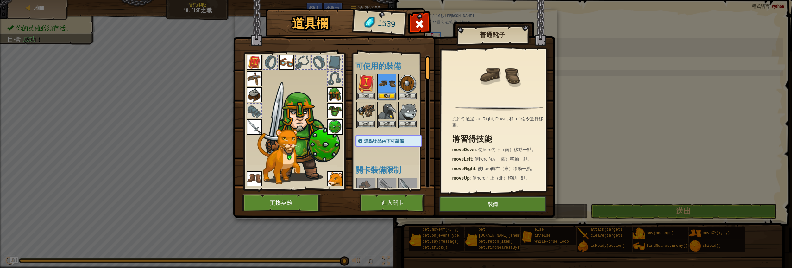
click at [255, 177] on img at bounding box center [254, 178] width 15 height 15
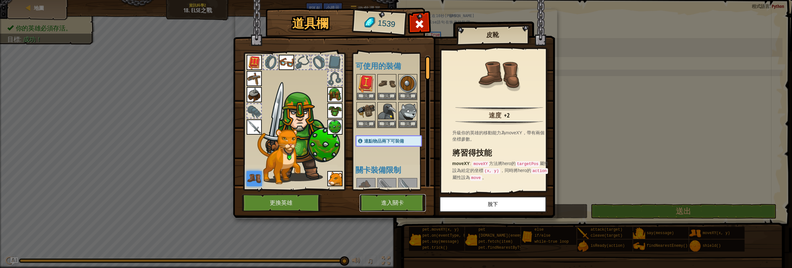
click at [384, 201] on button "進入關卡" at bounding box center [393, 202] width 66 height 17
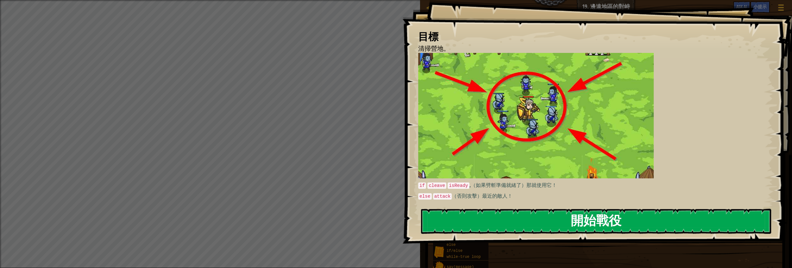
click at [436, 219] on button "開始戰役" at bounding box center [596, 221] width 350 height 25
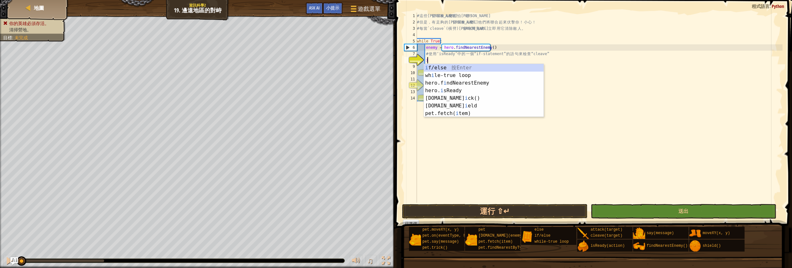
scroll to position [3, 0]
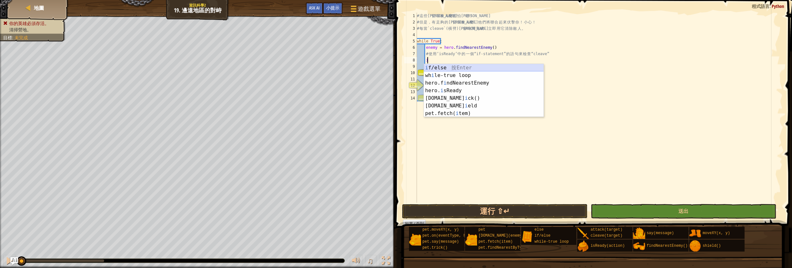
click at [438, 68] on div "i f/else 按 Enter wh i le-true loop 按 Enter hero.f i ndNearestEnemy 按 Enter hero…" at bounding box center [484, 98] width 120 height 68
type textarea "if enemy:"
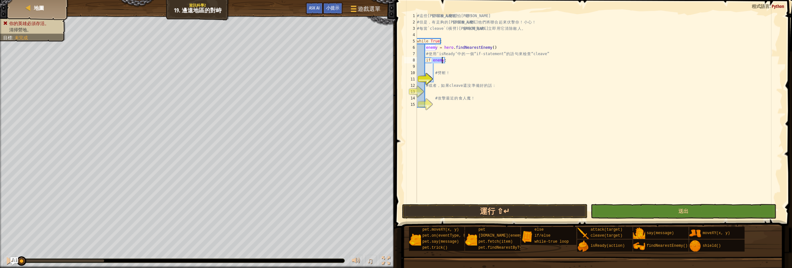
click at [445, 65] on div "# 這 些 曼 切 堪 食 人 魔 害 怕 英 雄 ！ # 但 是 ， 有 足 夠 的 曼 切 堪 食 人 魔 ， 他 們 將 聯 合 起 來 伏 擊 你 ！…" at bounding box center [599, 114] width 367 height 203
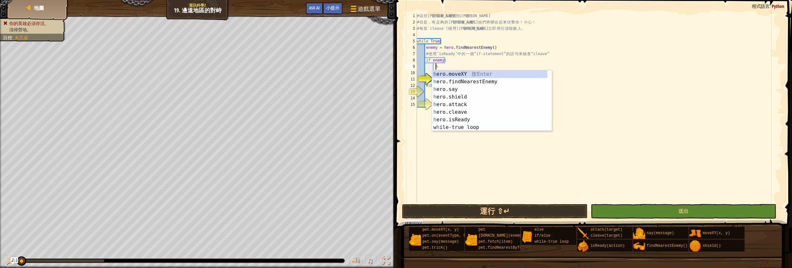
scroll to position [3, 1]
click at [454, 120] on div "h ero.moveXY 按 Enter h ero.findNearestEnemy 按 Enter h ero.say 按 Enter h ero.shi…" at bounding box center [490, 108] width 116 height 76
type textarea "ready = hero.isReady("cleave")"
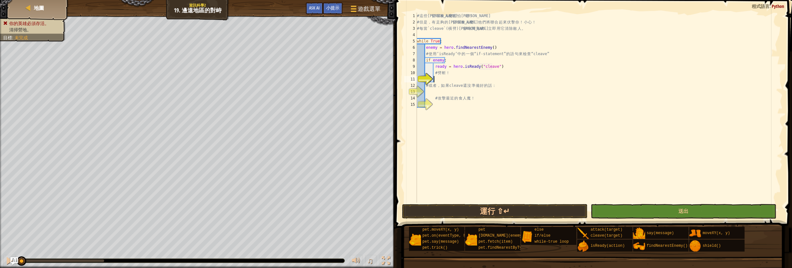
click at [449, 81] on div "# 這 些 曼 切 堪 食 人 魔 害 怕 英 雄 ！ # 但 是 ， 有 足 夠 的 曼 切 堪 食 人 魔 ， 他 們 將 聯 合 起 來 伏 擊 你 ！…" at bounding box center [599, 114] width 367 height 203
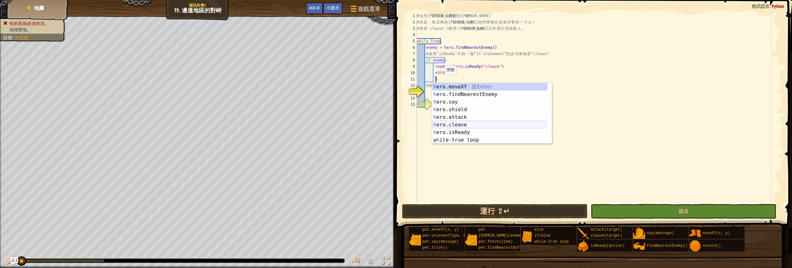
click at [449, 123] on div "h ero.moveXY 按 Enter h ero.findNearestEnemy 按 Enter h ero.say 按 Enter h ero.shi…" at bounding box center [490, 121] width 116 height 76
type textarea "hero.cleave(enemy)"
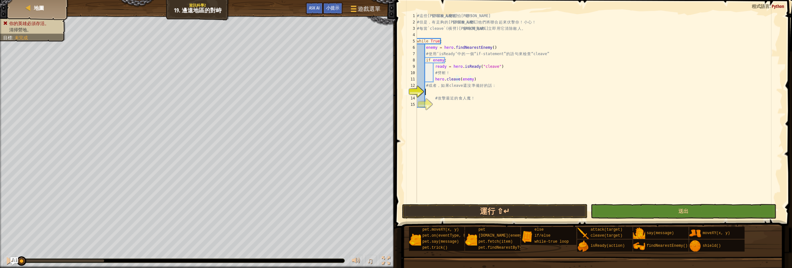
click at [439, 91] on div "# 這 些 曼 切 堪 食 人 魔 害 怕 英 雄 ！ # 但 是 ， 有 足 夠 的 曼 切 堪 食 人 魔 ， 他 們 將 聯 合 起 來 伏 擊 你 ！…" at bounding box center [599, 114] width 367 height 203
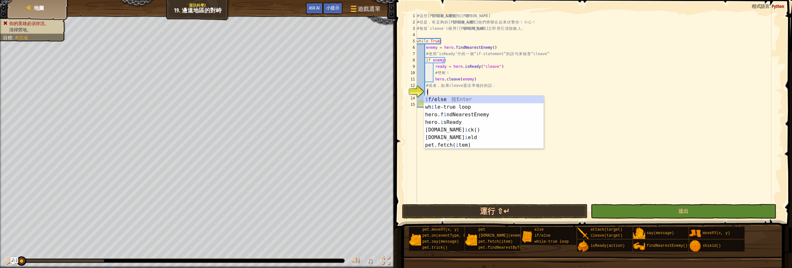
scroll to position [3, 0]
click at [447, 99] on div "i f/else 按 Enter wh i le-true loop 按 Enter hero.f i ndNearestEnemy 按 Enter hero…" at bounding box center [484, 130] width 120 height 68
type textarea "if enemy:"
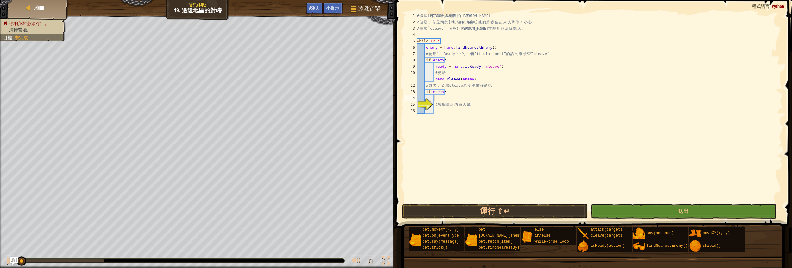
click at [438, 101] on div "# 這 些 曼 切 堪 食 人 魔 害 怕 英 雄 ！ # 但 是 ， 有 足 夠 的 曼 切 堪 食 人 魔 ， 他 們 將 聯 合 起 來 伏 擊 你 ！…" at bounding box center [599, 114] width 367 height 203
click at [455, 94] on div "# 這 些 曼 切 堪 食 人 魔 害 怕 英 雄 ！ # 但 是 ， 有 足 夠 的 曼 切 堪 食 人 魔 ， 他 們 將 聯 合 起 來 伏 擊 你 ！…" at bounding box center [599, 114] width 367 height 203
type textarea "i"
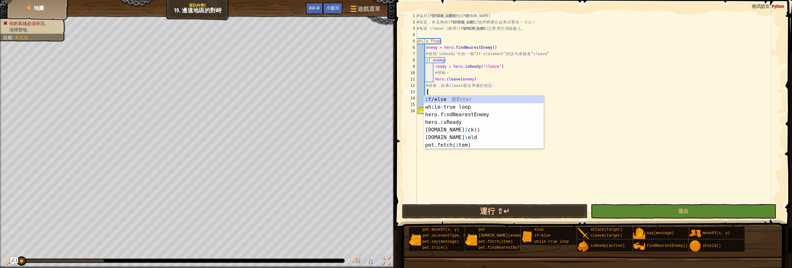
scroll to position [3, 0]
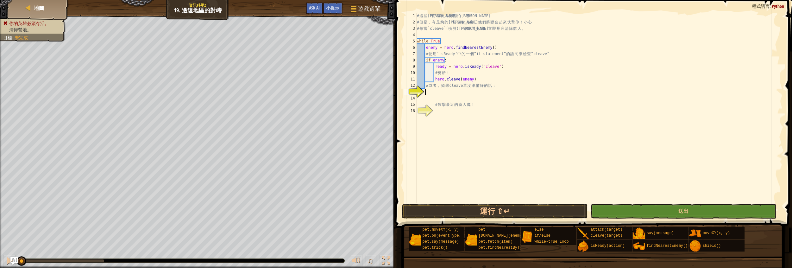
type textarea "l"
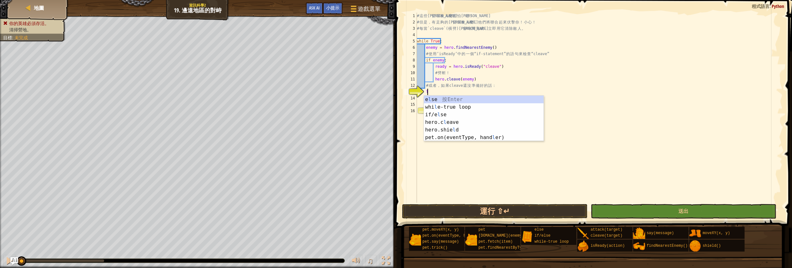
scroll to position [3, 0]
click at [454, 98] on div "e l se 按 Enter whi l e-true loop 按 Enter if/e l se 按 Enter hero.c l eave 按 Ente…" at bounding box center [484, 126] width 120 height 61
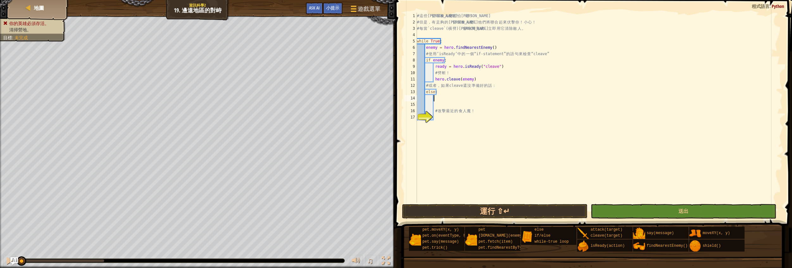
scroll to position [3, 1]
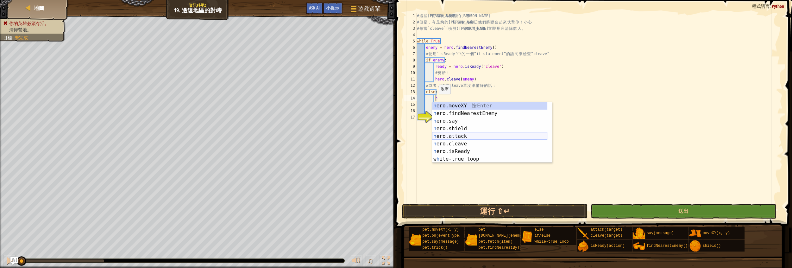
click at [472, 136] on div "h ero.moveXY 按 Enter h ero.findNearestEnemy 按 Enter h ero.say 按 Enter h ero.shi…" at bounding box center [490, 140] width 116 height 76
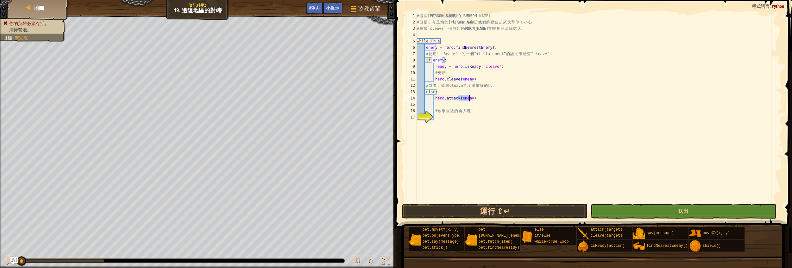
type textarea "hero.attack(enemy)"
click at [605, 208] on button "送出" at bounding box center [684, 211] width 186 height 15
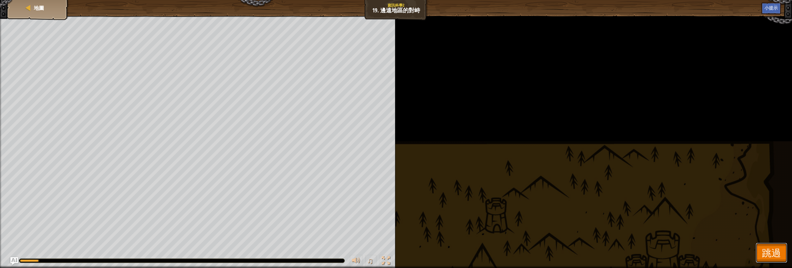
click at [776, 253] on span "跳過" at bounding box center [771, 252] width 19 height 13
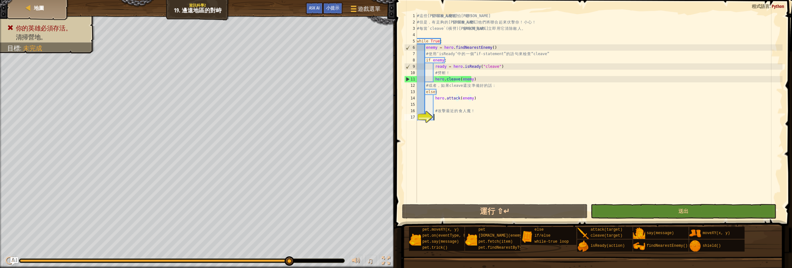
scroll to position [3, 1]
click at [445, 121] on div "# 這 些 曼 切 堪 食 人 魔 害 怕 英 雄 ！ # 但 是 ， 有 足 夠 的 曼 切 堪 食 人 魔 ， 他 們 將 聯 合 起 來 伏 擊 你 ！…" at bounding box center [599, 114] width 367 height 203
click at [438, 102] on div "# 這 些 曼 切 堪 食 人 魔 害 怕 英 雄 ！ # 但 是 ， 有 足 夠 的 曼 切 堪 食 人 魔 ， 他 們 將 聯 合 起 來 伏 擊 你 ！…" at bounding box center [599, 114] width 367 height 203
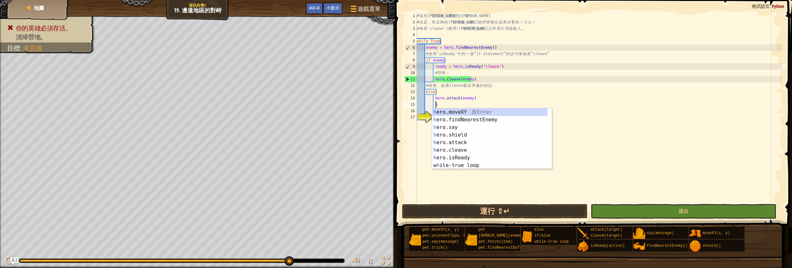
scroll to position [3, 1]
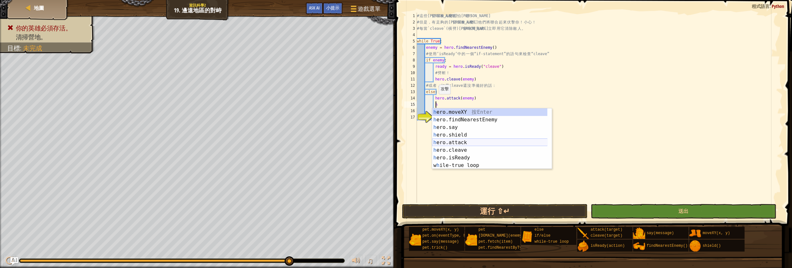
click at [467, 141] on div "h ero.moveXY 按 Enter h ero.findNearestEnemy 按 Enter h ero.say 按 Enter h ero.shi…" at bounding box center [490, 146] width 116 height 76
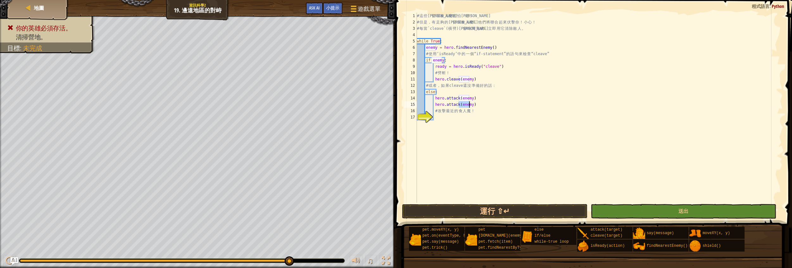
click at [476, 104] on div "# 這 些 曼 切 堪 食 人 魔 害 怕 英 雄 ！ # 但 是 ， 有 足 夠 的 曼 切 堪 食 人 魔 ， 他 們 將 聯 合 起 來 伏 擊 你 ！…" at bounding box center [599, 114] width 367 height 203
click at [475, 95] on div "# 這 些 曼 切 堪 食 人 魔 害 怕 英 雄 ！ # 但 是 ， 有 足 夠 的 曼 切 堪 食 人 魔 ， 他 們 將 聯 合 起 來 伏 擊 你 ！…" at bounding box center [599, 114] width 367 height 203
click at [455, 61] on div "# 這 些 曼 切 堪 食 人 魔 害 怕 英 雄 ！ # 但 是 ， 有 足 夠 的 曼 切 堪 食 人 魔 ， 他 們 將 聯 合 起 來 伏 擊 你 ！…" at bounding box center [599, 114] width 367 height 203
click at [505, 71] on div "# 這 些 曼 切 堪 食 人 魔 害 怕 英 雄 ！ # 但 是 ， 有 足 夠 的 曼 切 堪 食 人 魔 ， 他 們 將 聯 合 起 來 伏 擊 你 ！…" at bounding box center [599, 114] width 367 height 203
click at [506, 69] on div "# 這 些 曼 切 堪 食 人 魔 害 怕 英 雄 ！ # 但 是 ， 有 足 夠 的 曼 切 堪 食 人 魔 ， 他 們 將 聯 合 起 來 伏 擊 你 ！…" at bounding box center [599, 114] width 367 height 203
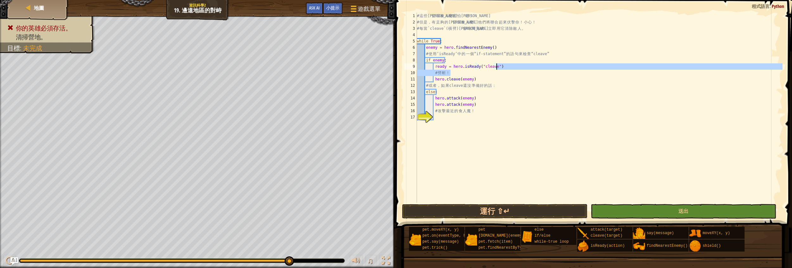
click at [505, 67] on div "# 這 些 曼 切 堪 食 人 魔 害 怕 英 雄 ！ # 但 是 ， 有 足 夠 的 曼 切 堪 食 人 魔 ， 他 們 將 聯 合 起 來 伏 擊 你 ！…" at bounding box center [599, 108] width 367 height 190
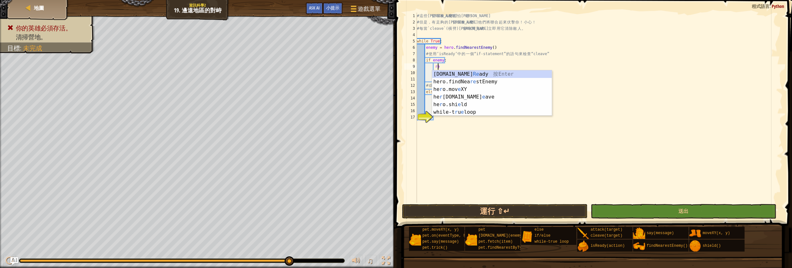
type textarea "r"
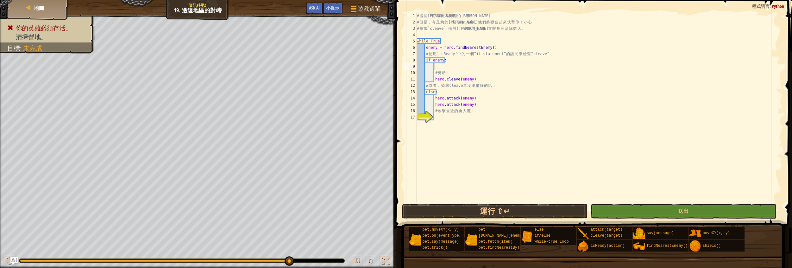
scroll to position [3, 1]
click at [453, 57] on div "# 這 些 曼 切 堪 食 人 魔 害 怕 英 雄 ！ # 但 是 ， 有 足 夠 的 曼 切 堪 食 人 魔 ， 他 們 將 聯 合 起 來 伏 擊 你 ！…" at bounding box center [599, 114] width 367 height 203
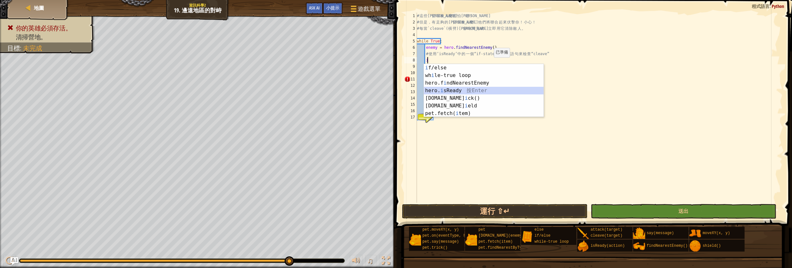
click at [460, 89] on div "i f/else 按 Enter wh i le-true loop 按 Enter hero.f i ndNearestEnemy 按 Enter hero…" at bounding box center [484, 98] width 120 height 68
type textarea "ready = hero.isReady("cleave")"
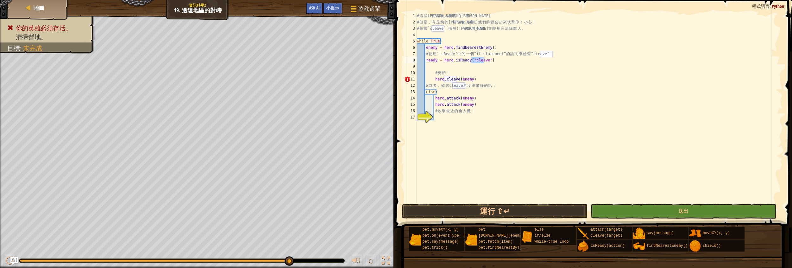
click at [502, 64] on div "# 這 些 曼 切 堪 食 人 魔 害 怕 英 雄 ！ # 但 是 ， 有 足 夠 的 曼 切 堪 食 人 魔 ， 他 們 將 聯 合 起 來 伏 擊 你 ！…" at bounding box center [599, 114] width 367 height 203
click at [499, 62] on div "# 這 些 曼 切 堪 食 人 魔 害 怕 英 雄 ！ # 但 是 ， 有 足 夠 的 曼 切 堪 食 人 魔 ， 他 們 將 聯 合 起 來 伏 擊 你 ！…" at bounding box center [599, 114] width 367 height 203
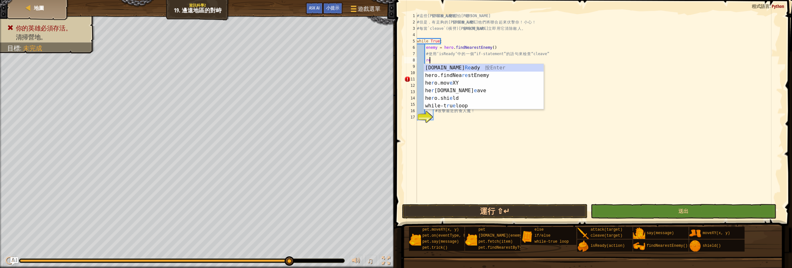
type textarea "r"
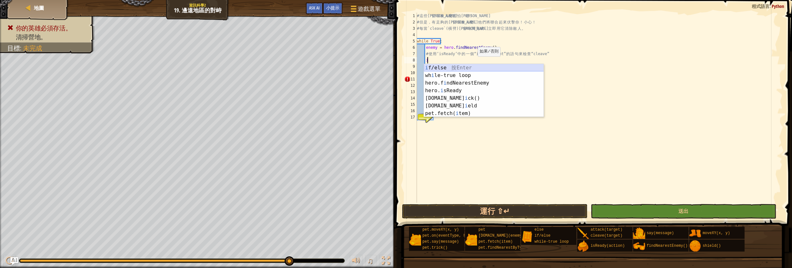
click at [453, 64] on div "i f/else 按 Enter wh i le-true loop 按 Enter hero.f i ndNearestEnemy 按 Enter hero…" at bounding box center [484, 98] width 120 height 68
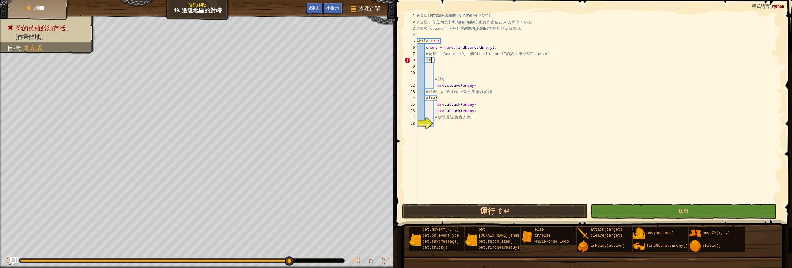
scroll to position [3, 1]
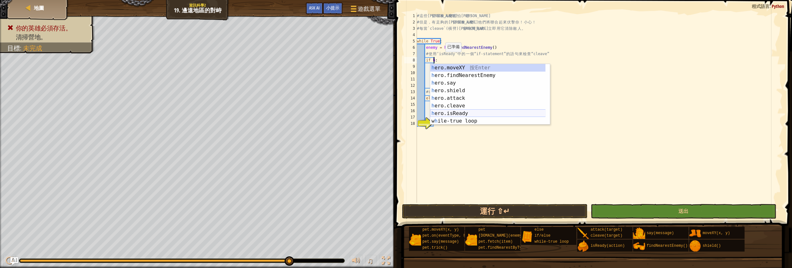
click at [457, 110] on div "h ero.moveXY 按 Enter h ero.findNearestEnemy 按 Enter h ero.say 按 Enter h ero.shi…" at bounding box center [488, 102] width 116 height 76
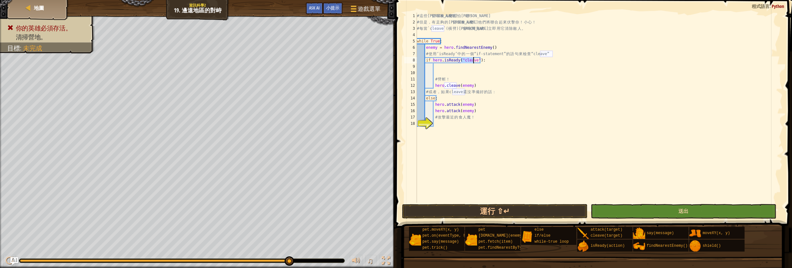
type textarea "if hero.isReady("cleave"):"
click at [598, 208] on button "送出" at bounding box center [684, 211] width 186 height 15
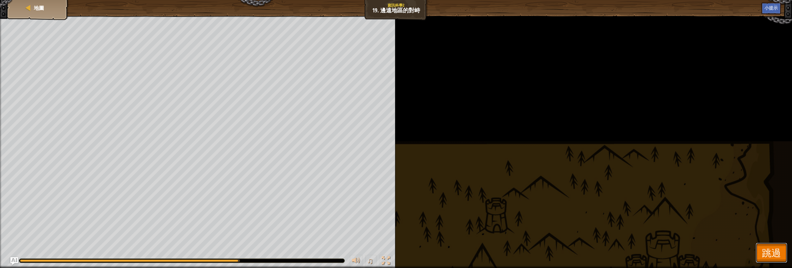
click at [765, 250] on span "跳過" at bounding box center [771, 252] width 19 height 13
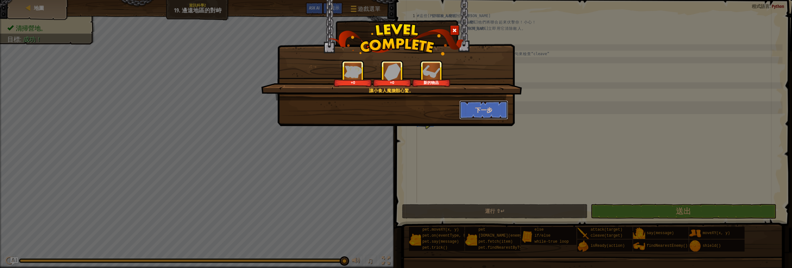
click at [478, 102] on button "下一步" at bounding box center [483, 109] width 49 height 19
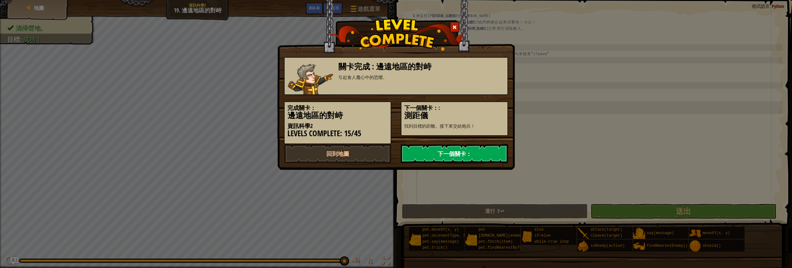
click at [442, 151] on link "下一個關卡：" at bounding box center [454, 153] width 107 height 19
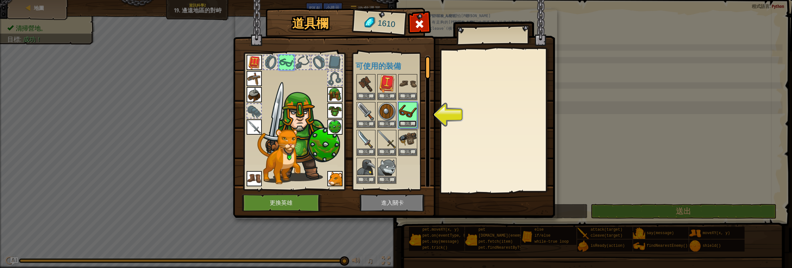
click at [403, 120] on button "裝備" at bounding box center [408, 123] width 18 height 7
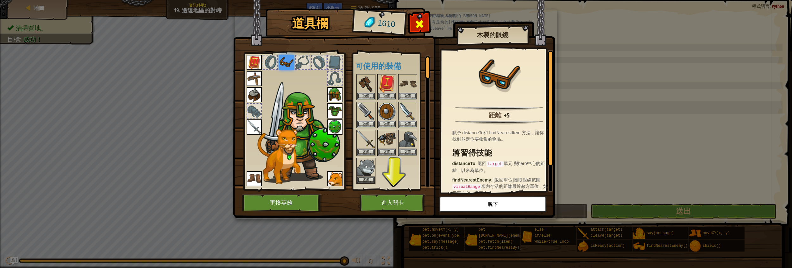
click at [415, 22] on span at bounding box center [419, 24] width 10 height 10
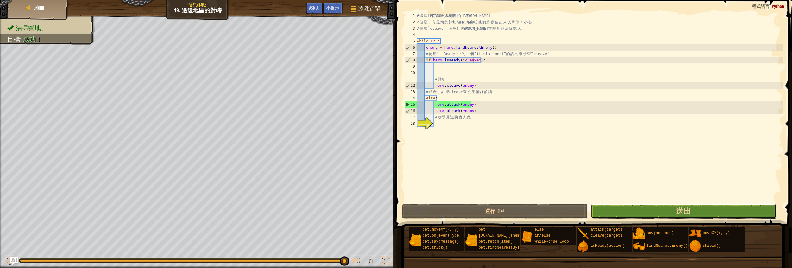
click at [596, 216] on button "送出" at bounding box center [684, 211] width 186 height 15
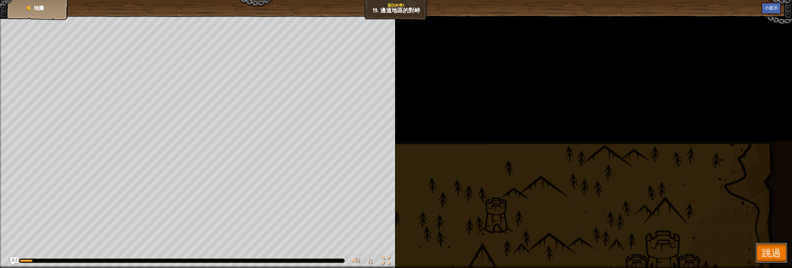
click at [771, 255] on span "跳過" at bounding box center [771, 252] width 19 height 13
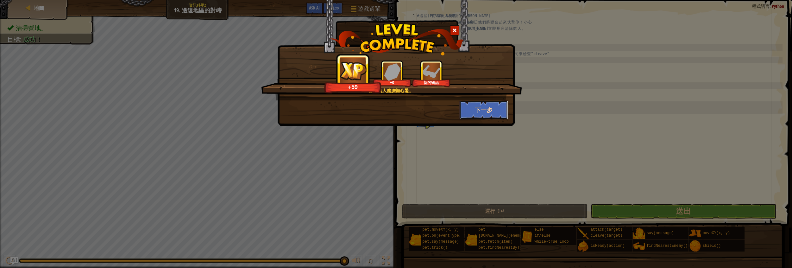
click at [484, 106] on button "下一步" at bounding box center [483, 109] width 49 height 19
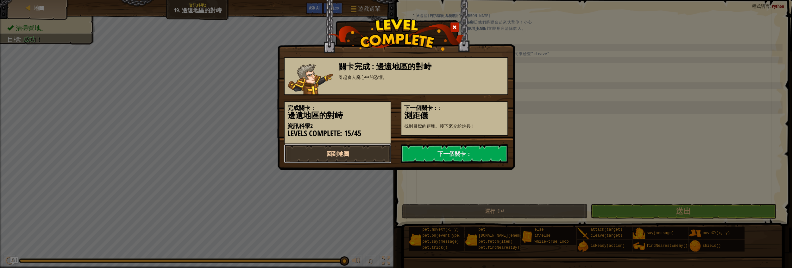
click at [370, 155] on link "回到地圖" at bounding box center [337, 153] width 107 height 19
select select "zh-HANT"
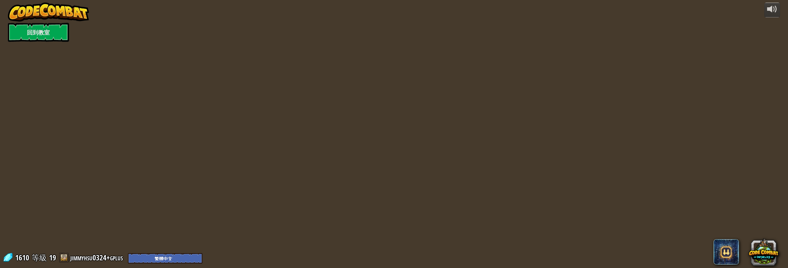
select select "zh-HANT"
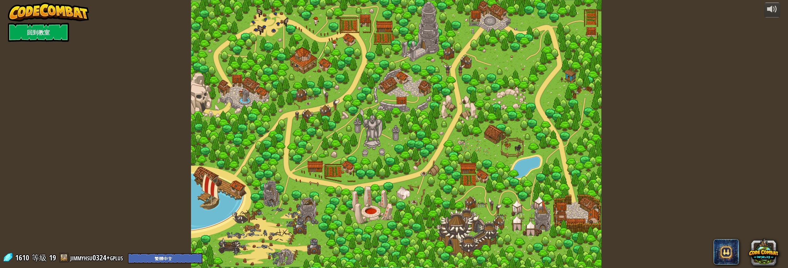
select select "zh-HANT"
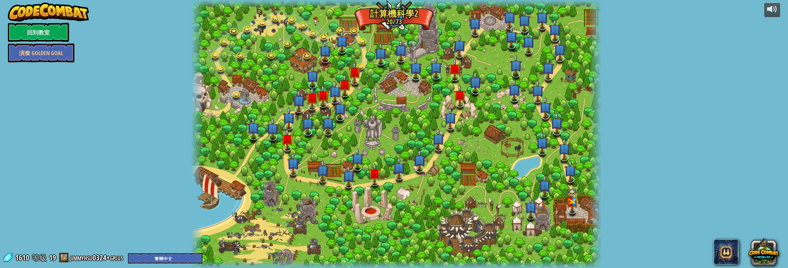
select select "zh-HANT"
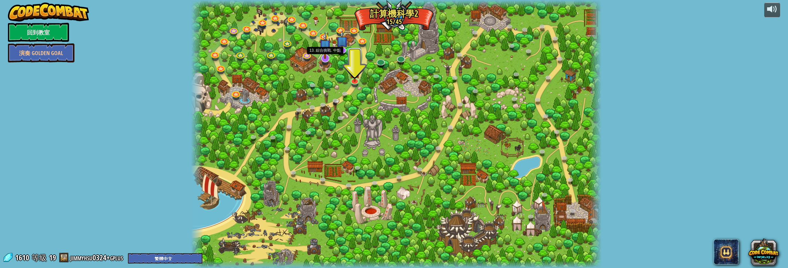
click at [322, 55] on img at bounding box center [325, 45] width 12 height 27
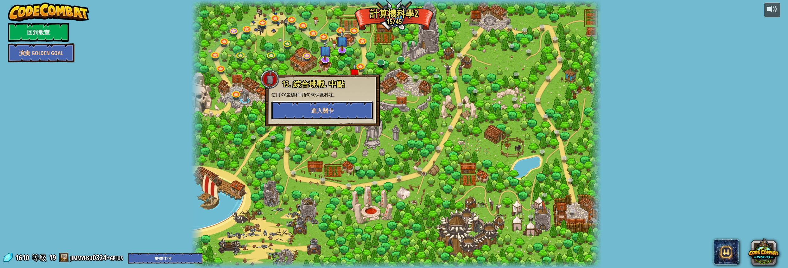
click at [327, 109] on span "進入關卡" at bounding box center [322, 111] width 23 height 8
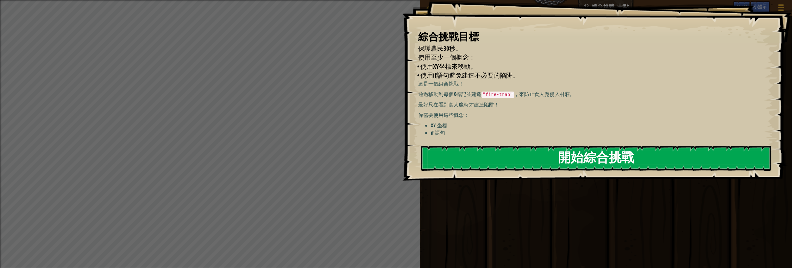
click at [644, 156] on button "開始綜合挑戰" at bounding box center [596, 158] width 350 height 25
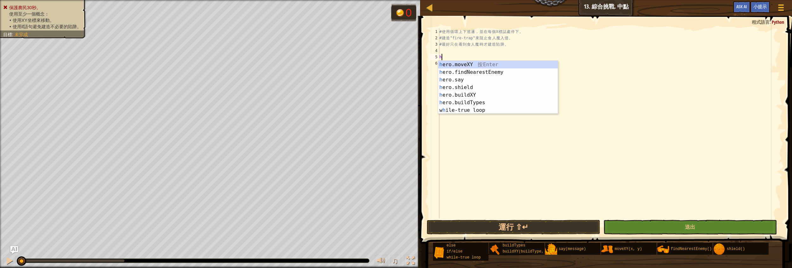
scroll to position [3, 0]
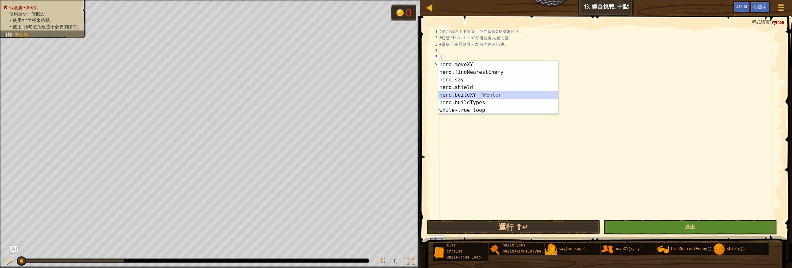
click at [462, 92] on div "h ero.moveXY 按 Enter h ero.findNearestEnemy 按 Enter h ero.say 按 Enter h ero.shi…" at bounding box center [498, 95] width 120 height 68
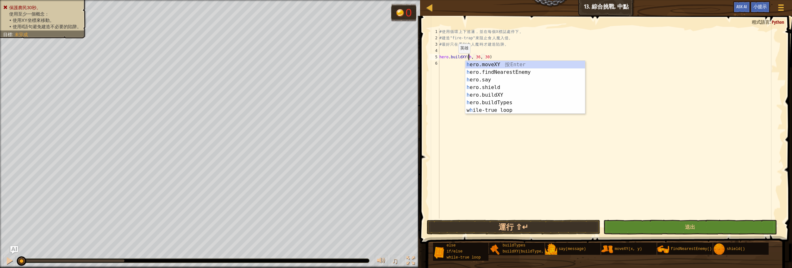
scroll to position [3, 3]
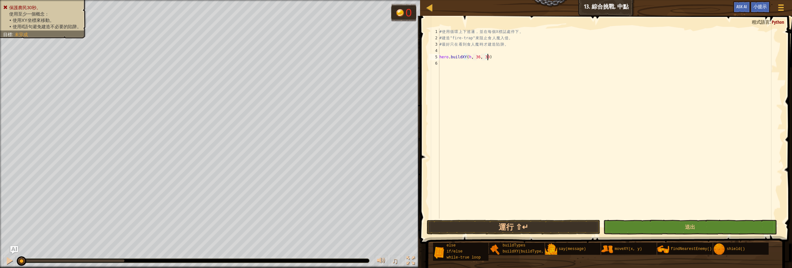
drag, startPoint x: 500, startPoint y: 59, endPoint x: 493, endPoint y: 63, distance: 8.5
click at [497, 60] on div "# 使 用 循 環 上 下 巡 邏 ， 並 在 每 個 X 標 誌 處 停 下 。 # 建 造 "fire-trap" 來 阻 止 食 人 魔 入 侵 。 #…" at bounding box center [610, 129] width 344 height 203
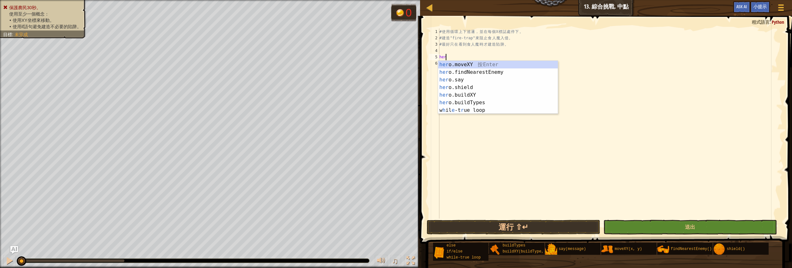
type textarea "h"
type textarea "# 最好只在看到食人魔時才建造陷阱。"
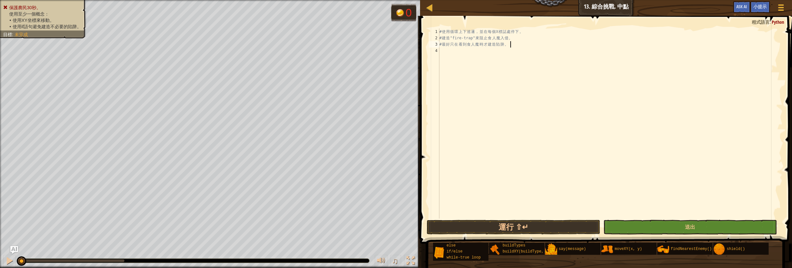
click at [452, 48] on div "# 使 用 循 環 上 下 巡 邏 ， 並 在 每 個 X 標 誌 處 停 下 。 # 建 造 "fire-trap" 來 阻 止 食 人 魔 入 侵 。 #…" at bounding box center [610, 129] width 344 height 203
type textarea "h"
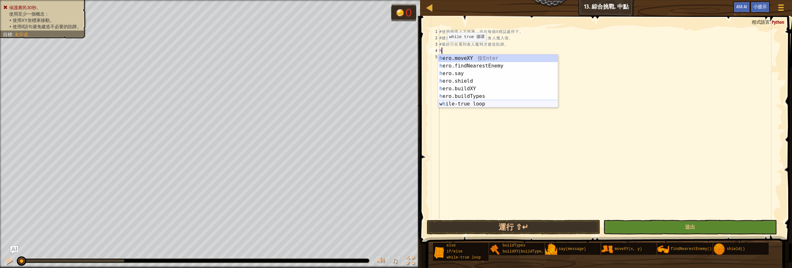
click at [469, 103] on div "h ero.moveXY 按 Enter h ero.findNearestEnemy 按 Enter h ero.say 按 Enter h ero.shi…" at bounding box center [498, 88] width 120 height 68
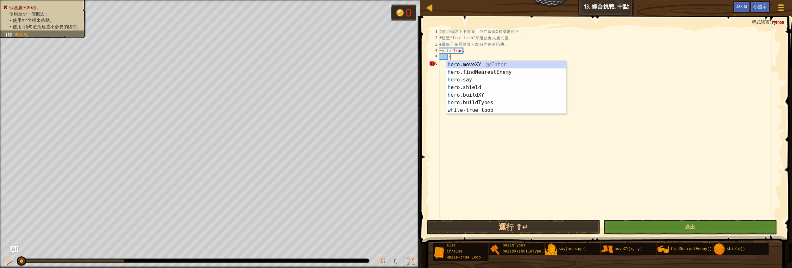
scroll to position [3, 0]
click at [492, 64] on div "h ero.moveXY 按 Enter h ero.findNearestEnemy 按 Enter h ero.say 按 Enter h ero.shi…" at bounding box center [506, 95] width 120 height 68
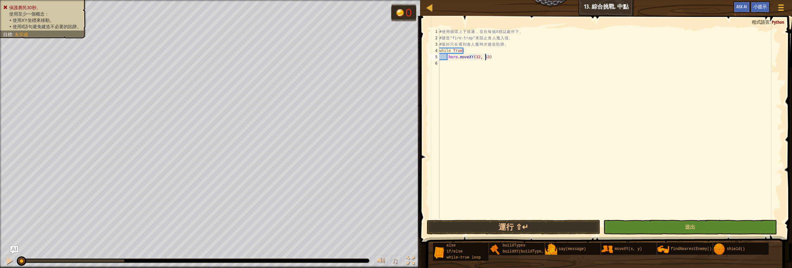
scroll to position [3, 3]
type textarea "hero.moveXY(32, 52)"
click at [449, 63] on div "# 使 用 循 環 上 下 巡 邏 ， 並 在 每 個 X 標 誌 處 停 下 。 # 建 造 "fire-trap" 來 阻 止 食 人 魔 入 侵 。 #…" at bounding box center [610, 129] width 344 height 203
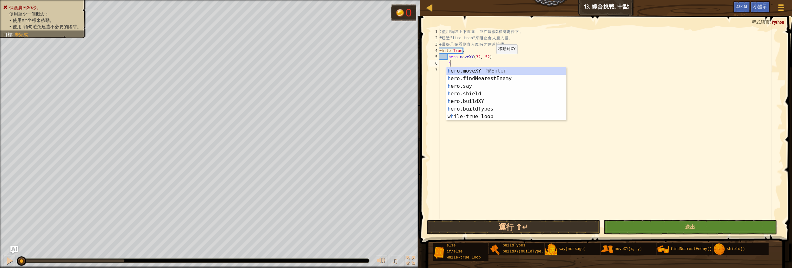
type textarea "h"
click at [519, 0] on body "地圖 資訊科學2 13. 綜合挑戰. 中點 遊戲選單 完成 小提示 Ask AI 1 הההההההההההההההההההההההההההההההההההה…" at bounding box center [396, 0] width 792 height 0
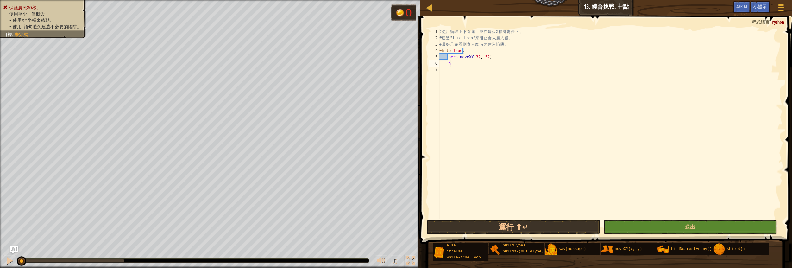
click at [484, 68] on div "# 使 用 循 環 上 下 巡 邏 ， 並 在 每 個 X 標 誌 處 停 下 。 # 建 造 "fire-trap" 來 阻 止 食 人 魔 入 侵 。 #…" at bounding box center [610, 129] width 344 height 203
type textarea "h"
click at [482, 65] on div "# 使 用 循 環 上 下 巡 邏 ， 並 在 每 個 X 標 誌 處 停 下 。 # 建 造 "fire-trap" 來 阻 止 食 人 魔 入 侵 。 #…" at bounding box center [610, 129] width 344 height 203
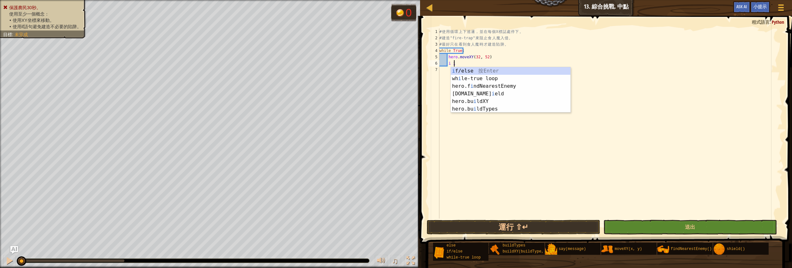
scroll to position [3, 1]
click at [466, 68] on div "i f/else 按 Enter wh i le-true loop 按 Enter hero.f i ndNearestEnemy 按 Enter [DOM…" at bounding box center [511, 97] width 120 height 61
type textarea "if enemy:"
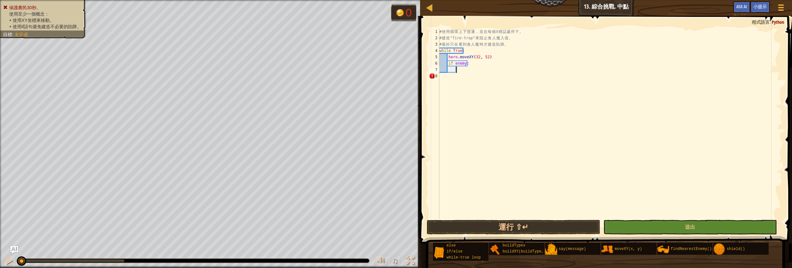
click at [474, 71] on div "# 使 用 循 環 上 下 巡 邏 ， 並 在 每 個 X 標 誌 處 停 下 。 # 建 造 "fire-trap" 來 阻 止 食 人 魔 入 侵 。 #…" at bounding box center [610, 129] width 344 height 203
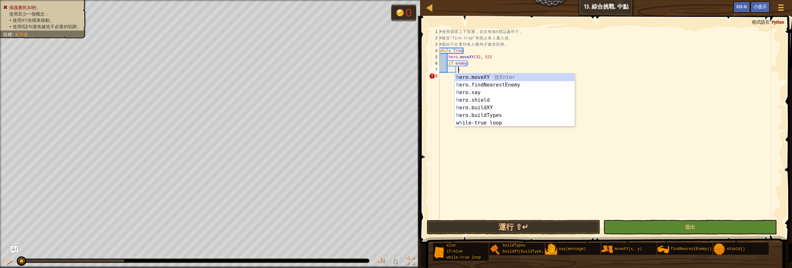
scroll to position [3, 1]
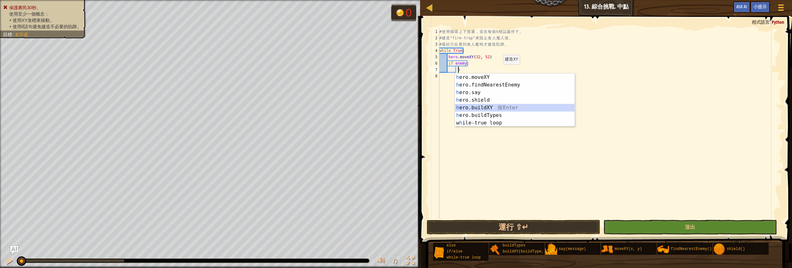
click at [488, 108] on div "h ero.moveXY 按 Enter h ero.findNearestEnemy 按 Enter h ero.say 按 Enter h ero.shi…" at bounding box center [515, 107] width 120 height 68
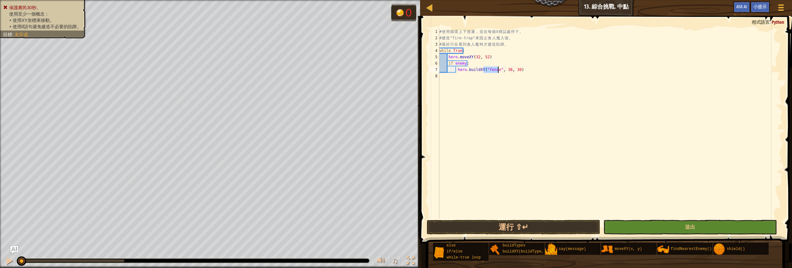
click at [523, 64] on div "# 使 用 循 環 上 下 巡 邏 ， 並 在 每 個 X 標 誌 處 停 下 。 # 建 造 "fire-trap" 來 阻 止 食 人 魔 入 侵 。 #…" at bounding box center [610, 129] width 344 height 203
click at [514, 69] on div "# 使 用 循 環 上 下 巡 邏 ， 並 在 每 個 X 標 誌 處 停 下 。 # 建 造 "fire-trap" 來 阻 止 食 人 魔 入 侵 。 #…" at bounding box center [610, 129] width 344 height 203
click at [519, 72] on div "# 使 用 循 環 上 下 巡 邏 ， 並 在 每 個 X 標 誌 處 停 下 。 # 建 造 "fire-trap" 來 阻 止 食 人 魔 入 侵 。 #…" at bounding box center [610, 129] width 344 height 203
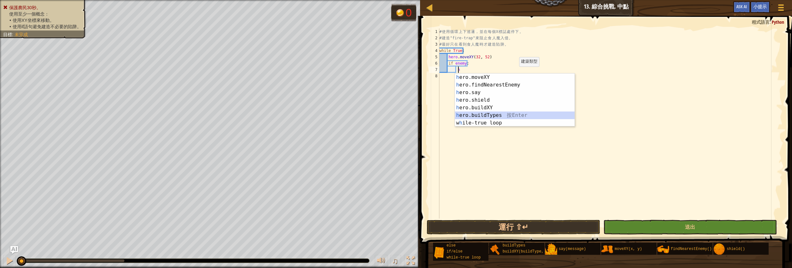
click at [495, 116] on div "h ero.moveXY 按 Enter h ero.findNearestEnemy 按 Enter h ero.say 按 Enter h ero.shi…" at bounding box center [515, 107] width 120 height 68
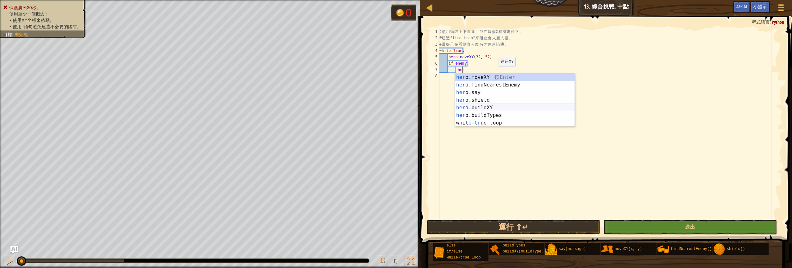
click at [482, 108] on div "her o.moveXY 按 Enter her o.findNearestEnemy 按 Enter her o.say 按 Enter her o.shi…" at bounding box center [515, 107] width 120 height 68
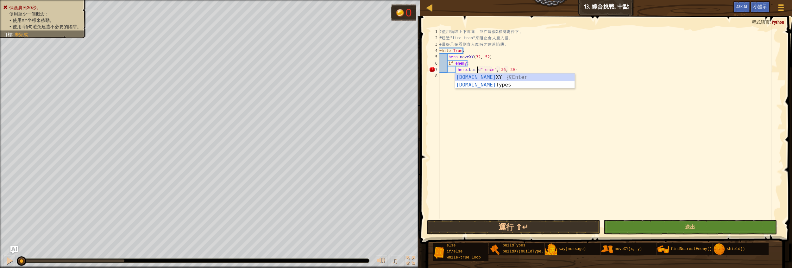
click at [511, 69] on div "# 使 用 循 環 上 下 巡 邏 ， 並 在 每 個 X 標 誌 處 停 下 。 # 建 造 "fire-trap" 來 阻 止 食 人 魔 入 侵 。 #…" at bounding box center [610, 129] width 344 height 203
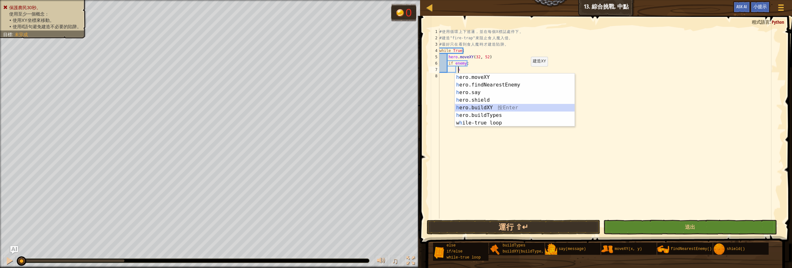
click at [475, 108] on div "h ero.moveXY 按 Enter h ero.findNearestEnemy 按 Enter h ero.say 按 Enter h ero.shi…" at bounding box center [515, 107] width 120 height 68
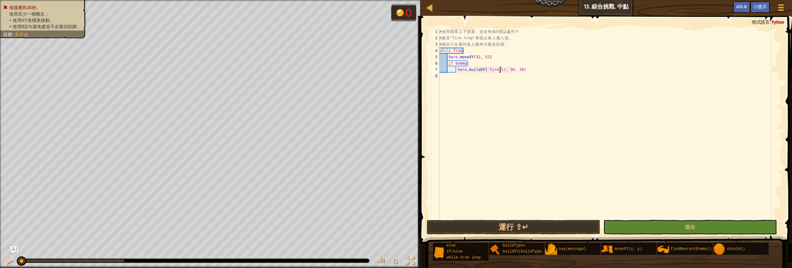
scroll to position [3, 5]
type textarea "hero.buildXY('fire-trap', 36, 30)"
click at [453, 79] on div "# 使 用 循 環 上 下 巡 邏 ， 並 在 每 個 X 標 誌 處 停 下 。 # 建 造 "fire-trap" 來 阻 止 食 人 魔 入 侵 。 #…" at bounding box center [610, 129] width 344 height 203
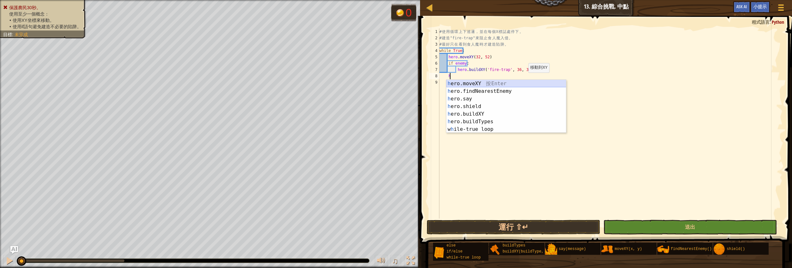
click at [469, 82] on div "h ero.moveXY 按 Enter h ero.findNearestEnemy 按 Enter h ero.say 按 Enter h ero.shi…" at bounding box center [506, 114] width 120 height 68
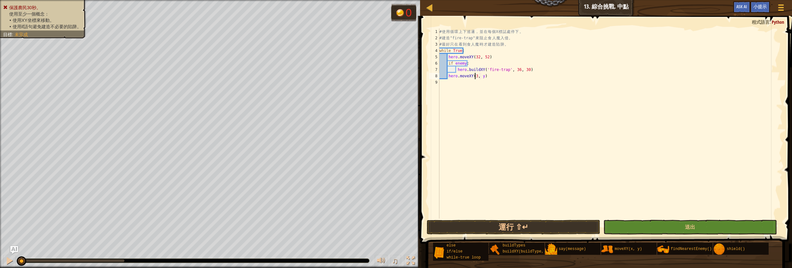
scroll to position [3, 3]
type textarea "hero.moveXY(32, 34)"
drag, startPoint x: 692, startPoint y: 147, endPoint x: 652, endPoint y: 142, distance: 40.5
click at [690, 147] on div "# 使 用 循 環 上 下 巡 邏 ， 並 在 每 個 X 標 誌 處 停 下 。 # 建 造 "fire-trap" 來 阻 止 食 人 魔 入 侵 。 #…" at bounding box center [610, 129] width 344 height 203
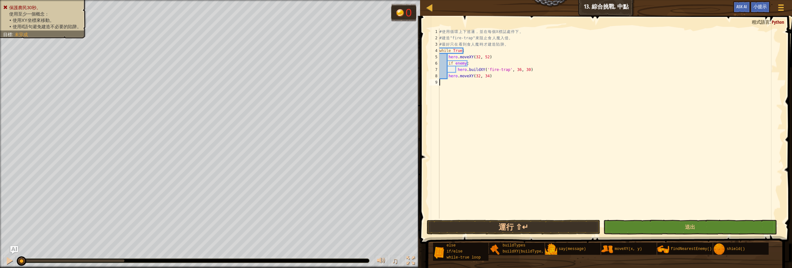
scroll to position [3, 0]
click at [678, 226] on button "送出" at bounding box center [689, 227] width 173 height 15
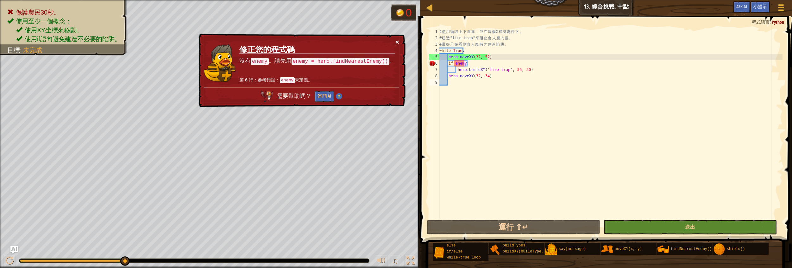
click at [395, 40] on button "×" at bounding box center [397, 42] width 4 height 7
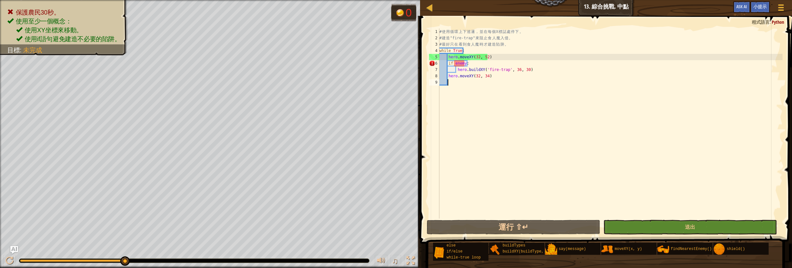
click at [484, 47] on div "# 使 用 循 環 上 下 巡 邏 ， 並 在 每 個 X 標 誌 處 停 下 。 # 建 造 "fire-trap" 來 阻 止 食 人 魔 入 侵 。 #…" at bounding box center [610, 129] width 344 height 203
click at [466, 48] on div "# 使 用 循 環 上 下 巡 邏 ， 並 在 每 個 X 標 誌 處 停 下 。 # 建 造 "fire-trap" 來 阻 止 食 人 魔 入 侵 。 #…" at bounding box center [610, 129] width 344 height 203
click at [490, 58] on div "# 使 用 循 環 上 下 巡 邏 ， 並 在 每 個 X 標 誌 處 停 下 。 # 建 造 "fire-trap" 來 阻 止 食 人 魔 入 侵 。 #…" at bounding box center [610, 129] width 344 height 203
type textarea "hero.moveXY(32, 52)"
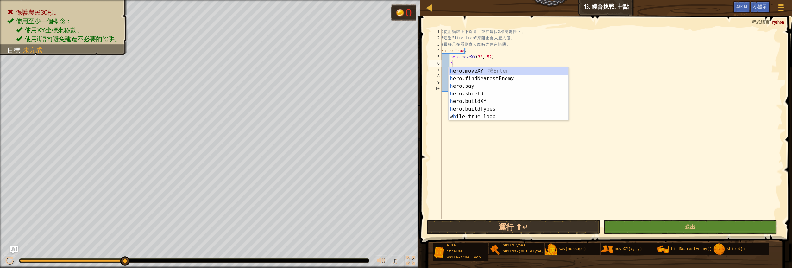
type textarea "h"
click at [466, 77] on div "h ero.moveXY 按 Enter h ero.findNearestEnemy 按 Enter h ero.say 按 Enter h ero.shi…" at bounding box center [509, 101] width 120 height 68
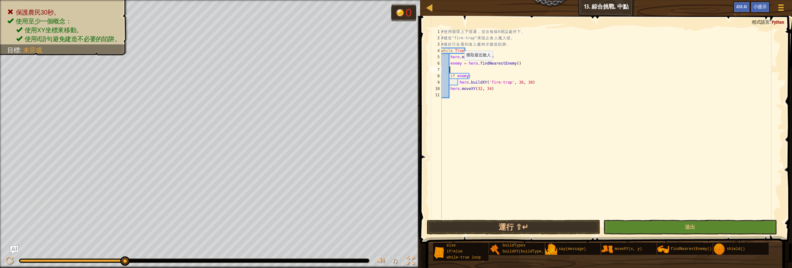
scroll to position [3, 0]
click at [621, 223] on button "送出" at bounding box center [689, 227] width 173 height 15
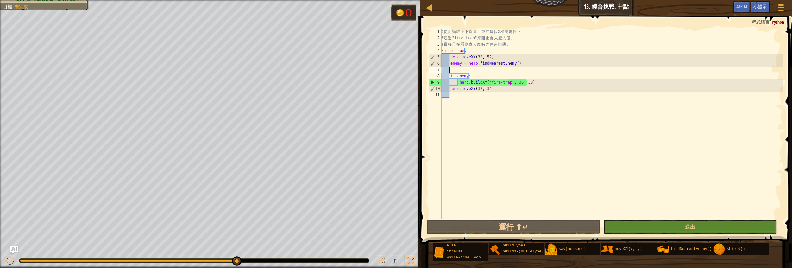
click at [456, 98] on div "# 使 用 循 環 上 下 巡 邏 ， 並 在 每 個 X 標 誌 處 停 下 。 # 建 造 "fire-trap" 來 阻 止 食 人 魔 入 侵 。 #…" at bounding box center [611, 129] width 343 height 203
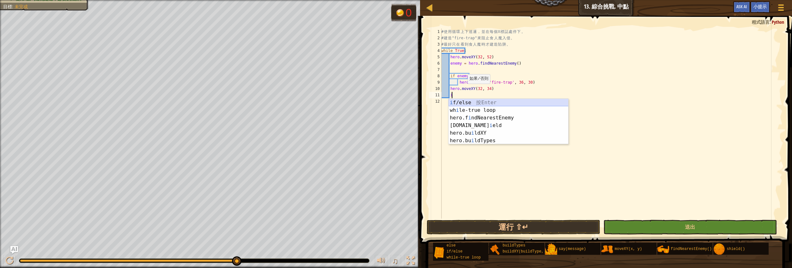
click at [459, 100] on div "i f/else 按 Enter wh i le-true loop 按 Enter hero.f i ndNearestEnemy 按 Enter [DOM…" at bounding box center [509, 129] width 120 height 61
type textarea "if enemy:"
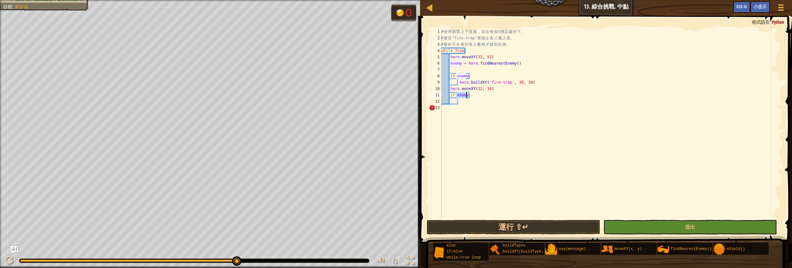
click at [460, 103] on div "# 使 用 循 環 上 下 巡 邏 ， 並 在 每 個 X 標 誌 處 停 下 。 # 建 造 "fire-trap" 來 阻 止 食 人 魔 入 侵 。 #…" at bounding box center [611, 129] width 343 height 203
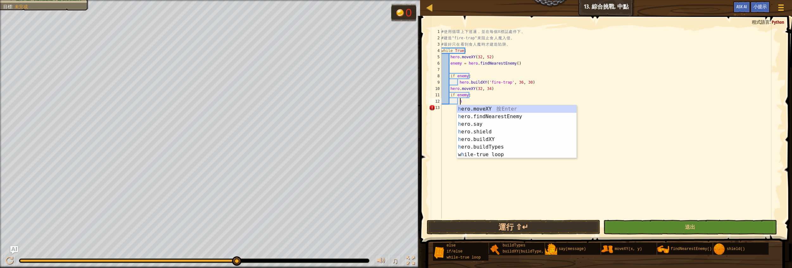
scroll to position [3, 1]
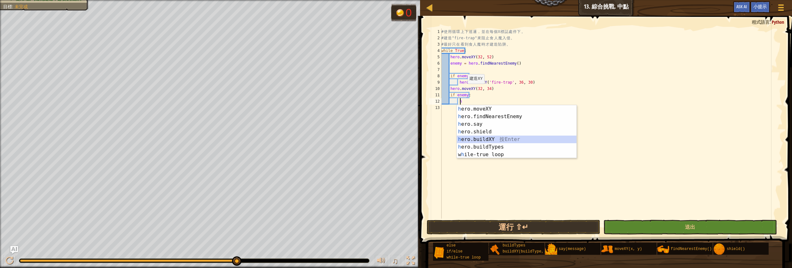
click at [482, 142] on div "h ero.moveXY 按 Enter h ero.findNearestEnemy 按 Enter h ero.say 按 Enter h ero.shi…" at bounding box center [517, 139] width 120 height 68
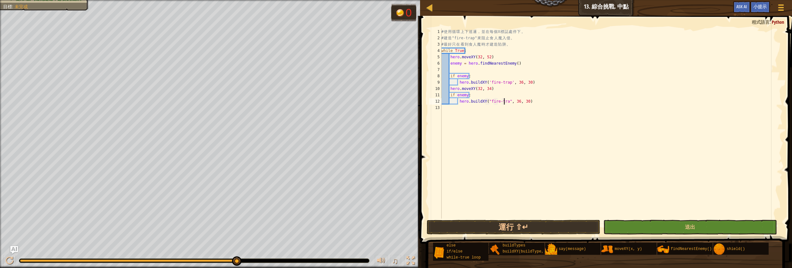
scroll to position [3, 5]
click at [719, 229] on button "送出" at bounding box center [689, 227] width 173 height 15
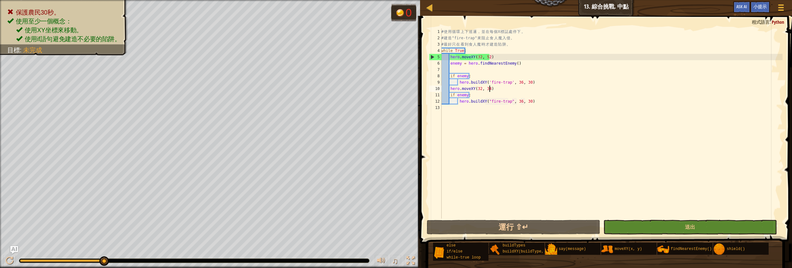
click at [495, 86] on div "# 使 用 循 環 上 下 巡 邏 ， 並 在 每 個 X 標 誌 處 停 下 。 # 建 造 "fire-trap" 來 阻 止 食 人 魔 入 侵 。 #…" at bounding box center [611, 129] width 343 height 203
type textarea "hero.moveXY(32, 34)"
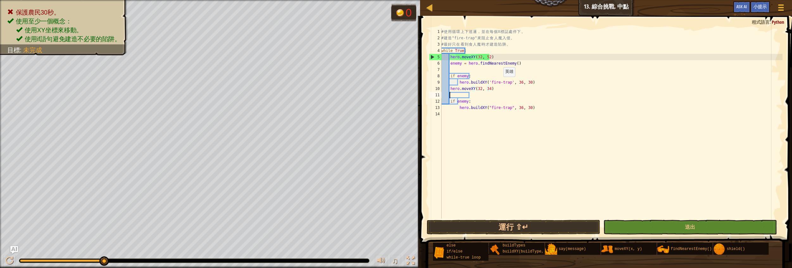
scroll to position [3, 0]
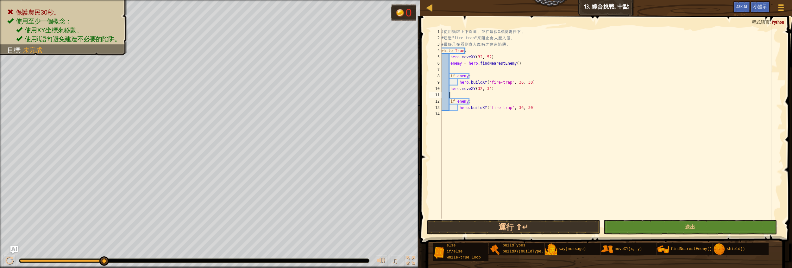
type textarea "h"
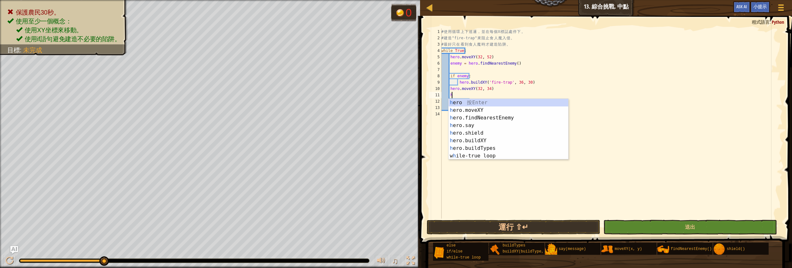
scroll to position [3, 0]
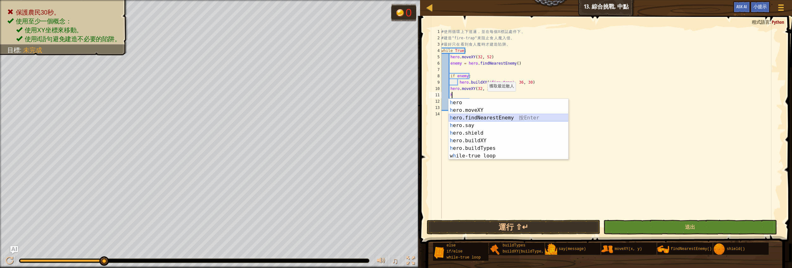
click at [475, 118] on div "h ero 按 Enter h ero.moveXY 按 Enter h ero.findNearestEnemy 按 Enter h ero.say 按 E…" at bounding box center [509, 137] width 120 height 76
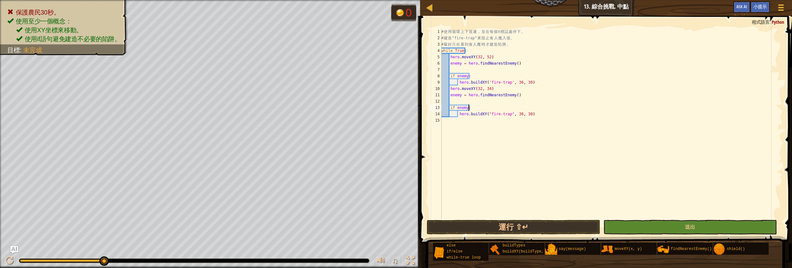
click at [475, 110] on div "# 使 用 循 環 上 下 巡 邏 ， 並 在 每 個 X 標 誌 處 停 下 。 # 建 造 "fire-trap" 來 阻 止 食 人 魔 入 侵 。 #…" at bounding box center [611, 129] width 343 height 203
click at [696, 225] on button "送出" at bounding box center [689, 227] width 173 height 15
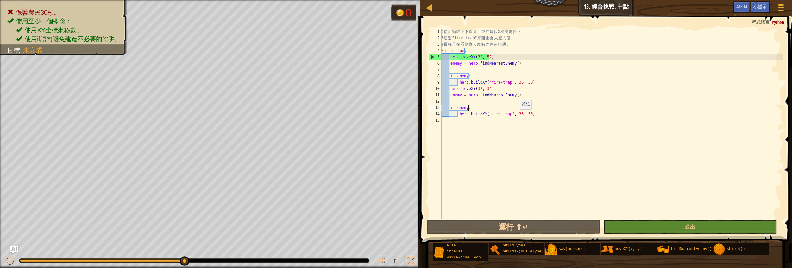
click at [516, 115] on div "# 使 用 循 環 上 下 巡 邏 ， 並 在 每 個 X 標 誌 處 停 下 。 # 建 造 "fire-trap" 來 阻 止 食 人 魔 入 侵 。 #…" at bounding box center [611, 129] width 343 height 203
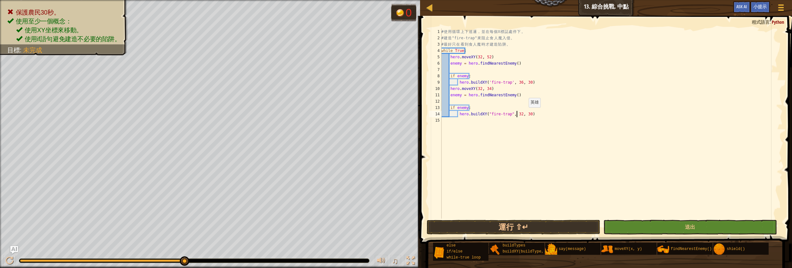
click at [525, 114] on div "# 使 用 循 環 上 下 巡 邏 ， 並 在 每 個 X 標 誌 處 停 下 。 # 建 造 "fire-trap" 來 阻 止 食 人 魔 入 侵 。 #…" at bounding box center [611, 129] width 343 height 203
type textarea "hero.buildXY("fire-trap", 32, 34)"
click at [572, 188] on div "# 使 用 循 環 上 下 巡 邏 ， 並 在 每 個 X 標 誌 處 停 下 。 # 建 造 "fire-trap" 來 阻 止 食 人 魔 入 侵 。 #…" at bounding box center [611, 129] width 343 height 203
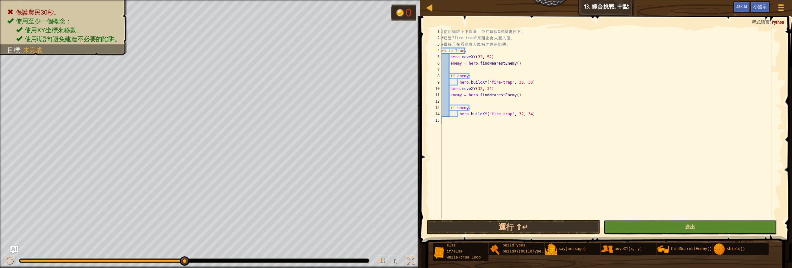
click at [669, 228] on button "送出" at bounding box center [689, 227] width 173 height 15
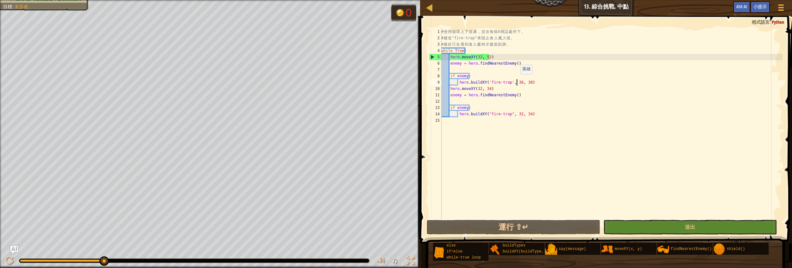
click at [517, 80] on div "# 使 用 循 環 上 下 巡 邏 ， 並 在 每 個 X 標 誌 處 停 下 。 # 建 造 "fire-trap" 來 阻 止 食 人 魔 入 侵 。 #…" at bounding box center [611, 129] width 343 height 203
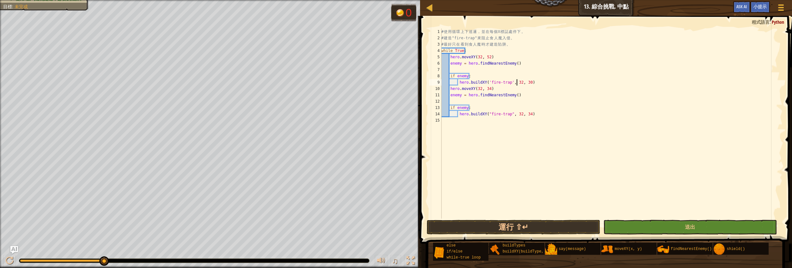
scroll to position [3, 6]
click at [526, 82] on div "# 使 用 循 環 上 下 巡 邏 ， 並 在 每 個 X 標 誌 處 停 下 。 # 建 造 "fire-trap" 來 阻 止 食 人 魔 入 侵 。 #…" at bounding box center [611, 129] width 343 height 203
type textarea "hero.buildXY('fire-trap', 32, 52)"
click at [613, 220] on div "hero.buildXY('fire-trap', 32, 52) 1 2 3 4 5 6 7 8 9 10 11 12 13 14 15 # 使 用 循 環…" at bounding box center [605, 142] width 374 height 246
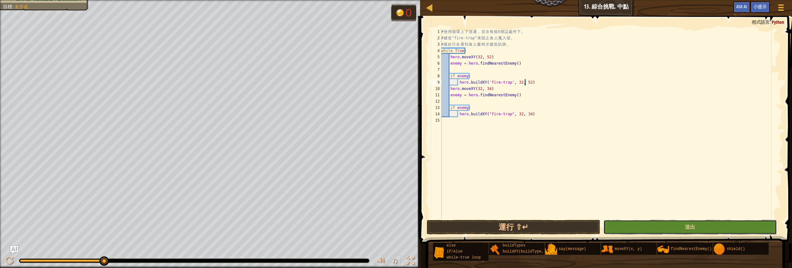
click at [613, 222] on button "送出" at bounding box center [689, 227] width 173 height 15
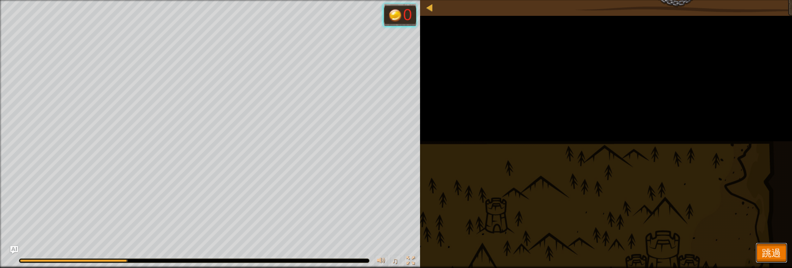
click at [766, 249] on span "跳過" at bounding box center [771, 252] width 19 height 13
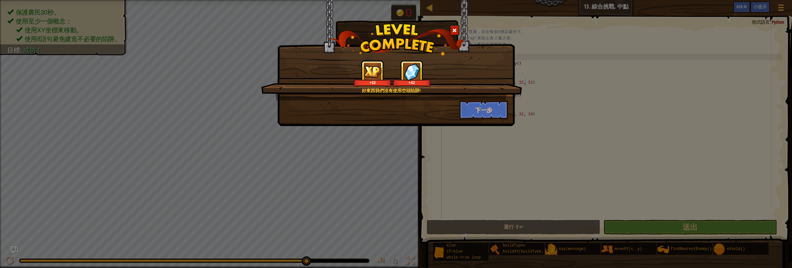
click at [455, 31] on span at bounding box center [454, 30] width 4 height 4
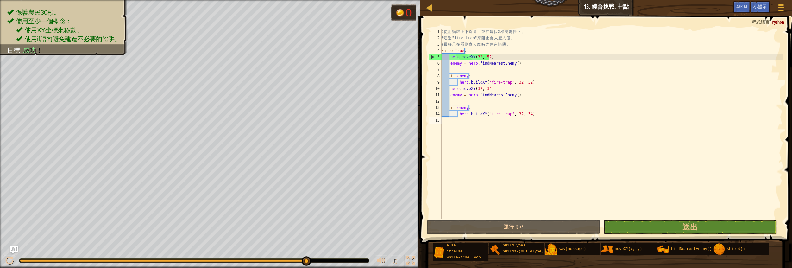
click at [453, 119] on div "# 使 用 循 環 上 下 巡 邏 ， 並 在 每 個 X 標 誌 處 停 下 。 # 建 造 "fire-trap" 來 阻 止 食 人 魔 入 侵 。 #…" at bounding box center [611, 129] width 343 height 203
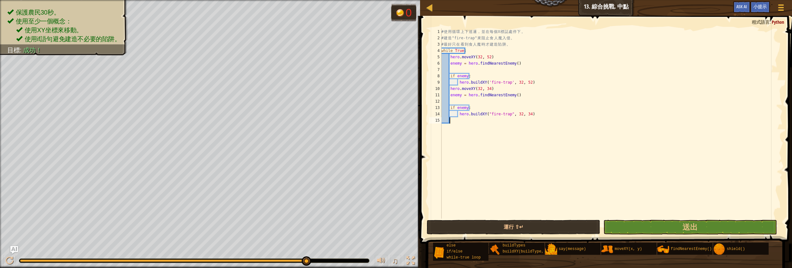
scroll to position [3, 0]
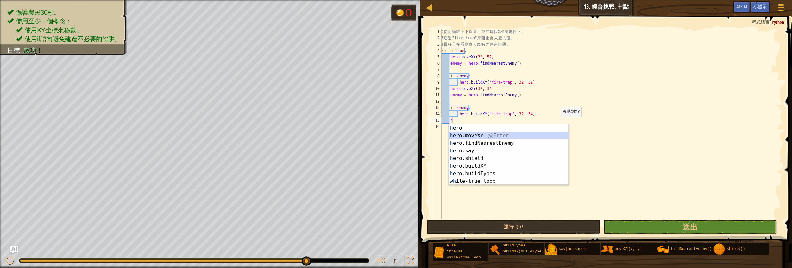
click at [469, 136] on div "h ero 按 Enter h ero.moveXY 按 Enter h ero.findNearestEnemy 按 Enter h ero.say 按 E…" at bounding box center [509, 162] width 120 height 76
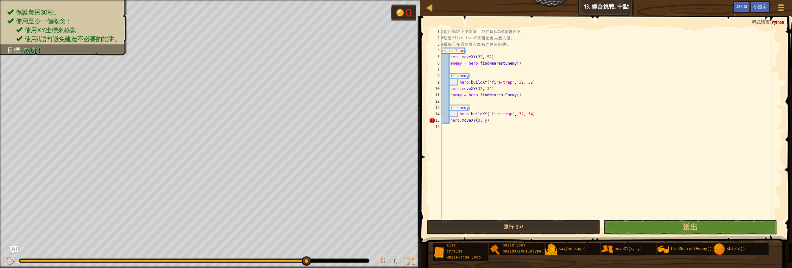
scroll to position [3, 3]
type textarea "hero.moveXY(32, 17)"
click at [469, 166] on div "# 使 用 循 環 上 下 巡 邏 ， 並 在 每 個 X 標 誌 處 停 下 。 # 建 造 "fire-trap" 來 阻 止 食 人 魔 入 侵 。 #…" at bounding box center [611, 129] width 343 height 203
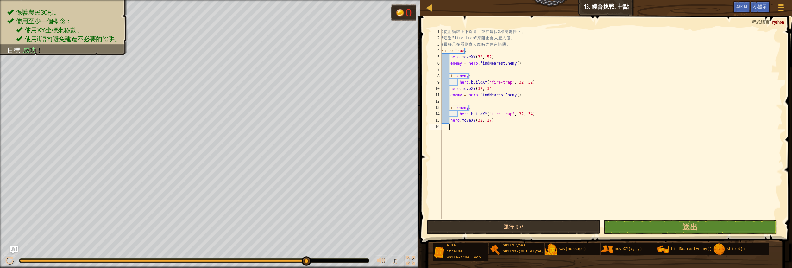
click at [489, 122] on div "# 使 用 循 環 上 下 巡 邏 ， 並 在 每 個 X 標 誌 處 停 下 。 # 建 造 "fire-trap" 來 阻 止 食 人 魔 入 侵 。 #…" at bounding box center [611, 129] width 343 height 203
type textarea "hero.moveXY(32, 17)"
type textarea "h"
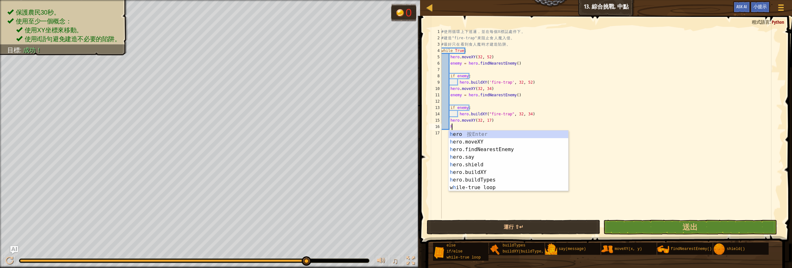
scroll to position [3, 0]
click at [464, 149] on div "h ero 按 Enter h ero.moveXY 按 Enter h ero.findNearestEnemy 按 Enter h ero.say 按 E…" at bounding box center [509, 168] width 120 height 76
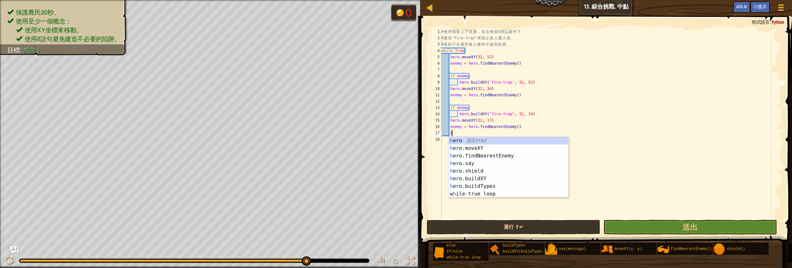
click at [549, 118] on div "# 使 用 循 環 上 下 巡 邏 ， 並 在 每 個 X 標 誌 處 停 下 。 # 建 造 "fire-trap" 來 阻 止 食 人 魔 入 侵 。 #…" at bounding box center [611, 129] width 343 height 203
type textarea "hero.moveXY(32, 17)"
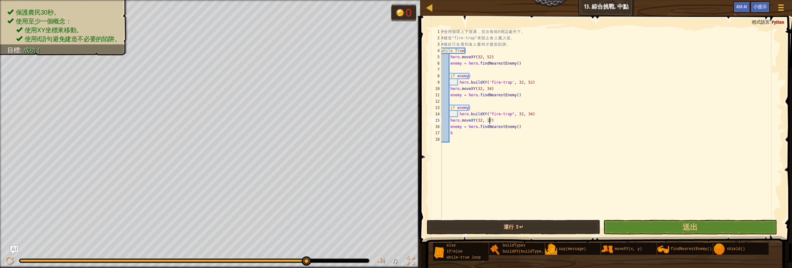
click at [458, 139] on div "# 使 用 循 環 上 下 巡 邏 ， 並 在 每 個 X 標 誌 處 停 下 。 # 建 造 "fire-trap" 來 阻 止 食 人 魔 入 侵 。 #…" at bounding box center [611, 129] width 343 height 203
click at [459, 136] on div "# 使 用 循 環 上 下 巡 邏 ， 並 在 每 個 X 標 誌 處 停 下 。 # 建 造 "fire-trap" 來 阻 止 食 人 魔 入 侵 。 #…" at bounding box center [611, 129] width 343 height 203
drag, startPoint x: 461, startPoint y: 124, endPoint x: 461, endPoint y: 128, distance: 3.8
click at [461, 128] on div "# 使 用 循 環 上 下 巡 邏 ， 並 在 每 個 X 標 誌 處 停 下 。 # 建 造 "fire-trap" 來 阻 止 食 人 魔 入 侵 。 #…" at bounding box center [611, 129] width 343 height 203
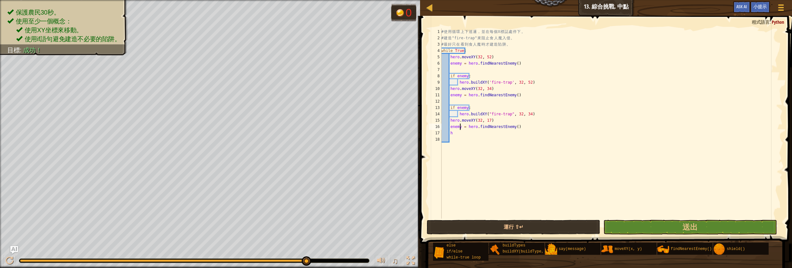
click at [460, 133] on div "# 使 用 循 環 上 下 巡 邏 ， 並 在 每 個 X 標 誌 處 停 下 。 # 建 造 "fire-trap" 來 阻 止 食 人 魔 入 侵 。 #…" at bounding box center [611, 129] width 343 height 203
type textarea "h"
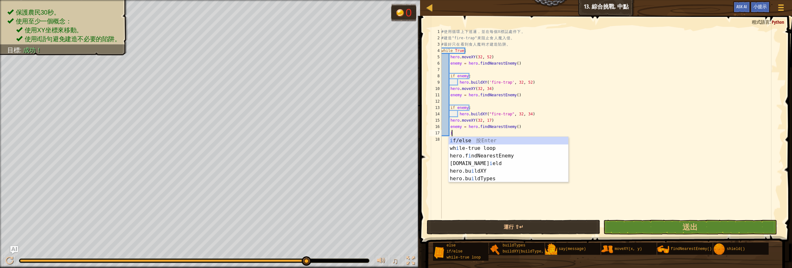
scroll to position [3, 0]
click at [455, 142] on div "i f/else 按 Enter wh i le-true loop 按 Enter hero.f i ndNearestEnemy 按 Enter [DOM…" at bounding box center [509, 167] width 120 height 61
type textarea "if enemy:"
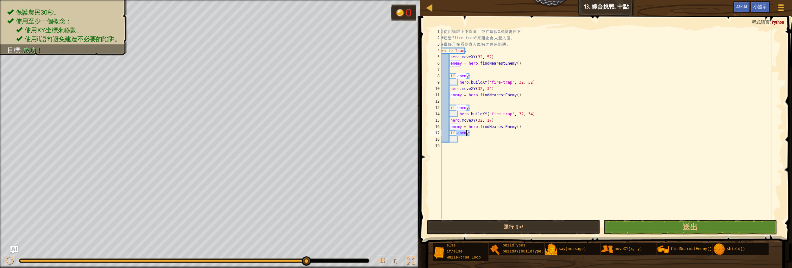
click at [464, 141] on div "# 使 用 循 環 上 下 巡 邏 ， 並 在 每 個 X 標 誌 處 停 下 。 # 建 造 "fire-trap" 來 阻 止 食 人 魔 入 侵 。 #…" at bounding box center [611, 129] width 343 height 203
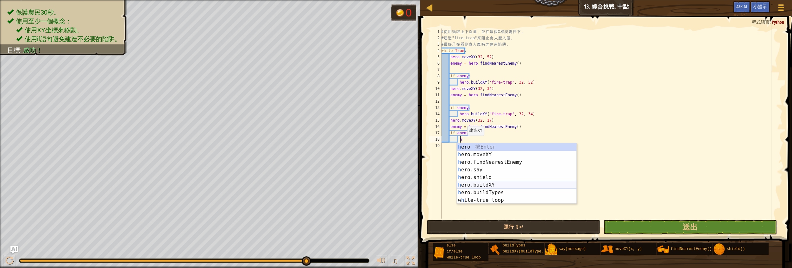
click at [469, 184] on div "h ero 按 Enter h ero.moveXY 按 Enter h ero.findNearestEnemy 按 Enter h ero.say 按 E…" at bounding box center [517, 181] width 120 height 76
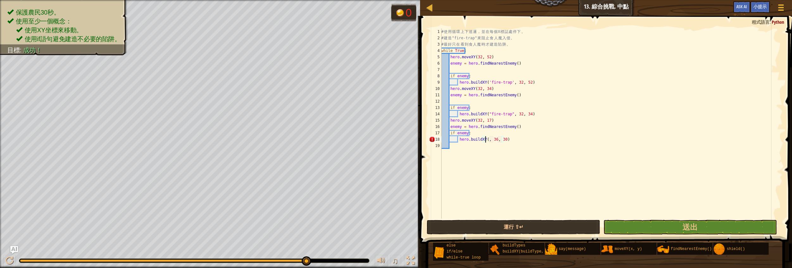
scroll to position [3, 4]
click at [493, 0] on body "地圖 資訊科學2 13. 綜合挑戰. 中點 遊戲選單 完成 小提示 Ask AI 1 הההההההההההההההההההההההההההההההההההה…" at bounding box center [396, 0] width 792 height 0
click at [489, 139] on div "# 使 用 循 環 上 下 巡 邏 ， 並 在 每 個 X 標 誌 處 停 下 。 # 建 造 "fire-trap" 來 阻 止 食 人 魔 入 侵 。 #…" at bounding box center [611, 129] width 343 height 203
click at [488, 140] on div "# 使 用 循 環 上 下 巡 邏 ， 並 在 每 個 X 標 誌 處 停 下 。 # 建 造 "fire-trap" 來 阻 止 食 人 魔 入 侵 。 #…" at bounding box center [611, 129] width 343 height 203
click at [502, 145] on div "' fire-trap' 按 Enter" at bounding box center [544, 154] width 120 height 23
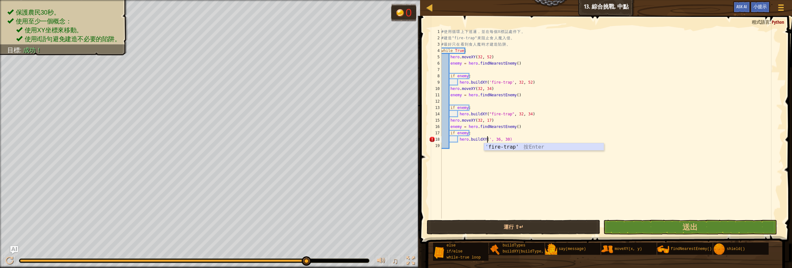
type textarea "hero.buildXY('fire-trap', 36, 30)"
click at [453, 147] on div "# 使 用 循 環 上 下 巡 邏 ， 並 在 每 個 X 標 誌 處 停 下 。 # 建 造 "fire-trap" 來 阻 止 食 人 魔 入 侵 。 #…" at bounding box center [611, 129] width 343 height 203
click at [652, 222] on button "送出" at bounding box center [689, 227] width 173 height 15
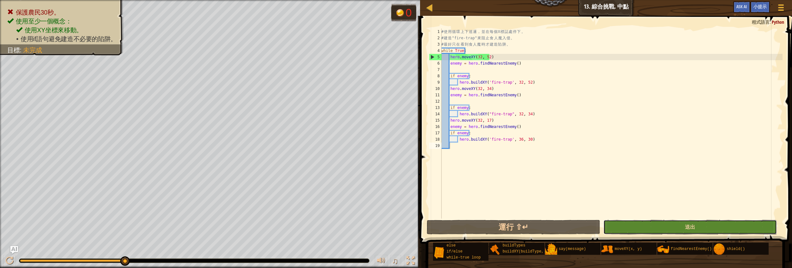
click at [620, 224] on button "送出" at bounding box center [689, 227] width 173 height 15
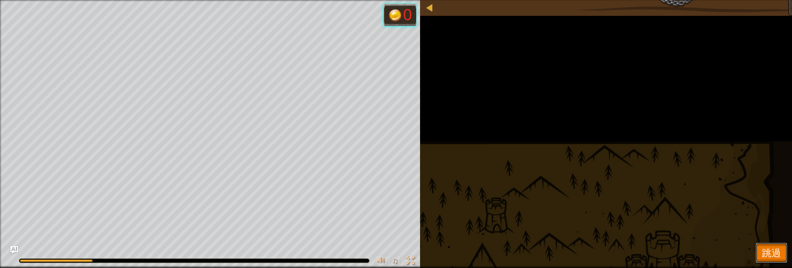
click at [762, 246] on span "跳過" at bounding box center [771, 252] width 19 height 13
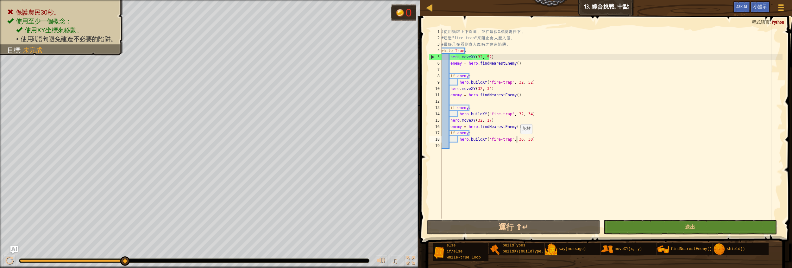
click at [517, 140] on div "# 使 用 循 環 上 下 巡 邏 ， 並 在 每 個 X 標 誌 處 停 下 。 # 建 造 "fire-trap" 來 阻 止 食 人 魔 入 侵 。 #…" at bounding box center [611, 129] width 343 height 203
click at [519, 140] on div "# 使 用 循 環 上 下 巡 邏 ， 並 在 每 個 X 標 誌 處 停 下 。 # 建 造 "fire-trap" 來 阻 止 食 人 魔 入 侵 。 #…" at bounding box center [611, 129] width 343 height 203
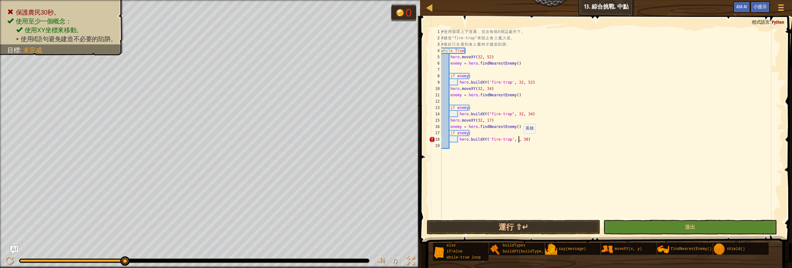
click at [520, 140] on div "# 使 用 循 環 上 下 巡 邏 ， 並 在 每 個 X 標 誌 處 停 下 。 # 建 造 "fire-trap" 來 阻 止 食 人 魔 入 侵 。 #…" at bounding box center [611, 129] width 343 height 203
click at [512, 141] on div "# 使 用 循 環 上 下 巡 邏 ， 並 在 每 個 X 標 誌 處 停 下 。 # 建 造 "fire-trap" 來 阻 止 食 人 魔 入 侵 。 #…" at bounding box center [611, 129] width 343 height 203
click at [628, 224] on button "送出" at bounding box center [689, 227] width 173 height 15
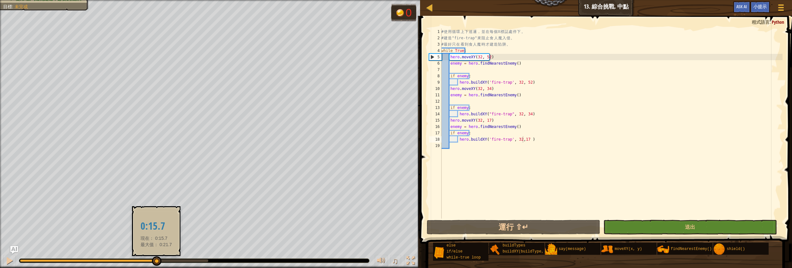
drag, startPoint x: 208, startPoint y: 261, endPoint x: 156, endPoint y: 260, distance: 52.3
click at [156, 260] on div at bounding box center [156, 260] width 9 height 9
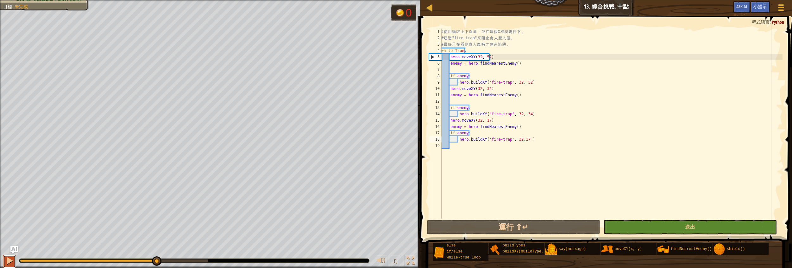
click at [9, 259] on div at bounding box center [9, 260] width 8 height 8
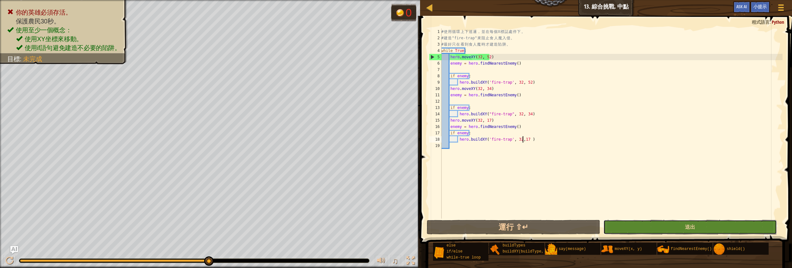
click at [631, 222] on button "送出" at bounding box center [689, 227] width 173 height 15
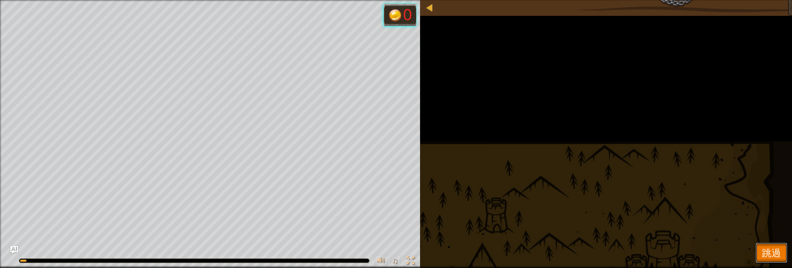
click at [764, 249] on span "跳過" at bounding box center [771, 252] width 19 height 13
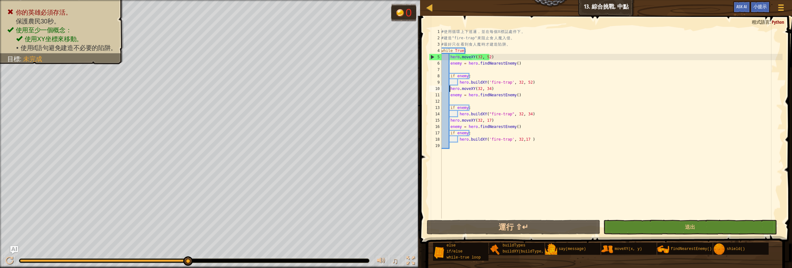
scroll to position [3, 3]
click at [450, 91] on div "# 使 用 循 環 上 下 巡 邏 ， 並 在 每 個 X 標 誌 處 停 下 。 # 建 造 "fire-trap" 來 阻 止 食 人 魔 入 侵 。 #…" at bounding box center [611, 129] width 343 height 203
drag, startPoint x: 449, startPoint y: 91, endPoint x: 448, endPoint y: 87, distance: 4.2
click at [448, 87] on div "# 使 用 循 環 上 下 巡 邏 ， 並 在 每 個 X 標 誌 處 停 下 。 # 建 造 "fire-trap" 來 阻 止 食 人 魔 入 侵 。 #…" at bounding box center [611, 129] width 343 height 203
click at [478, 119] on div "# 使 用 循 環 上 下 巡 邏 ， 並 在 每 個 X 標 誌 處 停 下 。 # 建 造 "fire-trap" 來 阻 止 食 人 魔 入 侵 。 #…" at bounding box center [611, 129] width 343 height 203
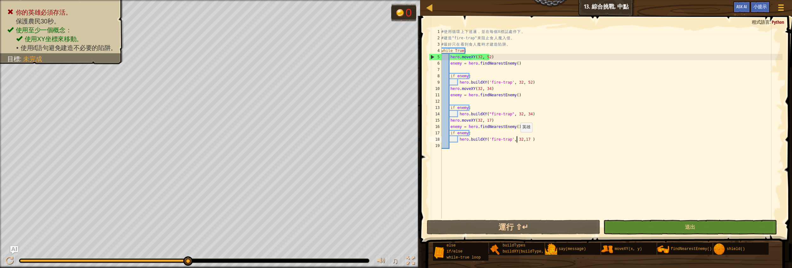
click at [517, 138] on div "# 使 用 循 環 上 下 巡 邏 ， 並 在 每 個 X 標 誌 處 停 下 。 # 建 造 "fire-trap" 來 阻 止 食 人 魔 入 侵 。 #…" at bounding box center [611, 129] width 343 height 203
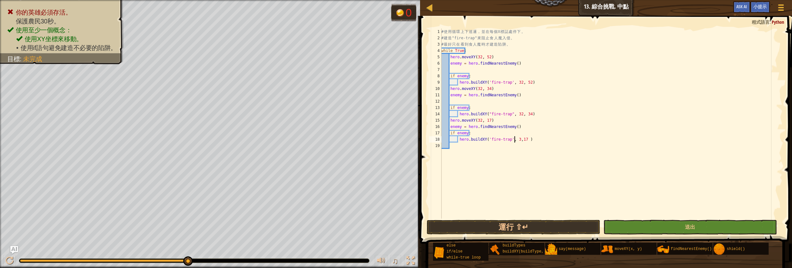
scroll to position [3, 6]
type textarea "hero.buildXY('fire-trap', 35,17 )"
click at [641, 226] on button "送出" at bounding box center [689, 227] width 173 height 15
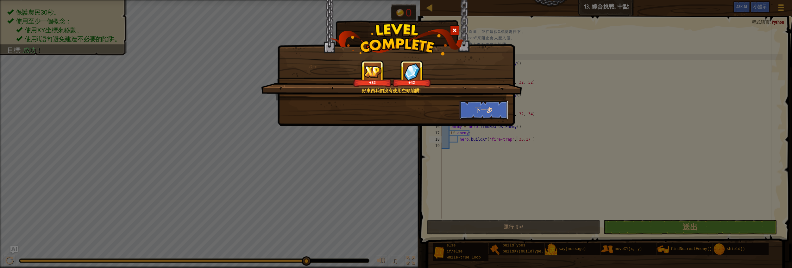
click at [505, 114] on button "下一步" at bounding box center [483, 109] width 49 height 19
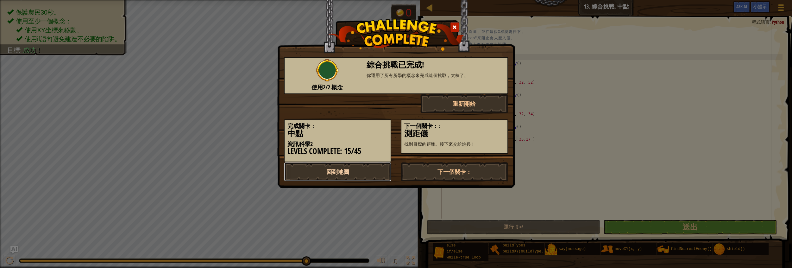
click at [386, 168] on link "回到地圖" at bounding box center [337, 171] width 107 height 19
select select "zh-HANT"
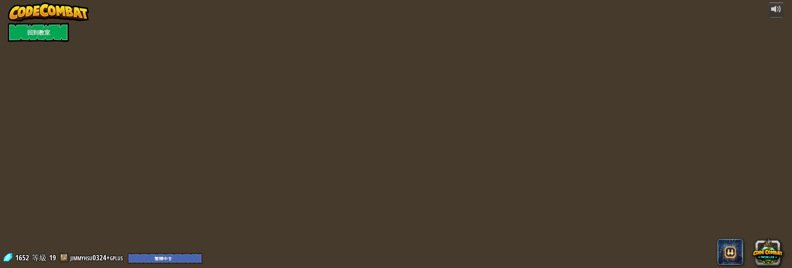
select select "zh-HANT"
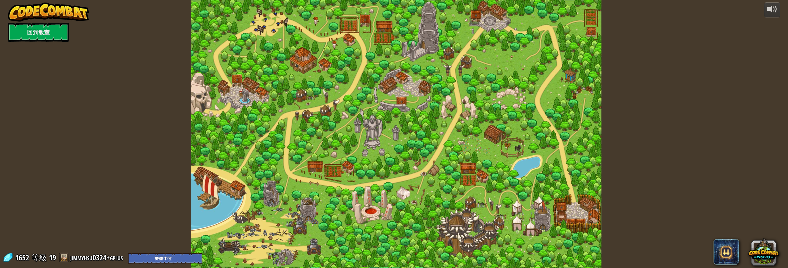
select select "zh-HANT"
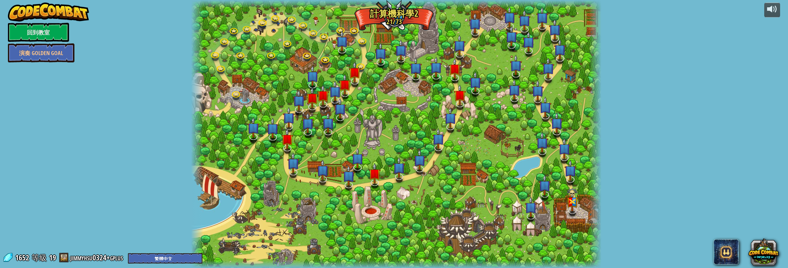
select select "zh-HANT"
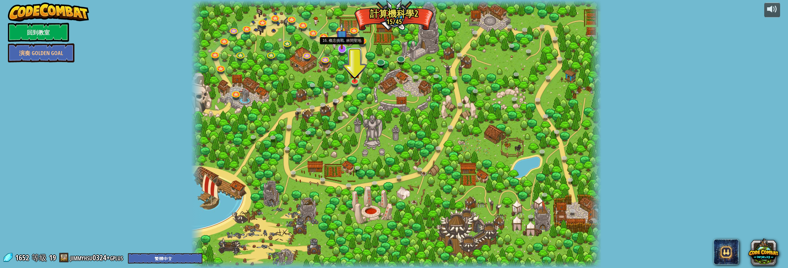
click at [338, 45] on img at bounding box center [342, 35] width 12 height 27
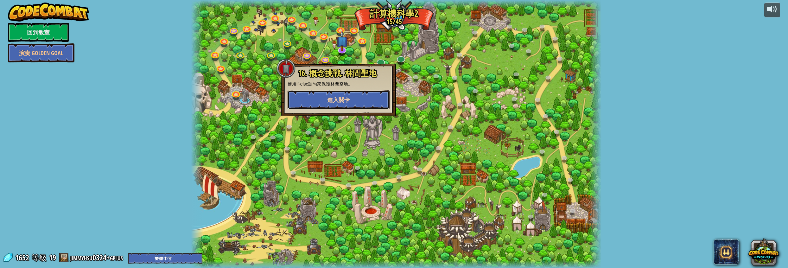
click at [332, 99] on span "進入關卡" at bounding box center [338, 100] width 23 height 8
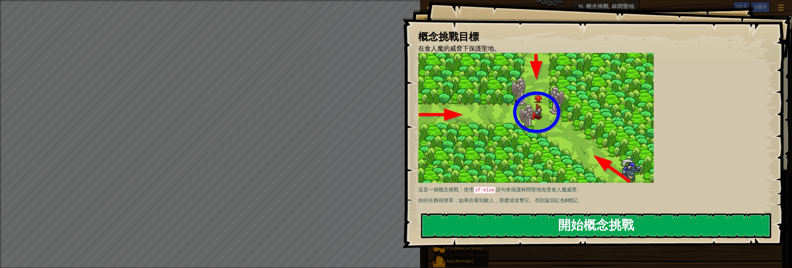
click at [456, 220] on button "開始概念挑戰" at bounding box center [596, 225] width 350 height 25
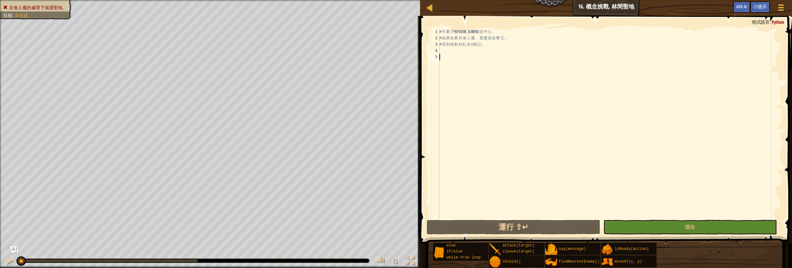
click at [459, 46] on div "# 不 要 讓 任 何 食 人 魔 靠 近 中 心 。 # 如 果 你 看 到 食 人 魔 ， 那 麼 就 攻 擊 它 。 # 否 則 移 動 到 紅 色 X…" at bounding box center [610, 129] width 344 height 203
type textarea "# 否則移動到紅色X標記。"
click at [448, 47] on div "# 不 要 讓 任 何 食 人 魔 靠 近 中 心 。 # 如 果 你 看 到 食 人 魔 ， 那 麼 就 攻 擊 它 。 # 否 則 移 動 到 紅 色 X…" at bounding box center [610, 129] width 344 height 203
click at [452, 54] on div "# 不 要 讓 任 何 食 人 魔 靠 近 中 心 。 # 如 果 你 看 到 食 人 魔 ， 那 麼 就 攻 擊 它 。 # 否 則 移 動 到 紅 色 X…" at bounding box center [610, 129] width 344 height 203
click at [442, 51] on div "# 不 要 讓 任 何 食 人 魔 靠 近 中 心 。 # 如 果 你 看 到 食 人 魔 ， 那 麼 就 攻 擊 它 。 # 否 則 移 動 到 紅 色 X…" at bounding box center [610, 129] width 344 height 203
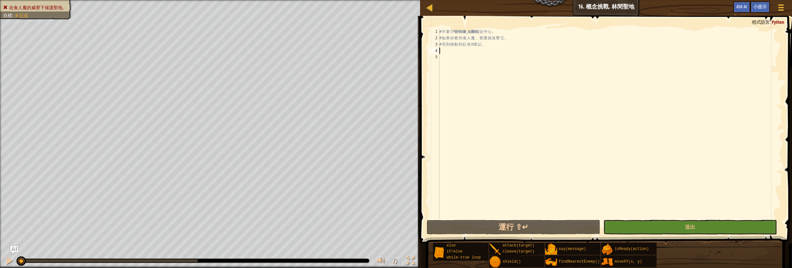
scroll to position [3, 0]
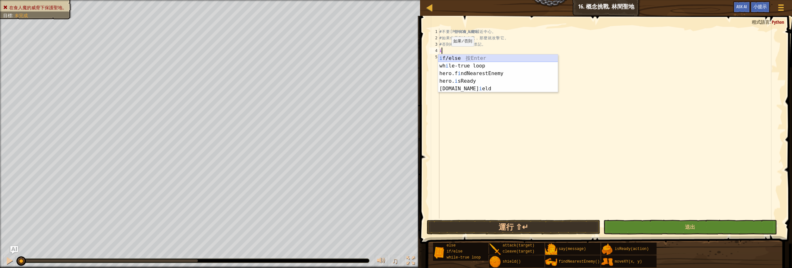
click at [450, 58] on div "i f/else 按 Enter wh i le-true loop 按 Enter hero.f i ndNearestEnemy 按 Enter hero…" at bounding box center [498, 80] width 120 height 53
type textarea "if enemy:"
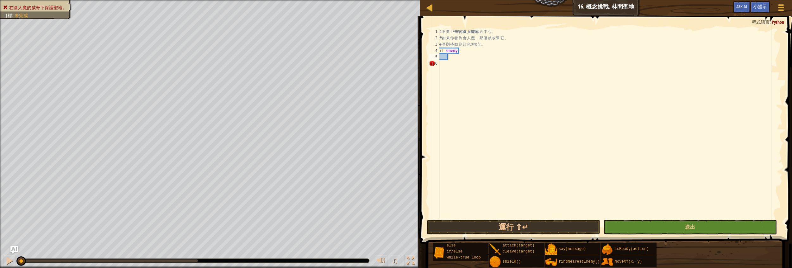
click at [449, 57] on div "# 不 要 讓 任 何 食 人 魔 靠 近 中 心 。 # 如 果 你 看 到 食 人 魔 ， 那 麼 就 攻 擊 它 。 # 否 則 移 動 到 紅 色 X…" at bounding box center [610, 129] width 344 height 203
click at [466, 52] on div "# 不 要 讓 任 何 食 人 魔 靠 近 中 心 。 # 如 果 你 看 到 食 人 魔 ， 那 麼 就 攻 擊 它 。 # 否 則 移 動 到 紅 色 X…" at bounding box center [610, 129] width 344 height 203
click at [485, 45] on div "# 不 要 讓 任 何 食 人 魔 靠 近 中 心 。 # 如 果 你 看 到 食 人 魔 ， 那 麼 就 攻 擊 它 。 # 否 則 移 動 到 紅 色 X…" at bounding box center [610, 129] width 344 height 203
type textarea "# 否則移動到紅色X標記。"
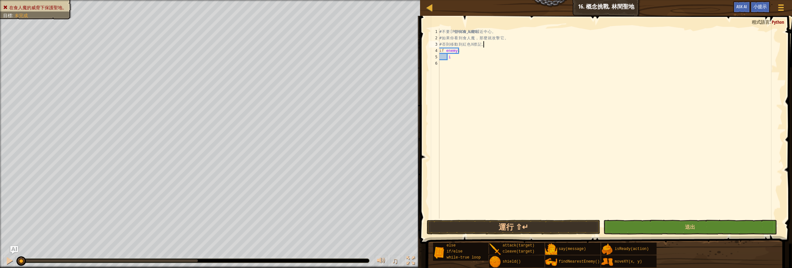
click at [490, 42] on div "# 不 要 讓 任 何 食 人 魔 靠 近 中 心 。 # 如 果 你 看 到 食 人 魔 ， 那 麼 就 攻 擊 它 。 # 否 則 移 動 到 紅 色 X…" at bounding box center [610, 129] width 344 height 203
type textarea "h"
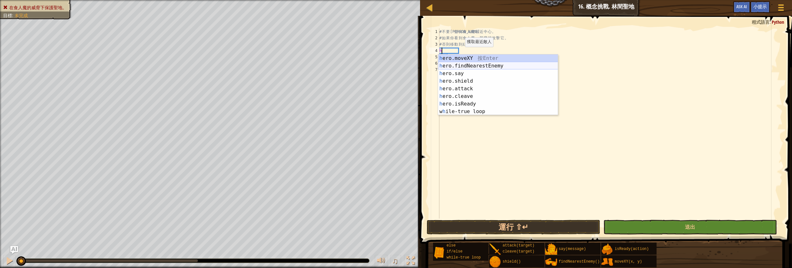
click at [450, 65] on div "h ero.moveXY 按 Enter h ero.findNearestEnemy 按 Enter h ero.say 按 Enter h ero.shi…" at bounding box center [498, 92] width 120 height 76
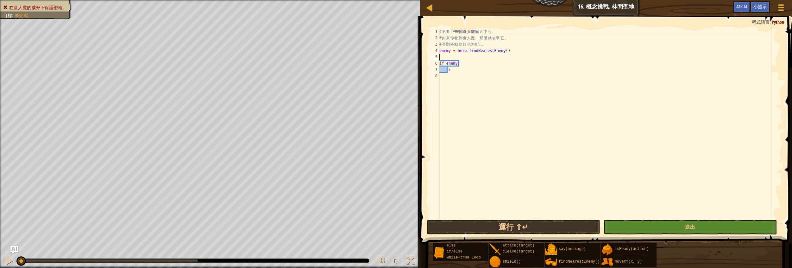
click at [456, 72] on div "# 不 要 讓 任 何 食 人 魔 靠 近 中 心 。 # 如 果 你 看 到 食 人 魔 ， 那 麼 就 攻 擊 它 。 # 否 則 移 動 到 紅 色 X…" at bounding box center [610, 129] width 344 height 203
type textarea "i"
type textarea "h"
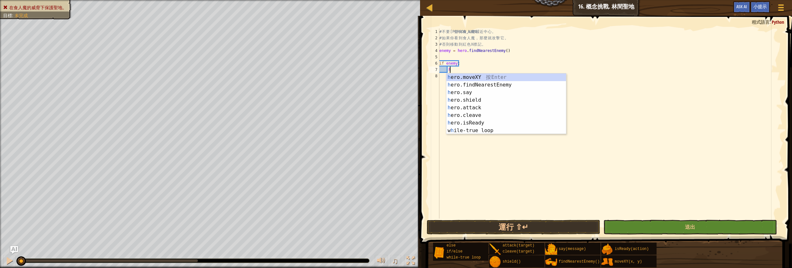
select select "zh-HANT"
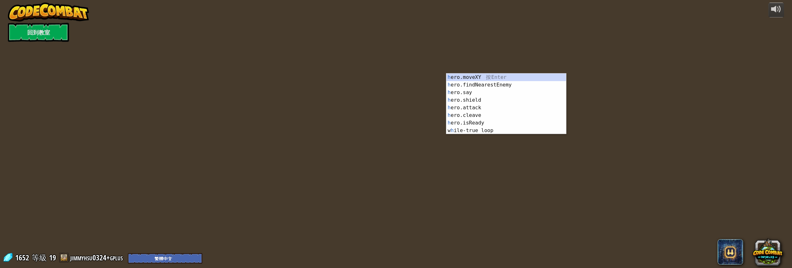
select select "zh-HANT"
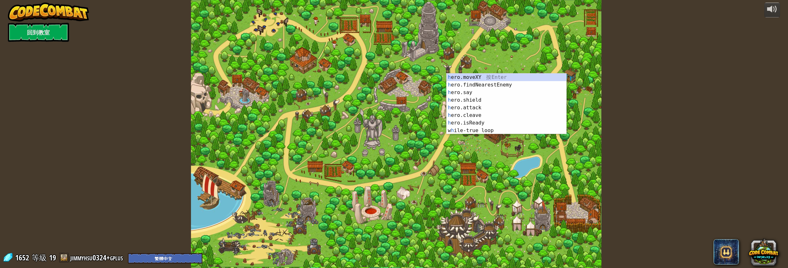
select select "zh-HANT"
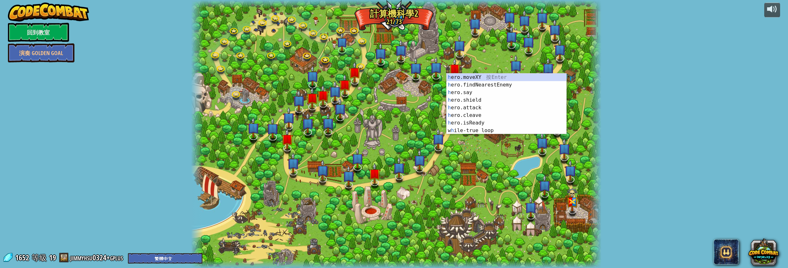
select select "zh-HANT"
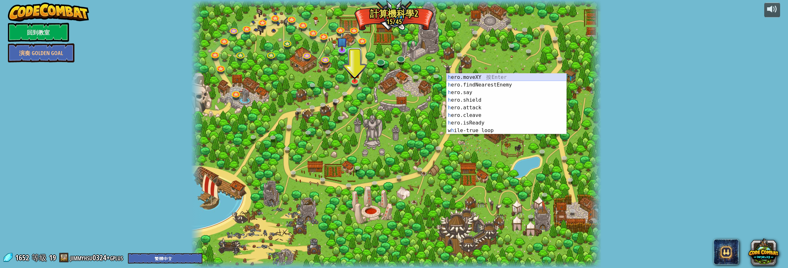
drag, startPoint x: 490, startPoint y: 78, endPoint x: 524, endPoint y: 77, distance: 33.9
click at [524, 77] on div "h ero.moveXY 按 Enter h ero.findNearestEnemy 按 Enter h ero.say 按 Enter h ero.shi…" at bounding box center [506, 111] width 120 height 76
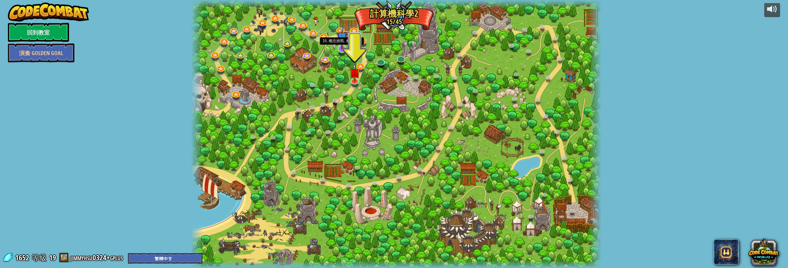
click at [339, 47] on img at bounding box center [342, 37] width 11 height 25
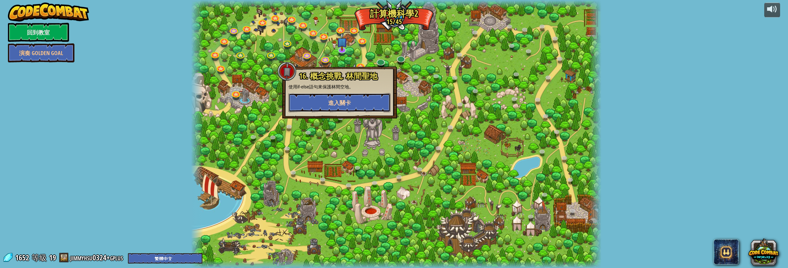
click at [330, 97] on button "進入關卡" at bounding box center [339, 102] width 102 height 19
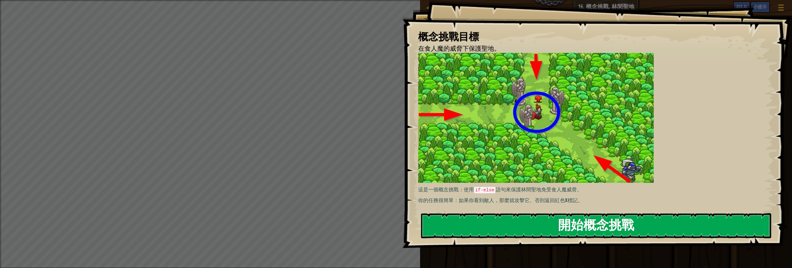
click at [517, 222] on button "開始概念挑戰" at bounding box center [596, 225] width 350 height 25
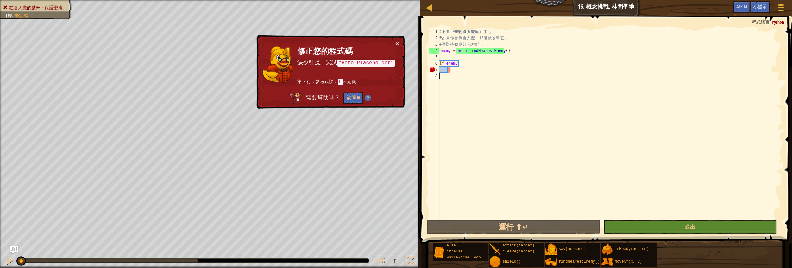
click at [464, 72] on div "# 不 要 讓 任 何 食 人 魔 靠 近 中 心 。 # 如 果 你 看 到 食 人 魔 ， 那 麼 就 攻 擊 它 。 # 否 則 移 動 到 紅 色 X…" at bounding box center [610, 129] width 344 height 203
type textarea "h"
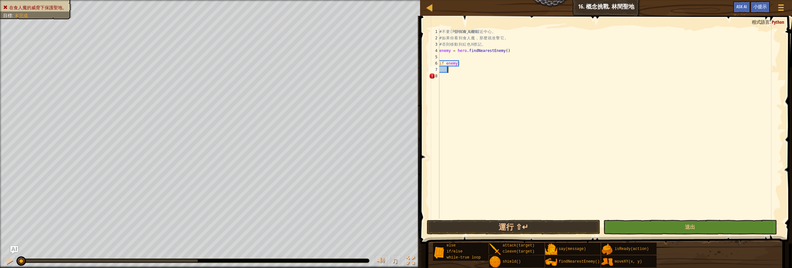
type textarea "h"
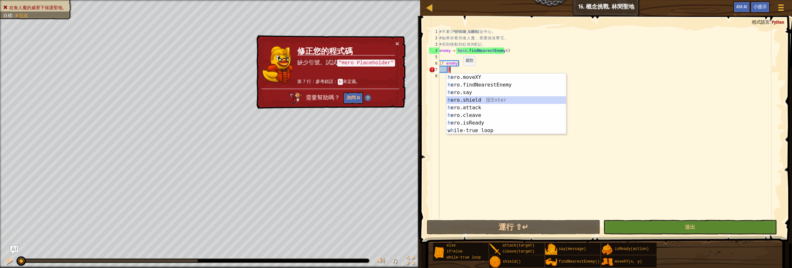
click at [462, 102] on div "h ero.moveXY 按 Enter h ero.findNearestEnemy 按 Enter h ero.say 按 Enter h ero.shi…" at bounding box center [506, 111] width 120 height 76
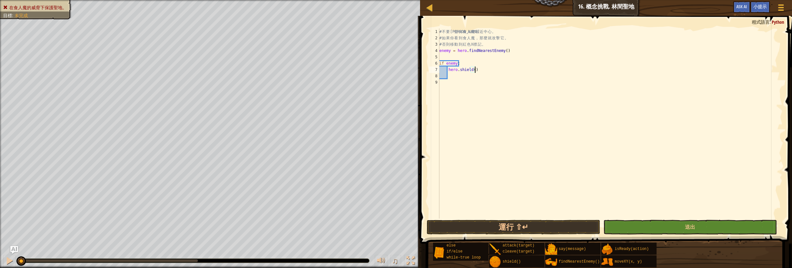
click at [477, 69] on div "# 不 要 讓 任 何 食 人 魔 靠 近 中 心 。 # 如 果 你 看 到 食 人 魔 ， 那 麼 就 攻 擊 它 。 # 否 則 移 動 到 紅 色 X…" at bounding box center [610, 129] width 344 height 203
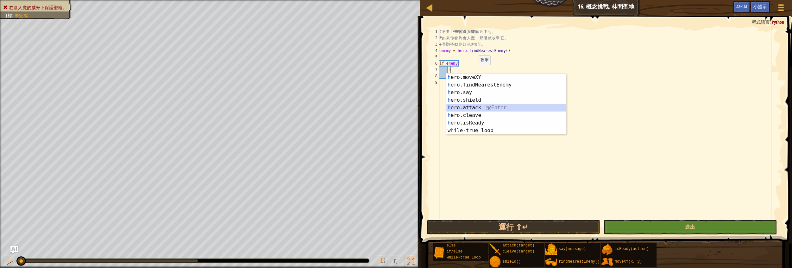
click at [472, 107] on div "h ero.moveXY 按 Enter h ero.findNearestEnemy 按 Enter h ero.say 按 Enter h ero.shi…" at bounding box center [506, 111] width 120 height 76
type textarea "hero.attack(enemy)"
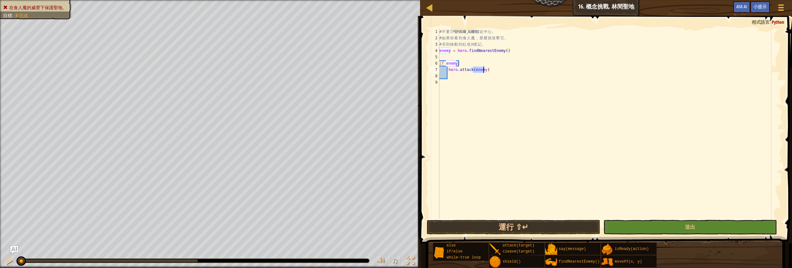
click at [455, 78] on div "# 不 要 讓 任 何 食 人 魔 靠 近 中 心 。 # 如 果 你 看 到 食 人 魔 ， 那 麼 就 攻 擊 它 。 # 否 則 移 動 到 紅 色 X…" at bounding box center [610, 129] width 344 height 203
click at [439, 85] on div "9" at bounding box center [434, 82] width 10 height 6
type textarea "l"
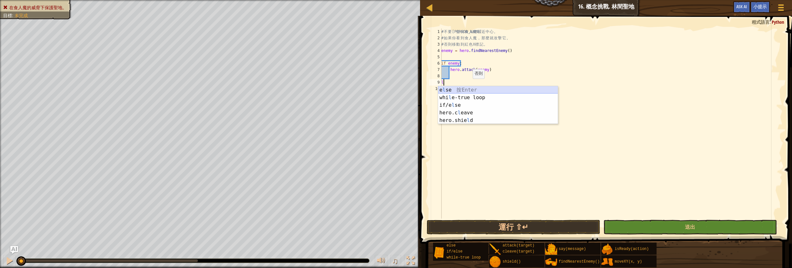
click at [454, 90] on div "e l se 按 Enter whi l e-true loop 按 Enter if/e l se 按 Enter hero.c l eave 按 Ente…" at bounding box center [498, 112] width 120 height 53
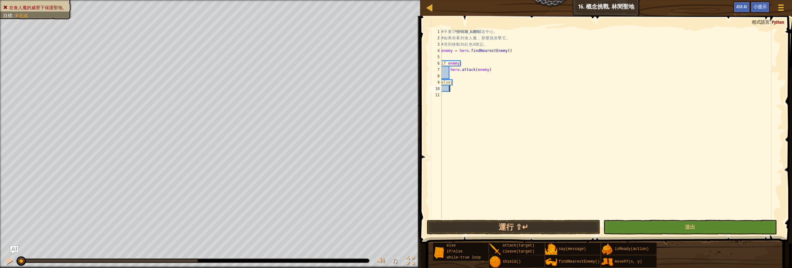
click at [452, 91] on div "# 不 要 讓 任 何 食 人 魔 靠 近 中 心 。 # 如 果 你 看 到 食 人 魔 ， 那 麼 就 攻 擊 它 。 # 否 則 移 動 到 紅 色 X…" at bounding box center [611, 129] width 343 height 203
click at [453, 91] on div "# 不 要 讓 任 何 食 人 魔 靠 近 中 心 。 # 如 果 你 看 到 食 人 魔 ， 那 麼 就 攻 擊 它 。 # 否 則 移 動 到 紅 色 X…" at bounding box center [611, 129] width 343 height 203
type textarea "h"
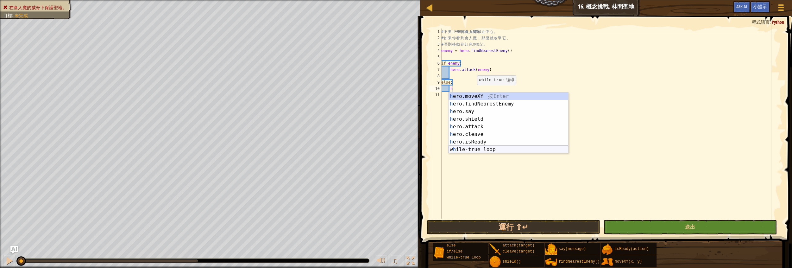
click at [483, 148] on div "h ero.moveXY 按 Enter h ero.findNearestEnemy 按 Enter h ero.say 按 Enter h ero.shi…" at bounding box center [509, 130] width 120 height 76
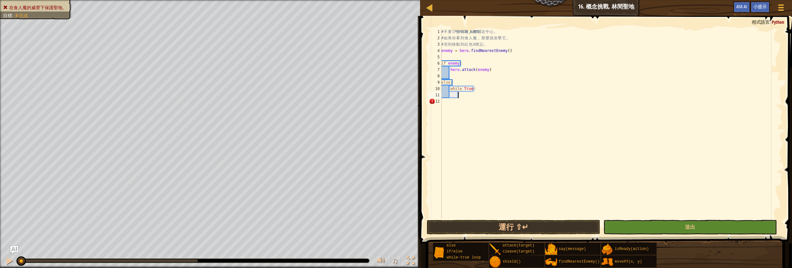
click at [442, 48] on div "# 不 要 讓 任 何 食 人 魔 靠 近 中 心 。 # 如 果 你 看 到 食 人 魔 ， 那 麼 就 攻 擊 它 。 # 否 則 移 動 到 紅 色 X…" at bounding box center [611, 129] width 343 height 203
click at [495, 44] on div "# 不 要 讓 任 何 食 人 魔 靠 近 中 心 。 # 如 果 你 看 到 食 人 魔 ， 那 麼 就 攻 擊 它 。 # 否 則 移 動 到 紅 色 X…" at bounding box center [611, 129] width 343 height 203
type textarea "h"
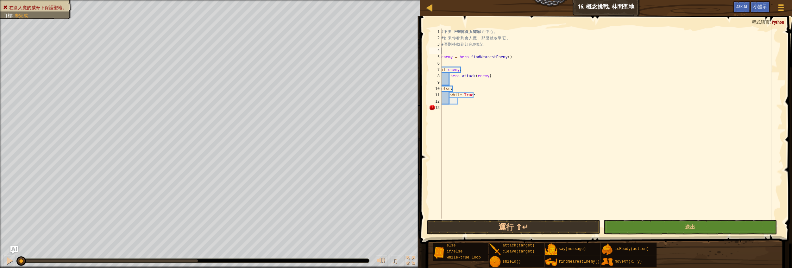
type textarea "t"
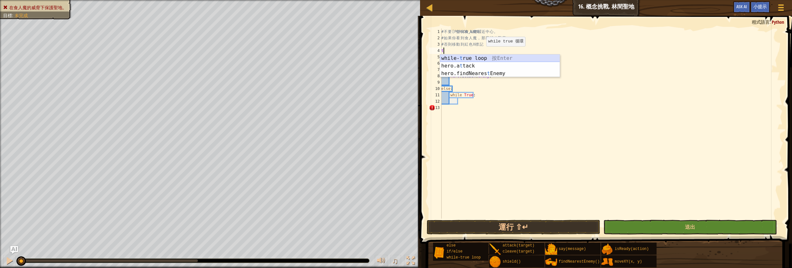
click at [469, 54] on div "while- t rue loop 按 Enter hero.a t tack 按 Enter hero.findNeares t Enemy 按 Enter" at bounding box center [500, 73] width 120 height 38
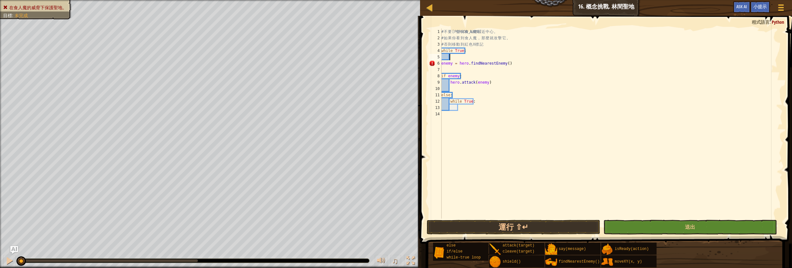
click at [441, 68] on div "# 不 要 讓 任 何 食 人 魔 靠 近 中 心 。 # 如 果 你 看 到 食 人 魔 ， 那 麼 就 攻 擊 它 。 # 否 則 移 動 到 紅 色 X…" at bounding box center [611, 129] width 343 height 203
click at [441, 65] on div "# 不 要 讓 任 何 食 人 魔 靠 近 中 心 。 # 如 果 你 看 到 食 人 魔 ， 那 麼 就 攻 擊 它 。 # 否 則 移 動 到 紅 色 X…" at bounding box center [611, 129] width 343 height 203
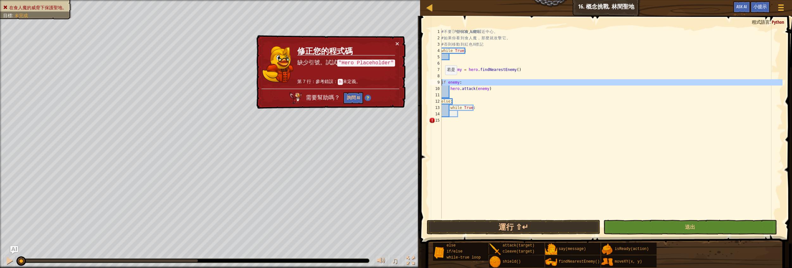
click at [441, 81] on div "9" at bounding box center [435, 82] width 13 height 6
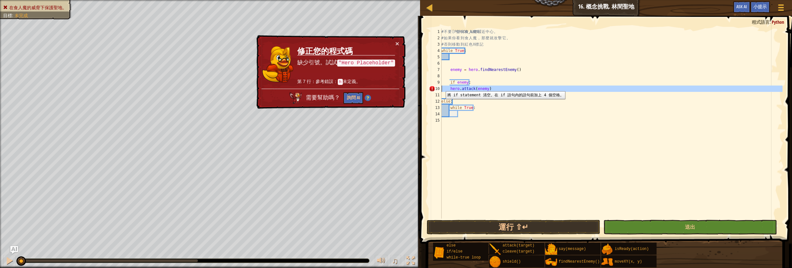
click at [441, 86] on div "10" at bounding box center [435, 88] width 13 height 6
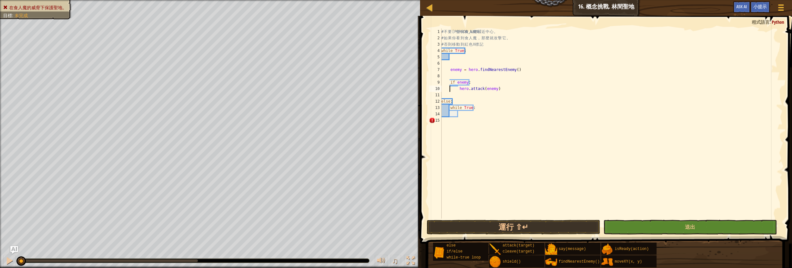
click at [441, 102] on div "12" at bounding box center [435, 101] width 13 height 6
click at [440, 107] on div "13" at bounding box center [435, 107] width 13 height 6
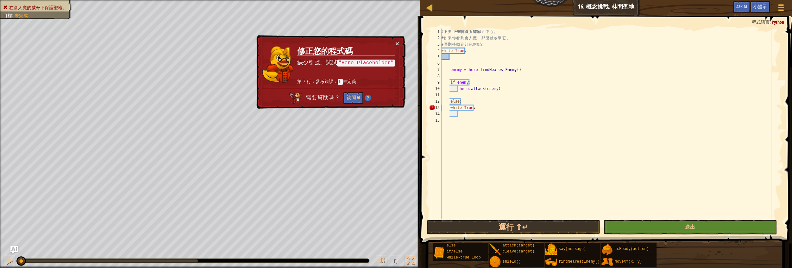
type textarea "while True:"
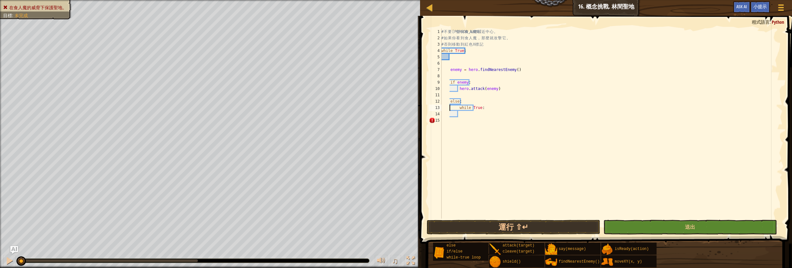
drag, startPoint x: 512, startPoint y: 155, endPoint x: 510, endPoint y: 151, distance: 4.5
click at [512, 154] on div "# 不 要 讓 任 何 食 人 魔 靠 近 中 心 。 # 如 果 你 看 到 食 人 魔 ， 那 麼 就 攻 擊 它 。 # 否 則 移 動 到 紅 色 X…" at bounding box center [611, 129] width 343 height 203
click at [465, 113] on div "# 不 要 讓 任 何 食 人 魔 靠 近 中 心 。 # 如 果 你 看 到 食 人 魔 ， 那 麼 就 攻 擊 它 。 # 否 則 移 動 到 紅 色 X…" at bounding box center [611, 129] width 343 height 203
click at [491, 110] on div "# 不 要 讓 任 何 食 人 魔 靠 近 中 心 。 # 如 果 你 看 到 食 人 魔 ， 那 麼 就 攻 擊 它 。 # 否 則 移 動 到 紅 色 X…" at bounding box center [611, 129] width 343 height 203
type textarea "w"
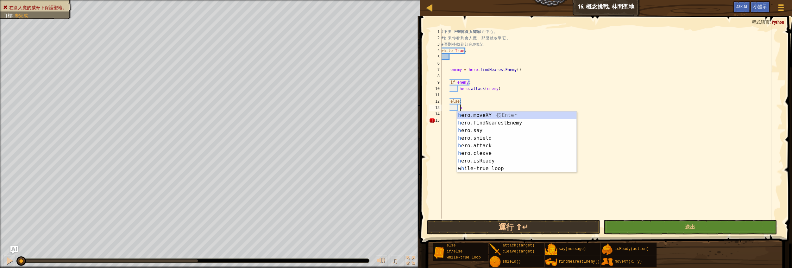
scroll to position [3, 1]
click at [478, 112] on div "h ero.moveXY 按 Enter h ero.findNearestEnemy 按 Enter h ero.say 按 Enter h ero.shi…" at bounding box center [517, 149] width 120 height 76
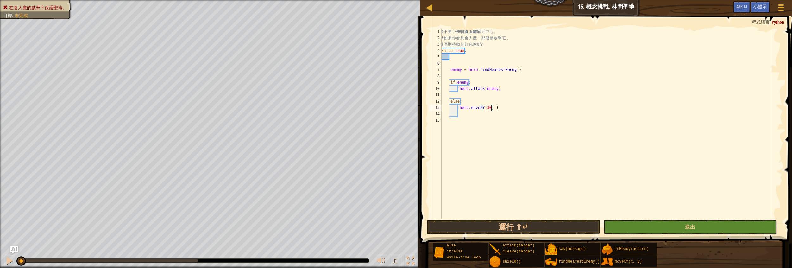
scroll to position [3, 4]
type textarea "hero.moveXY(30, 25)"
click at [640, 217] on div "# 不 要 讓 任 何 食 人 魔 靠 近 中 心 。 # 如 果 你 看 到 食 人 魔 ， 那 麼 就 攻 擊 它 。 # 否 則 移 動 到 紅 色 X…" at bounding box center [611, 129] width 343 height 203
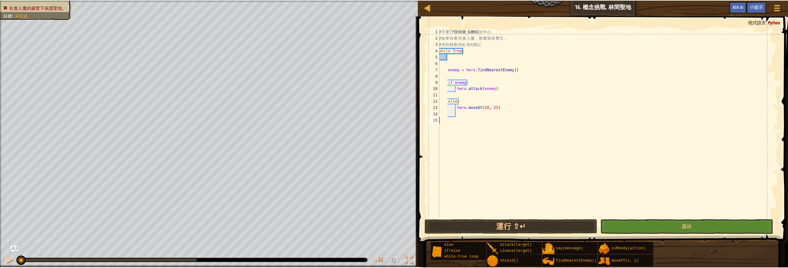
scroll to position [3, 0]
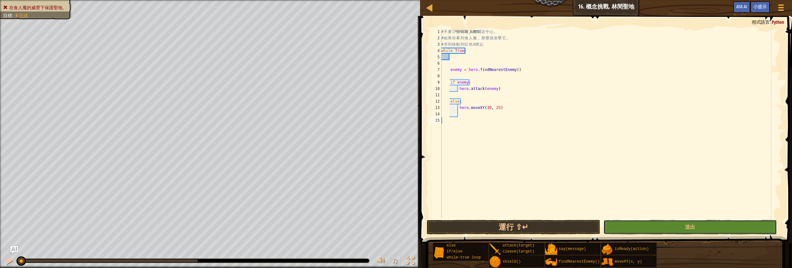
click at [640, 223] on button "送出" at bounding box center [689, 227] width 173 height 15
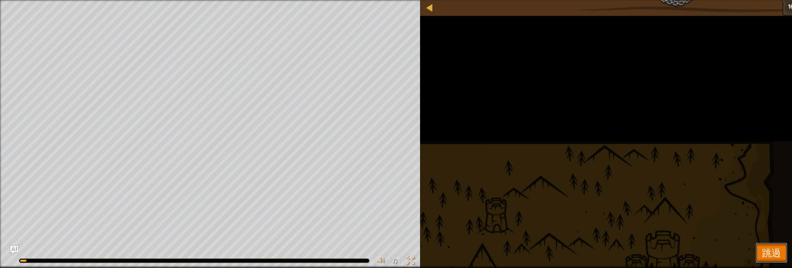
click at [765, 249] on span "跳過" at bounding box center [771, 252] width 19 height 13
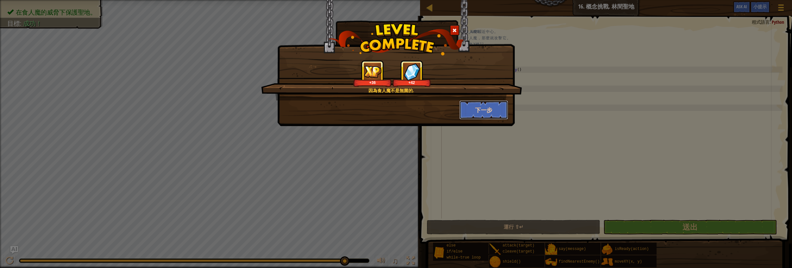
click at [475, 110] on button "下一步" at bounding box center [483, 109] width 49 height 19
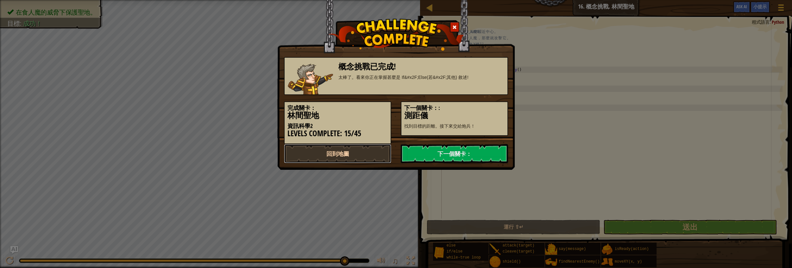
click at [305, 151] on link "回到地圖" at bounding box center [337, 153] width 107 height 19
select select "zh-HANT"
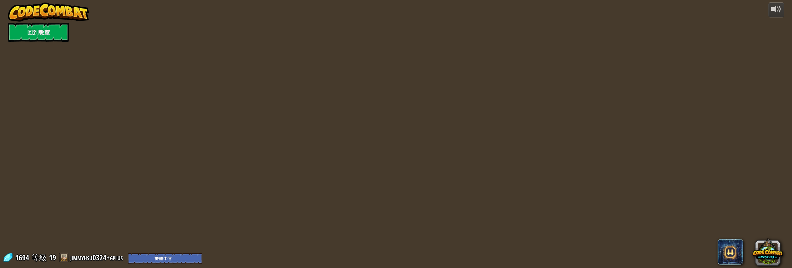
select select "zh-HANT"
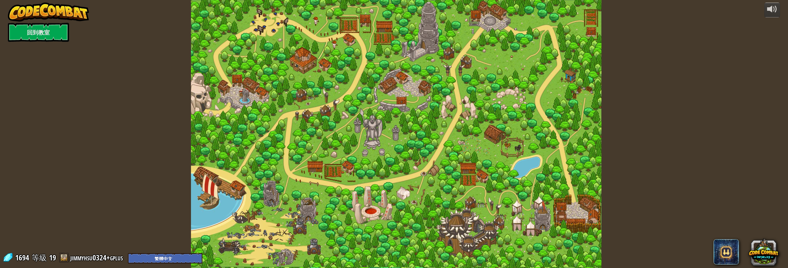
select select "zh-HANT"
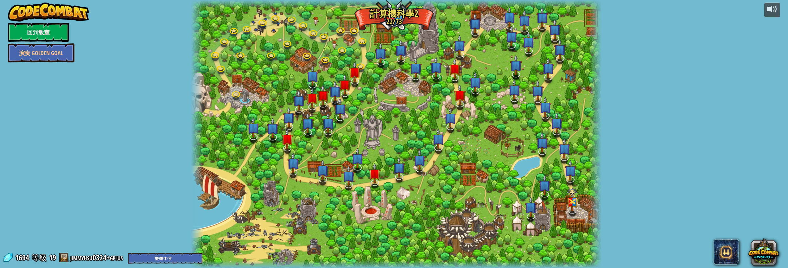
select select "zh-HANT"
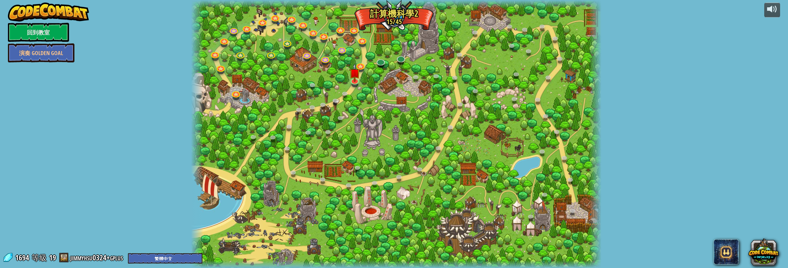
drag, startPoint x: 387, startPoint y: 0, endPoint x: 643, endPoint y: 34, distance: 257.3
click at [643, 34] on div "powered by 回到教室 演奏 Golden Goal 8. 野餐毀滅者 從巡邏的食人魔手中保護野餐者。 進入關卡 9. If的盛宴 獸人從四面八方圍攻…" at bounding box center [394, 134] width 788 height 268
click at [342, 28] on link at bounding box center [340, 29] width 13 height 13
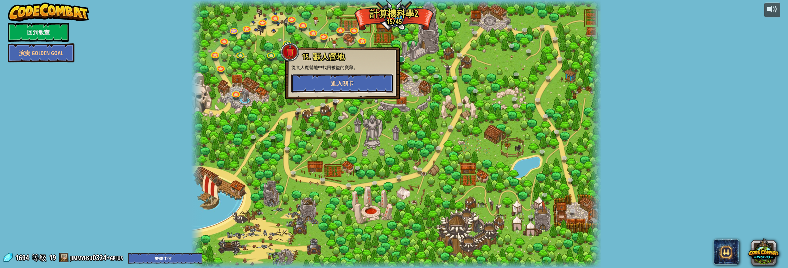
click at [324, 79] on button "進入關卡" at bounding box center [342, 83] width 102 height 19
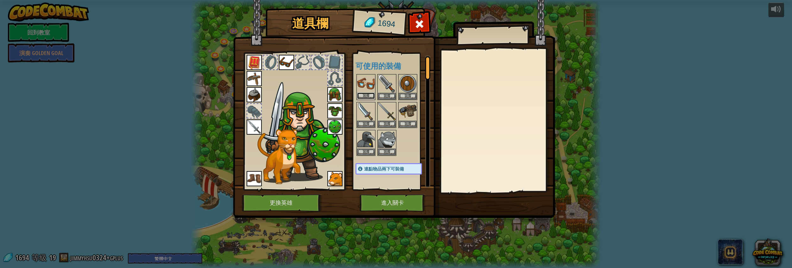
click at [367, 93] on button "裝備" at bounding box center [366, 95] width 18 height 7
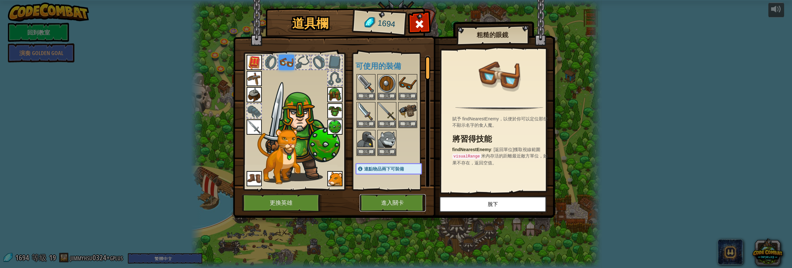
click at [384, 195] on button "進入關卡" at bounding box center [393, 202] width 66 height 17
